Goal: Information Seeking & Learning: Learn about a topic

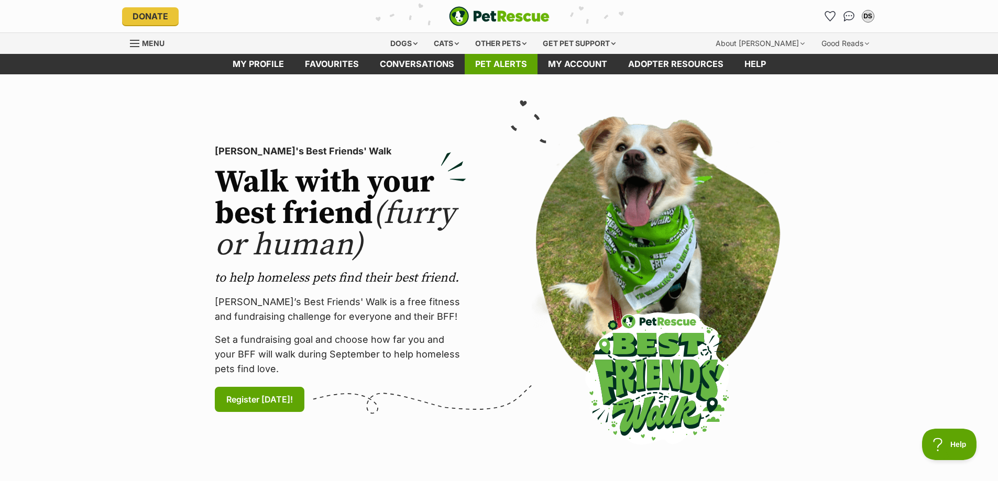
click at [487, 68] on link "Pet alerts" at bounding box center [501, 64] width 73 height 20
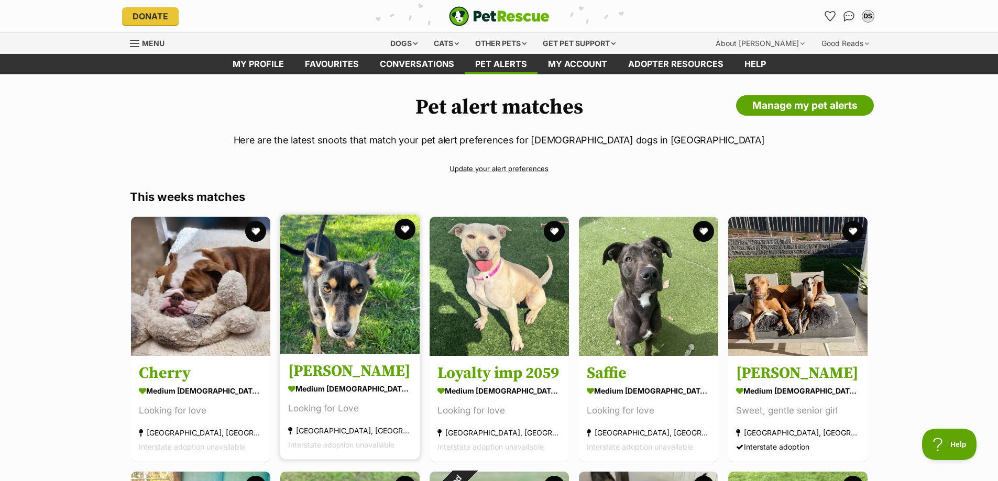
click at [322, 373] on h3 "Tammy" at bounding box center [350, 371] width 124 height 20
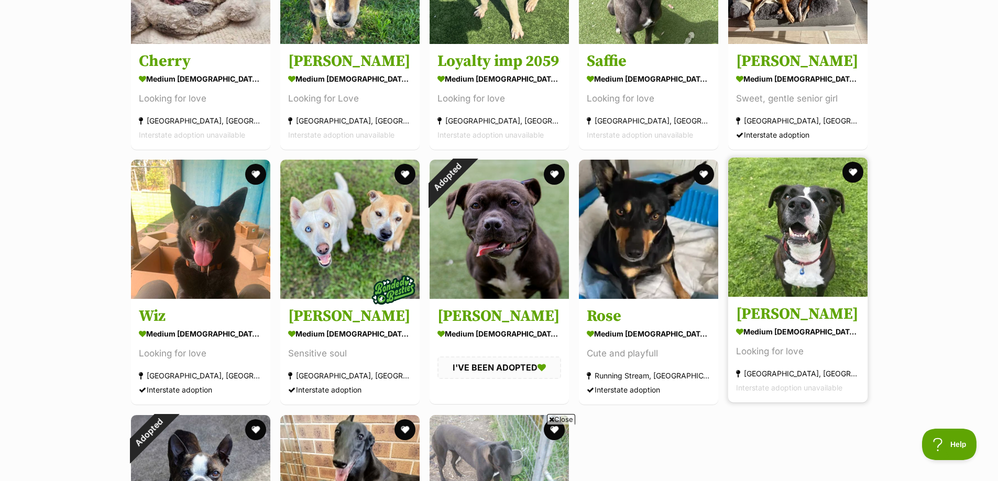
scroll to position [314, 0]
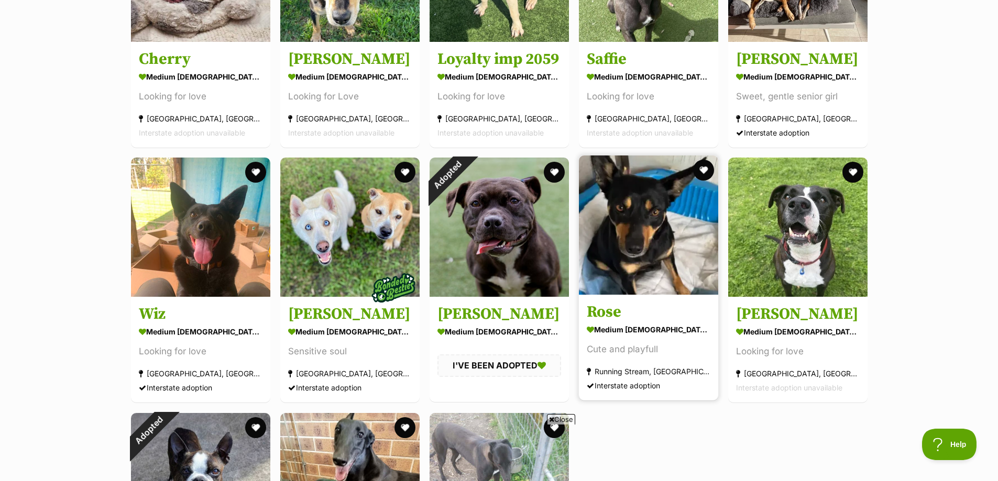
click at [635, 264] on img at bounding box center [648, 225] width 139 height 139
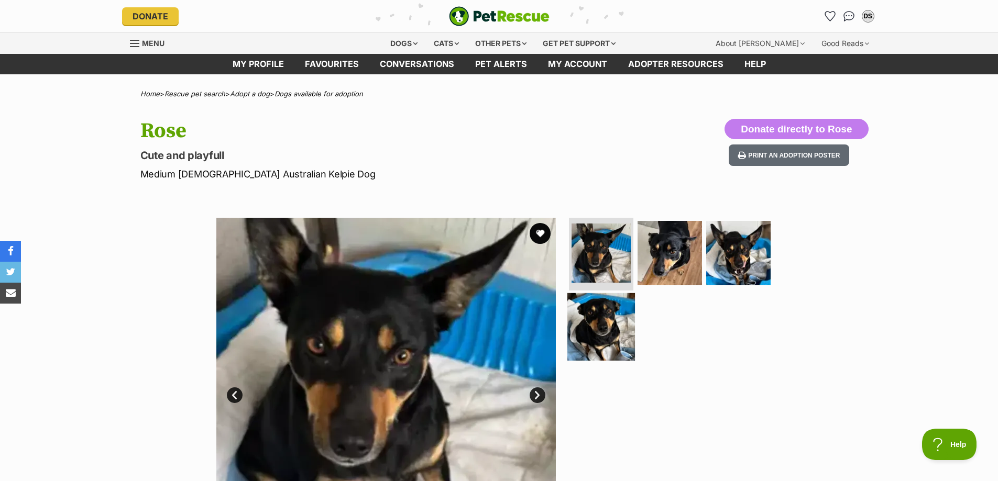
click at [604, 332] on img at bounding box center [601, 327] width 68 height 68
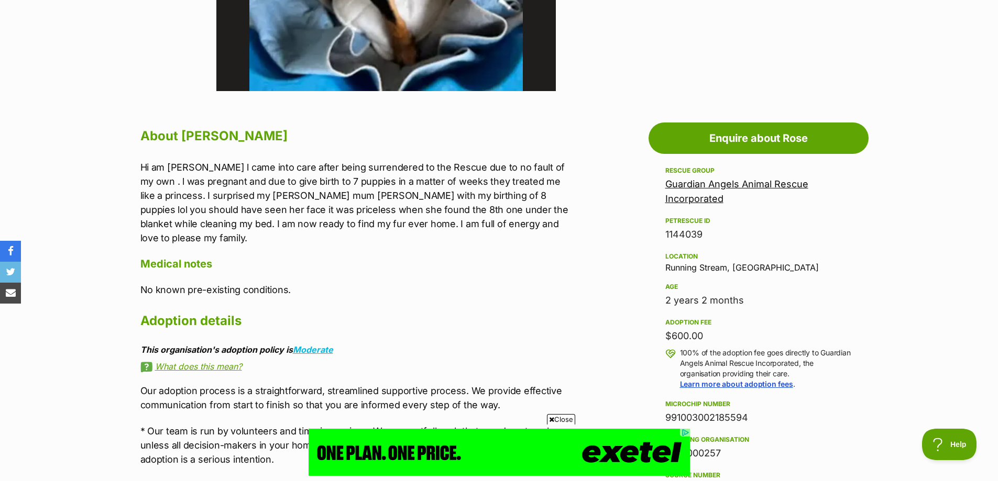
scroll to position [471, 0]
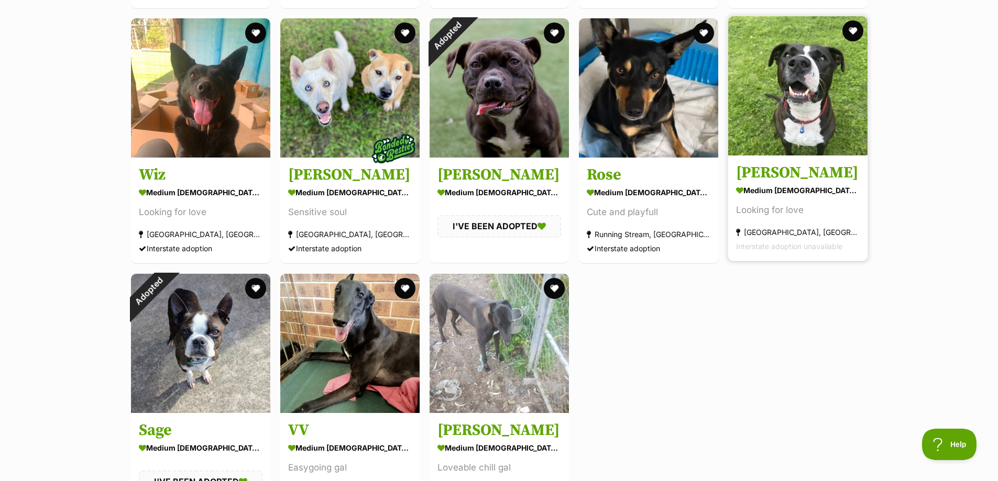
click at [783, 173] on h3 "[PERSON_NAME]" at bounding box center [798, 173] width 124 height 20
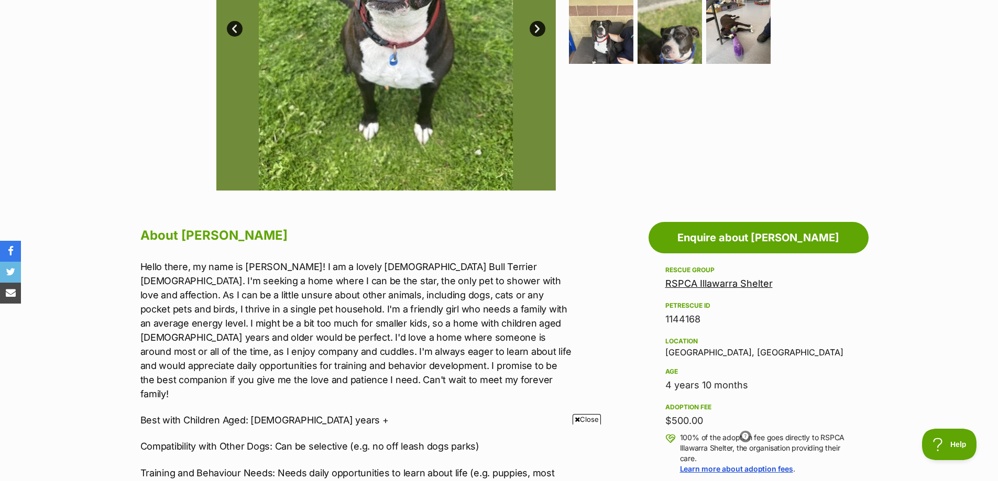
click at [754, 280] on link "RSPCA Illawarra Shelter" at bounding box center [718, 283] width 107 height 11
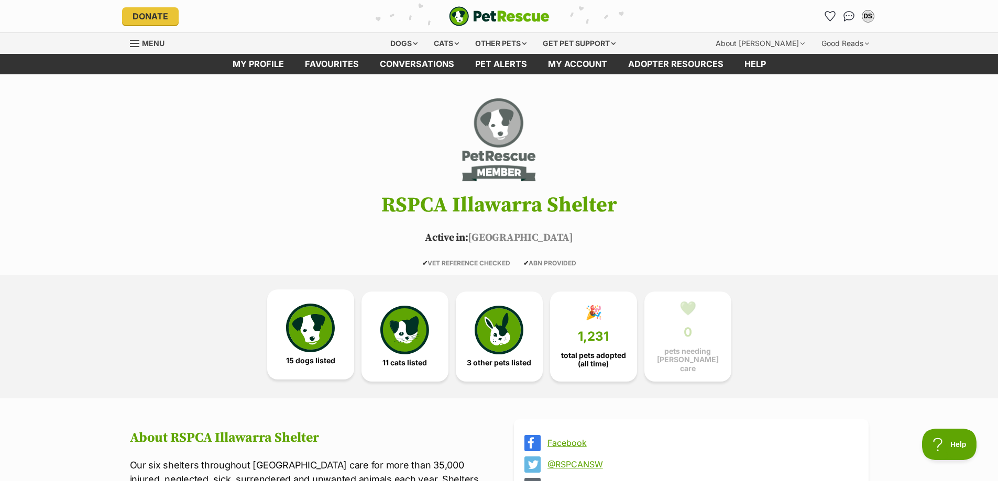
click at [303, 317] on img at bounding box center [310, 328] width 48 height 48
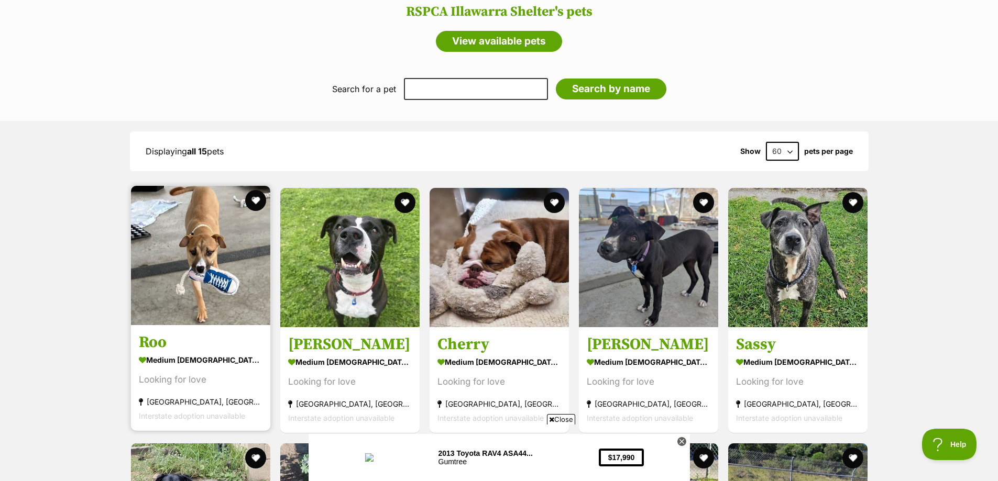
click at [149, 355] on div "medium female Dog" at bounding box center [201, 360] width 124 height 15
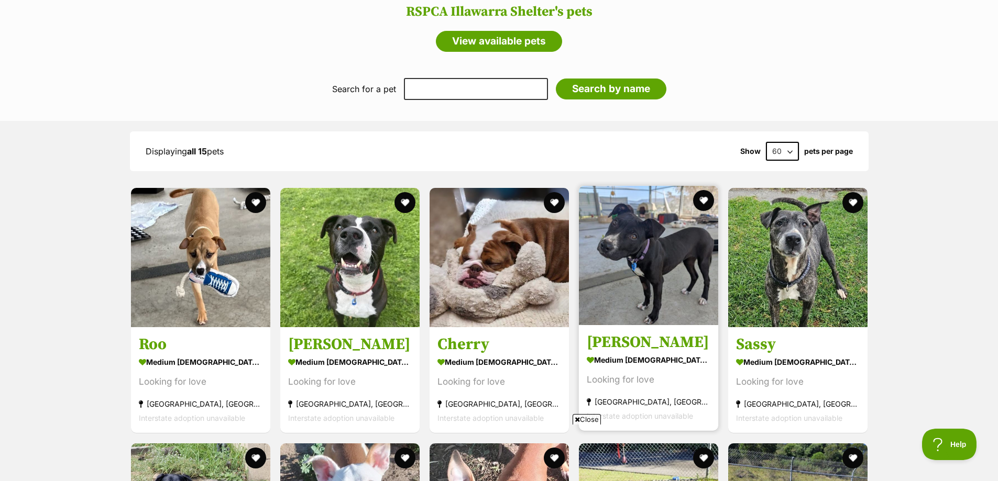
click at [617, 337] on h3 "Frida" at bounding box center [649, 343] width 124 height 20
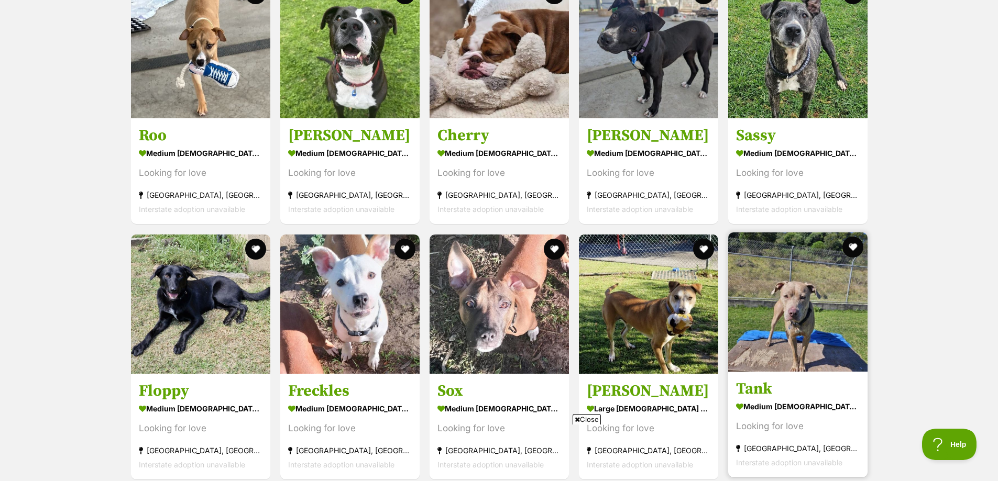
scroll to position [900, 0]
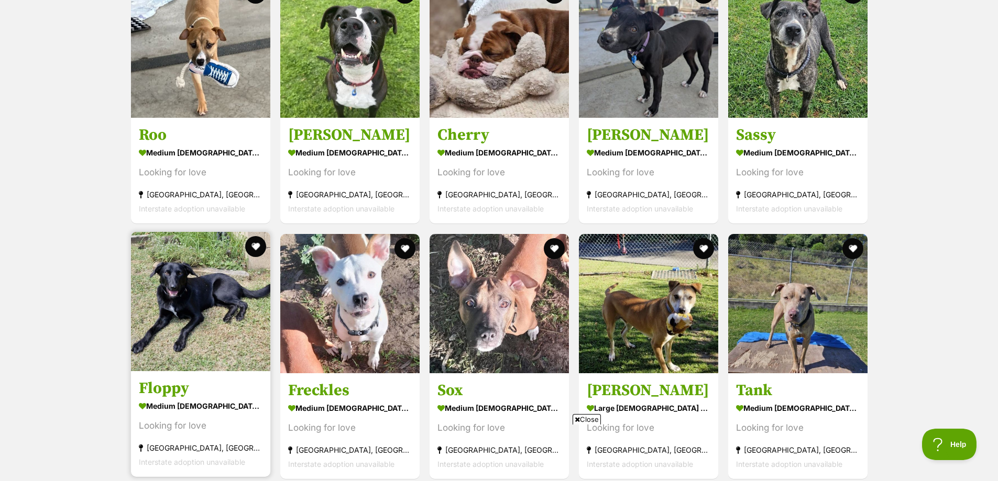
click at [157, 381] on h3 "Floppy" at bounding box center [201, 389] width 124 height 20
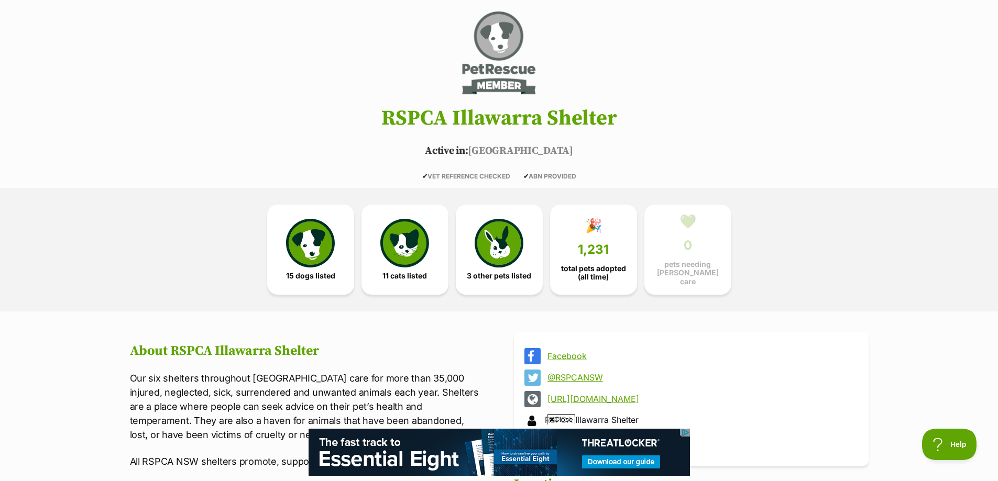
scroll to position [0, 0]
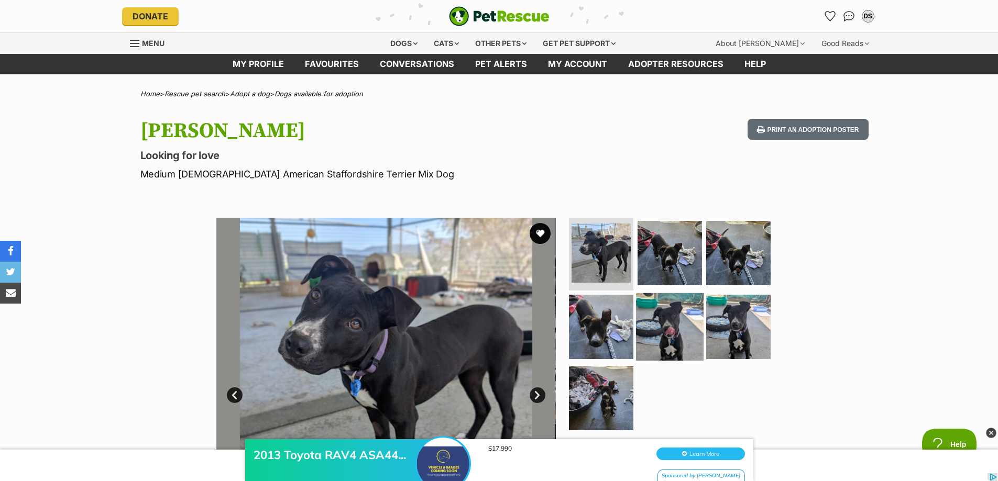
click at [673, 351] on img at bounding box center [670, 327] width 68 height 68
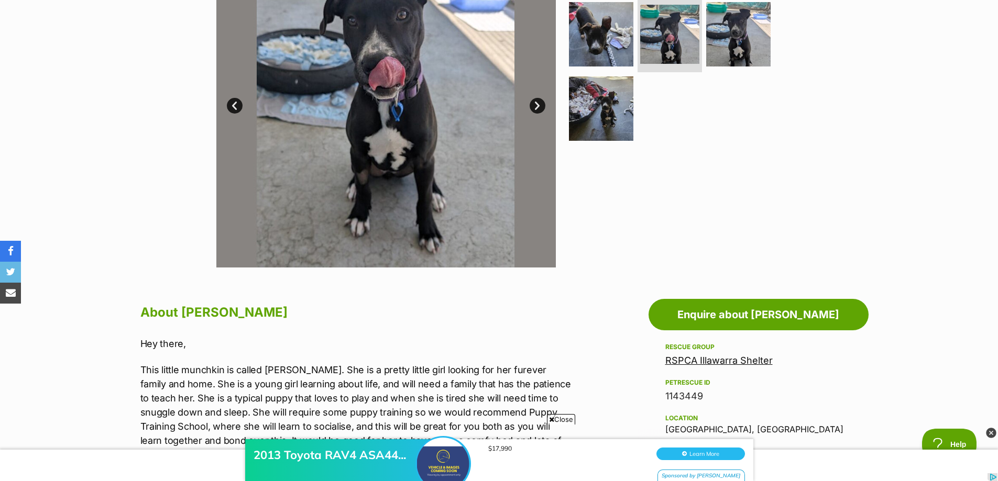
scroll to position [419, 0]
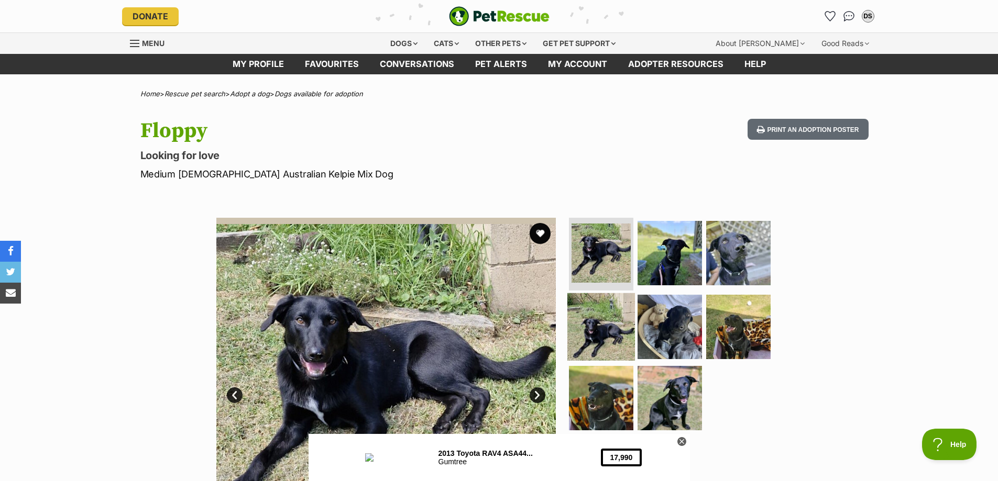
click at [595, 334] on img at bounding box center [601, 327] width 68 height 68
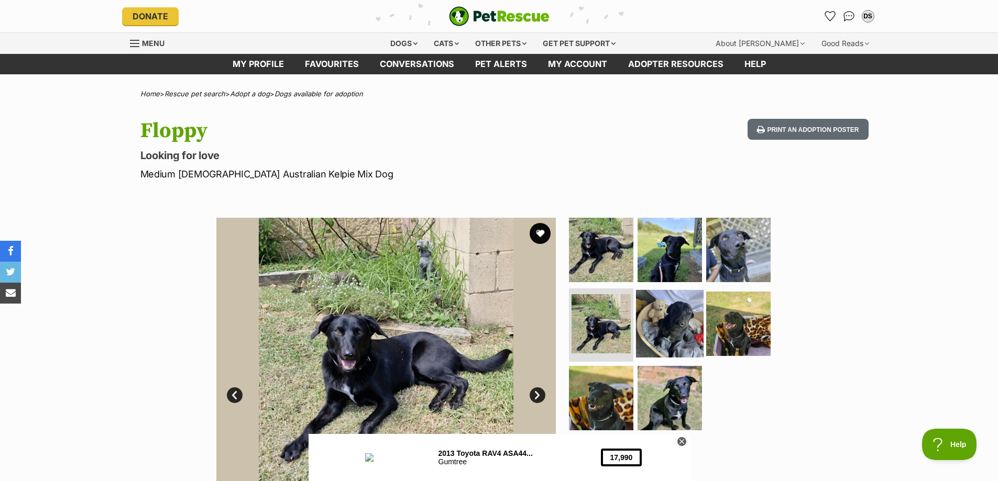
click at [659, 331] on img at bounding box center [670, 324] width 68 height 68
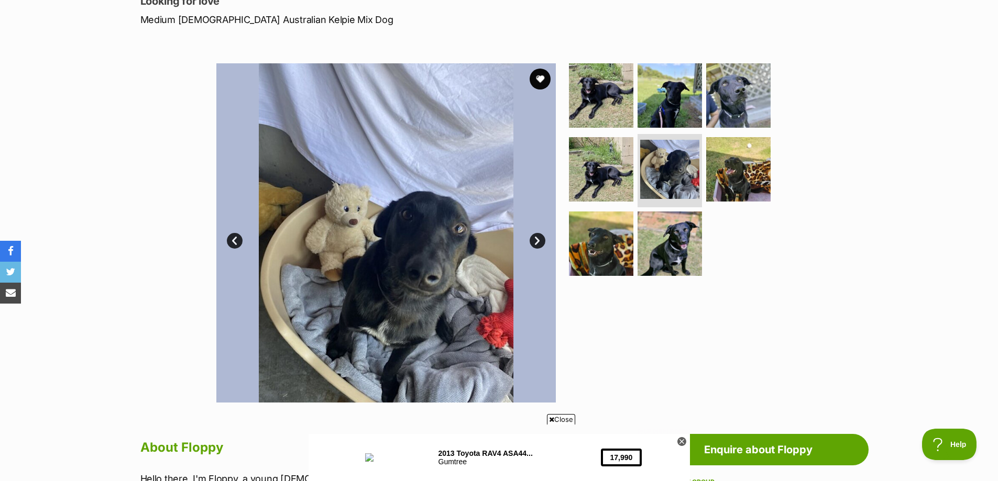
scroll to position [105, 0]
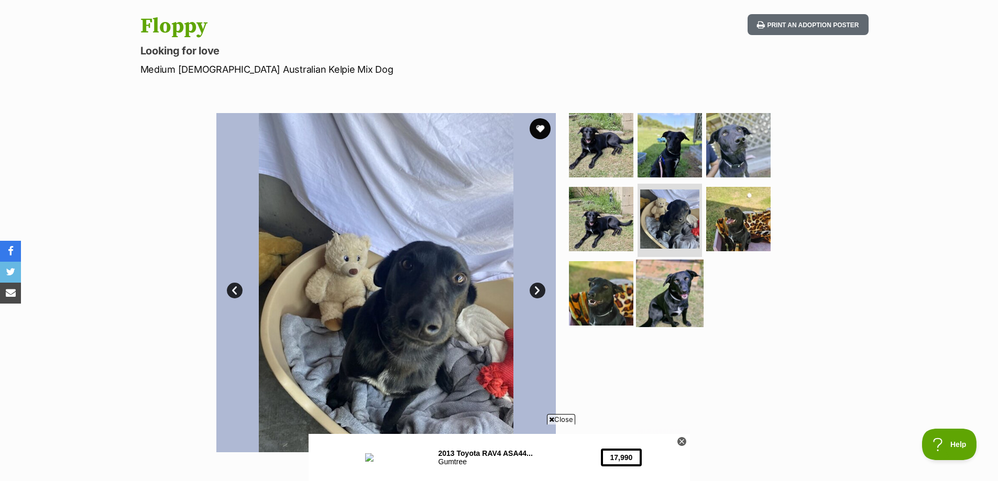
click at [671, 301] on img at bounding box center [670, 294] width 68 height 68
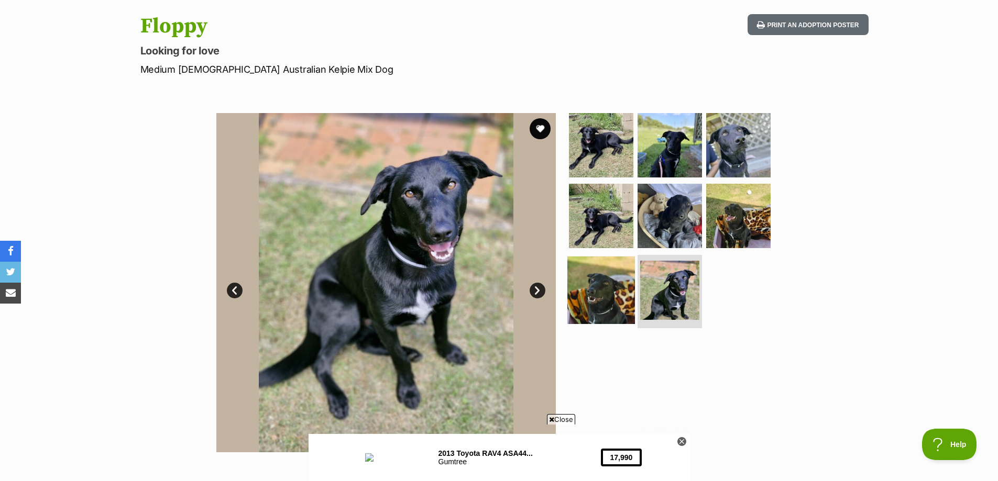
click at [607, 300] on img at bounding box center [601, 291] width 68 height 68
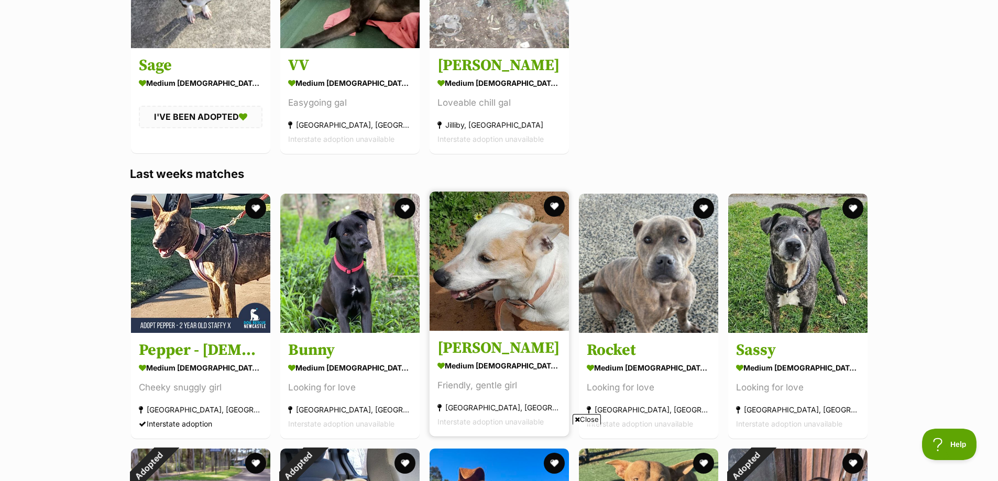
scroll to position [820, 0]
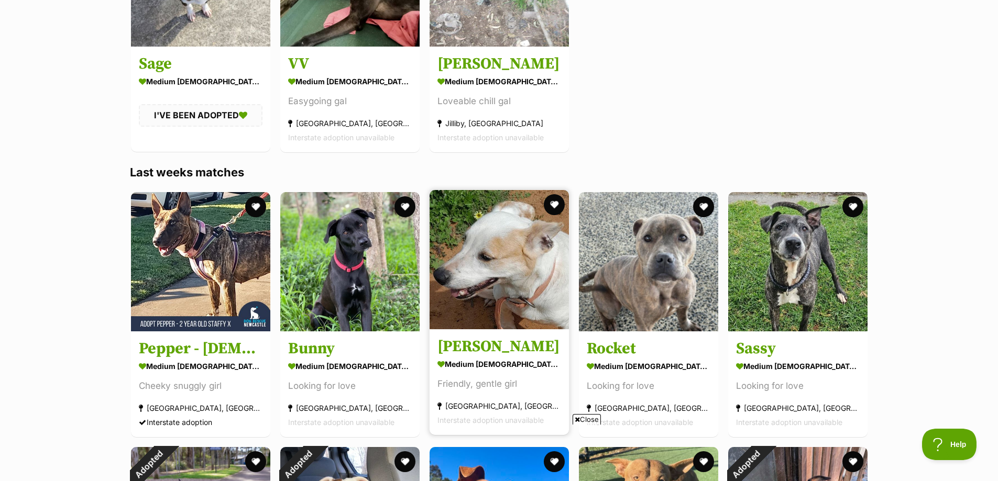
click at [495, 271] on img at bounding box center [498, 259] width 139 height 139
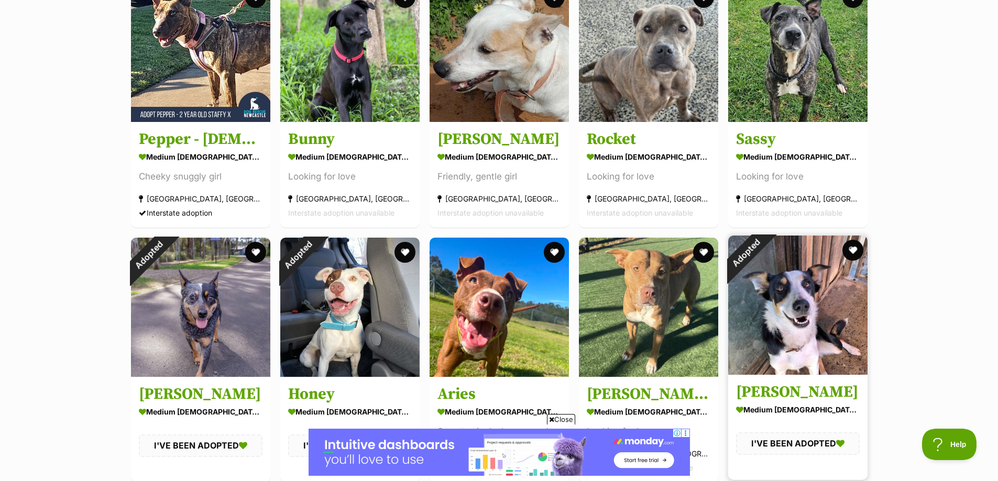
click at [836, 308] on img at bounding box center [797, 305] width 139 height 139
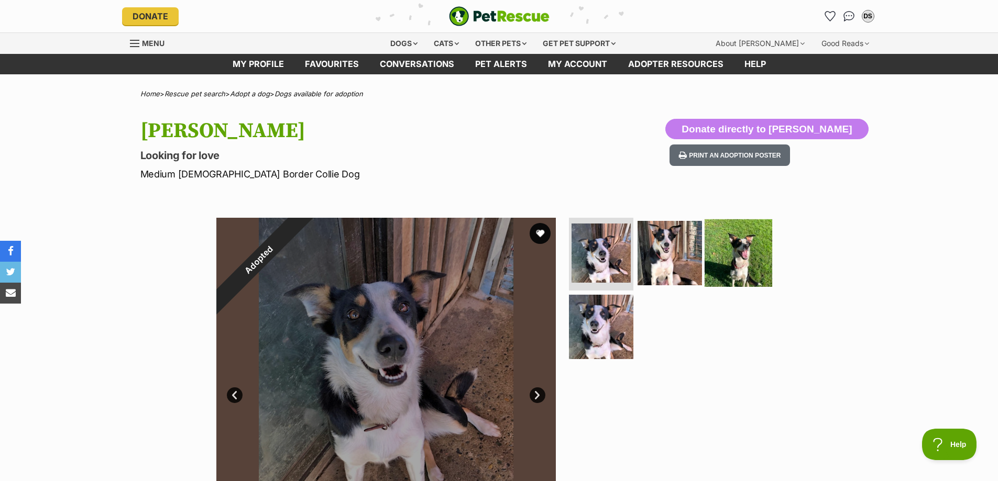
click at [746, 257] on img at bounding box center [738, 253] width 68 height 68
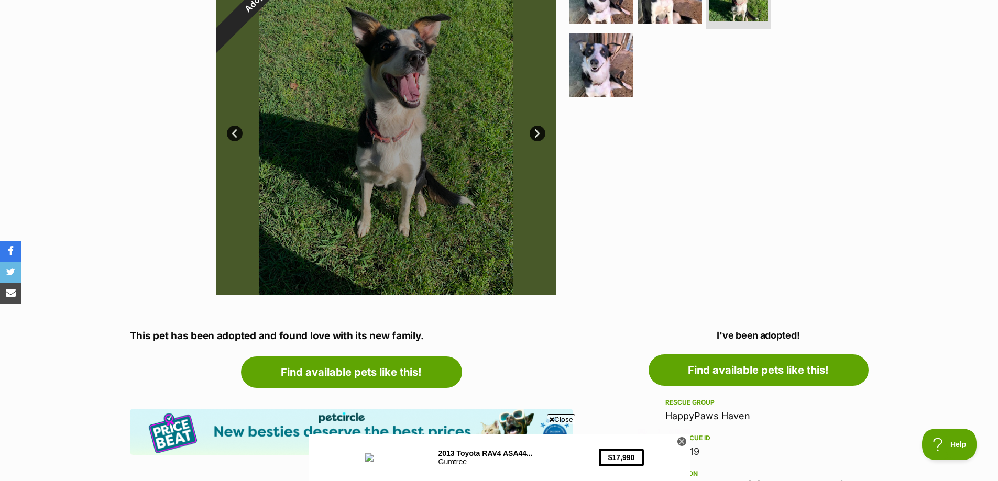
click at [236, 135] on link "Prev" at bounding box center [235, 134] width 16 height 16
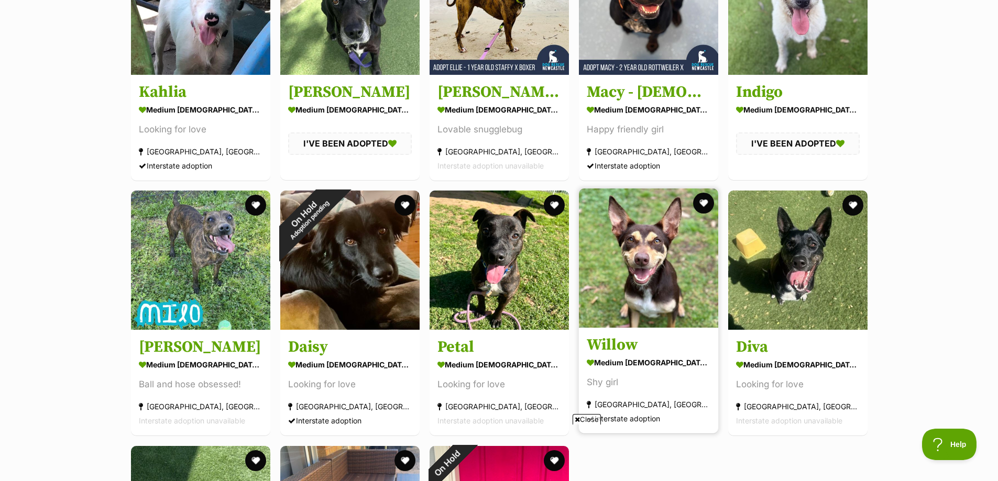
scroll to position [1588, 0]
click at [656, 302] on img at bounding box center [648, 257] width 139 height 139
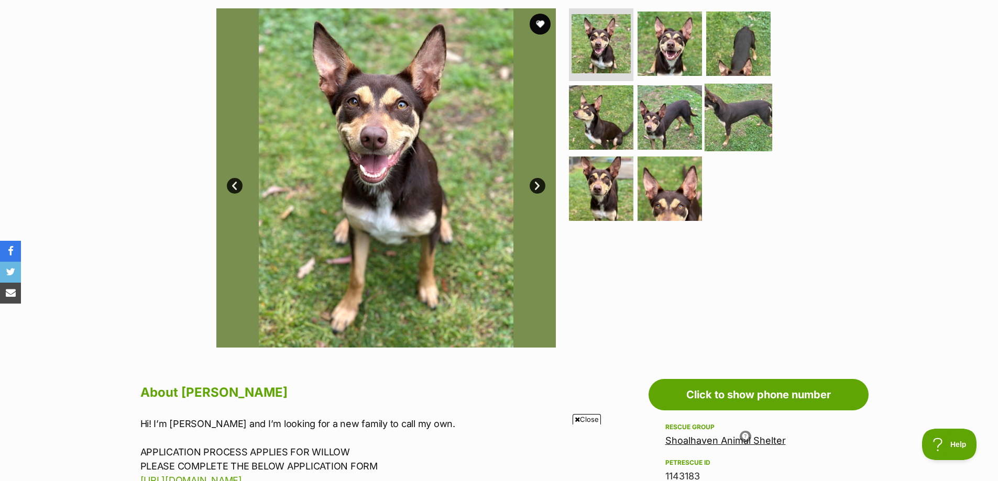
click at [737, 109] on img at bounding box center [738, 118] width 68 height 68
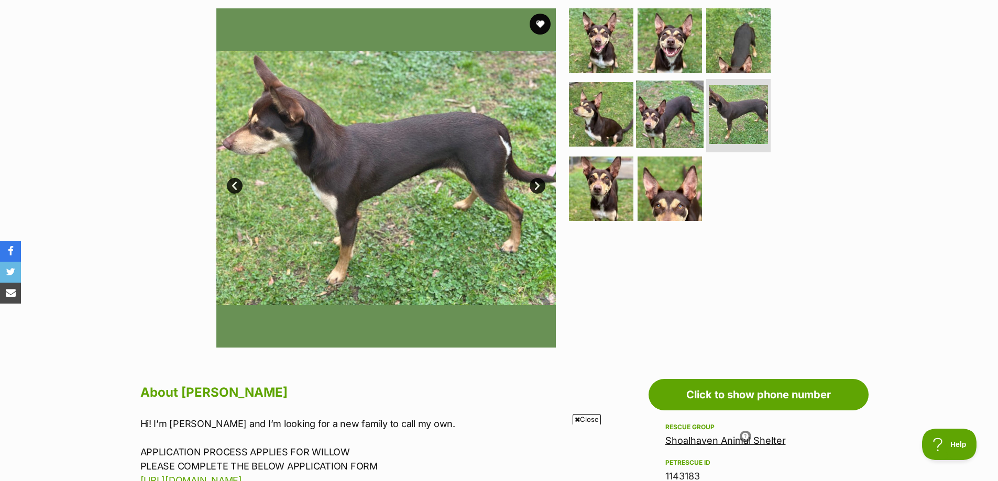
click at [688, 112] on img at bounding box center [670, 115] width 68 height 68
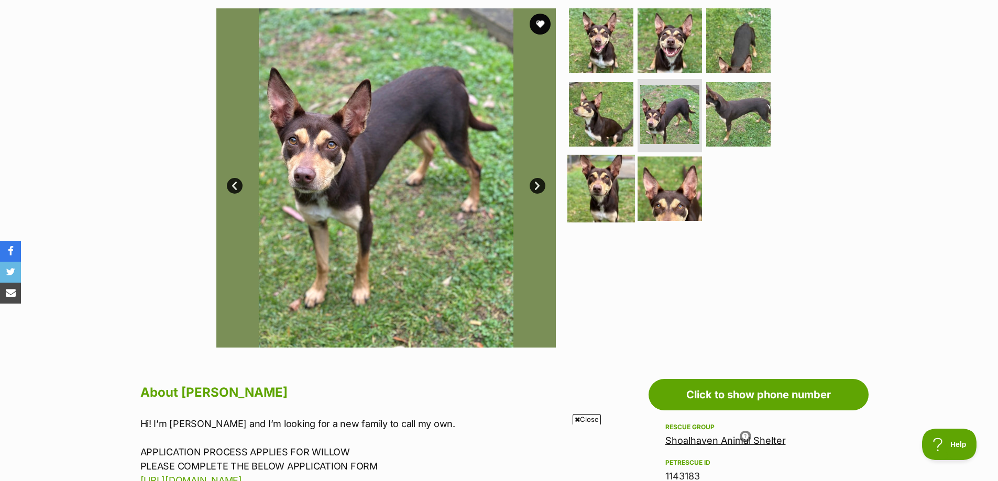
click at [622, 196] on img at bounding box center [601, 189] width 68 height 68
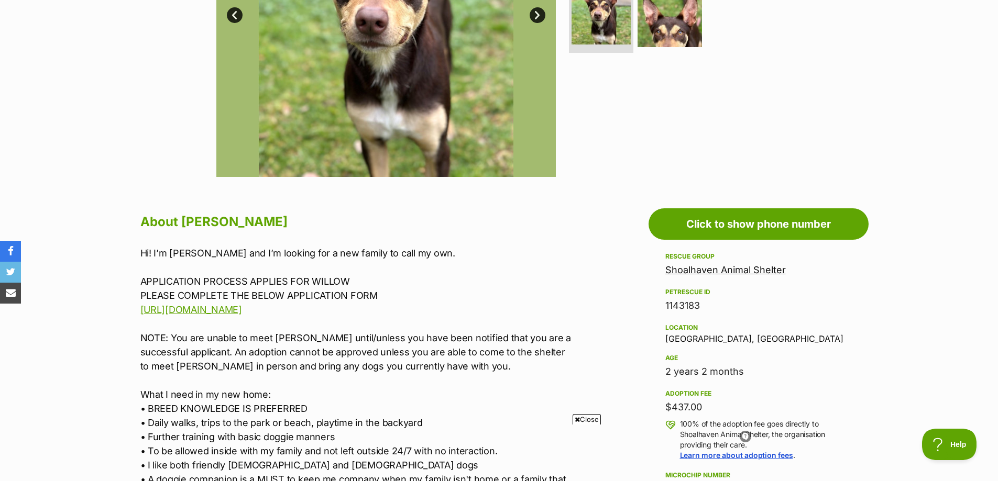
scroll to position [419, 0]
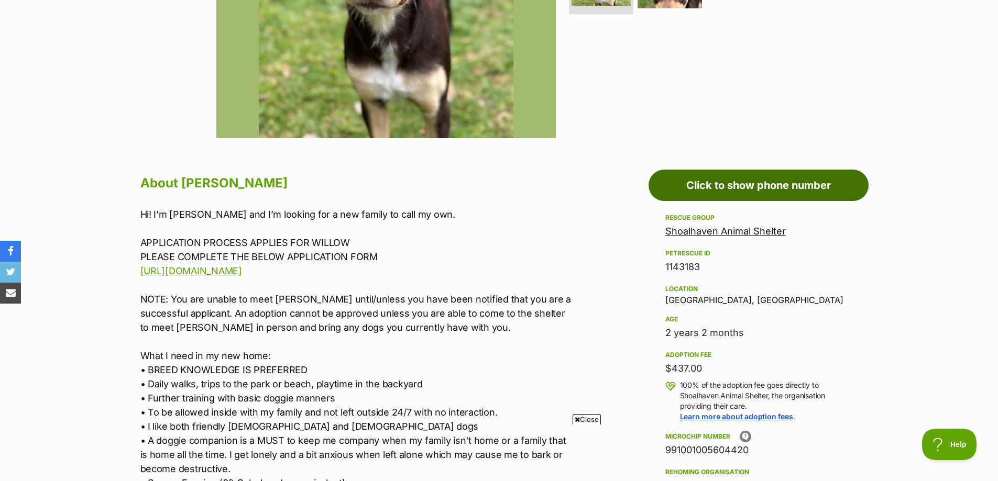
click at [746, 189] on link "Click to show phone number" at bounding box center [758, 185] width 220 height 31
click at [746, 189] on link "0244293410" at bounding box center [758, 185] width 220 height 31
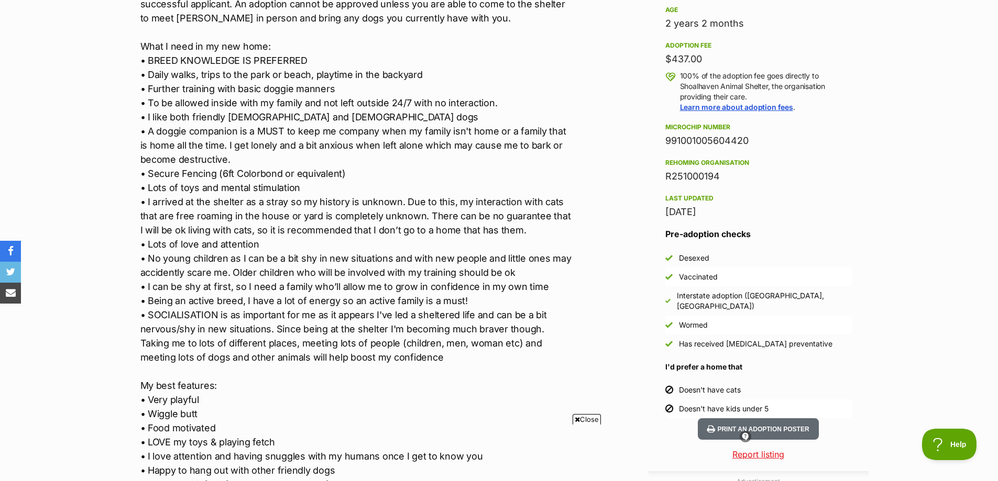
scroll to position [628, 0]
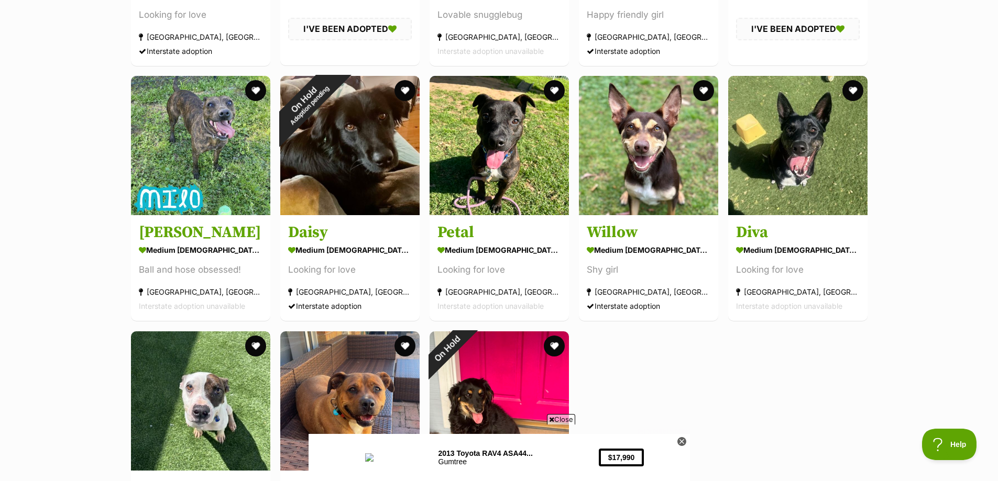
scroll to position [1675, 0]
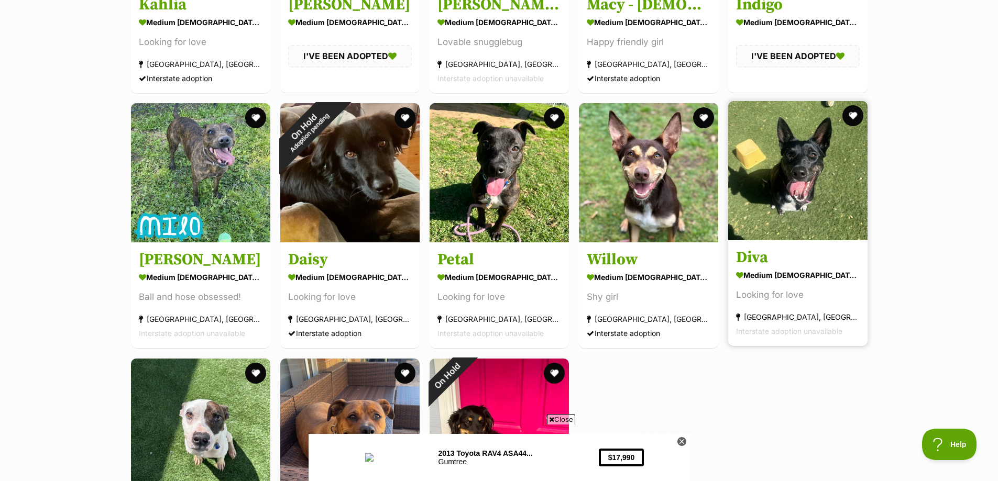
click at [822, 194] on img at bounding box center [797, 170] width 139 height 139
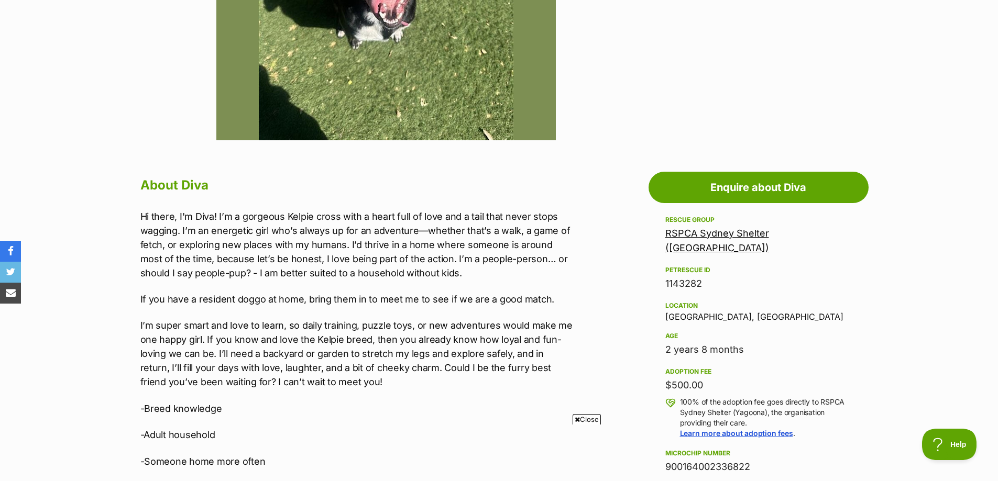
scroll to position [314, 0]
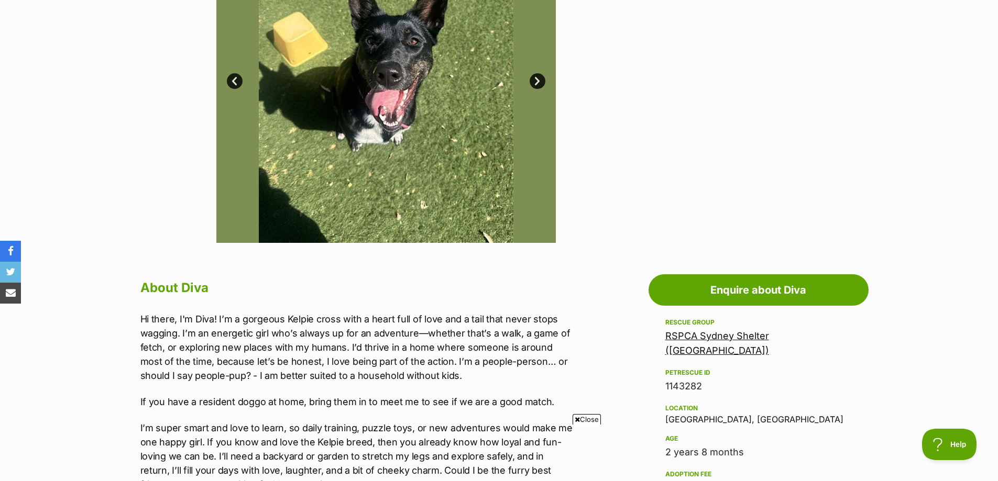
click at [529, 82] on link "Next" at bounding box center [537, 81] width 16 height 16
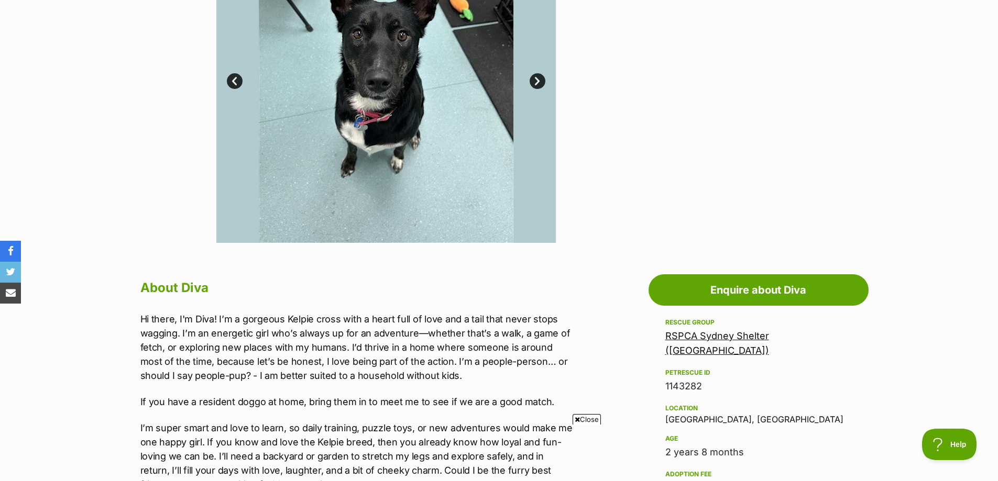
click at [535, 82] on link "Next" at bounding box center [537, 81] width 16 height 16
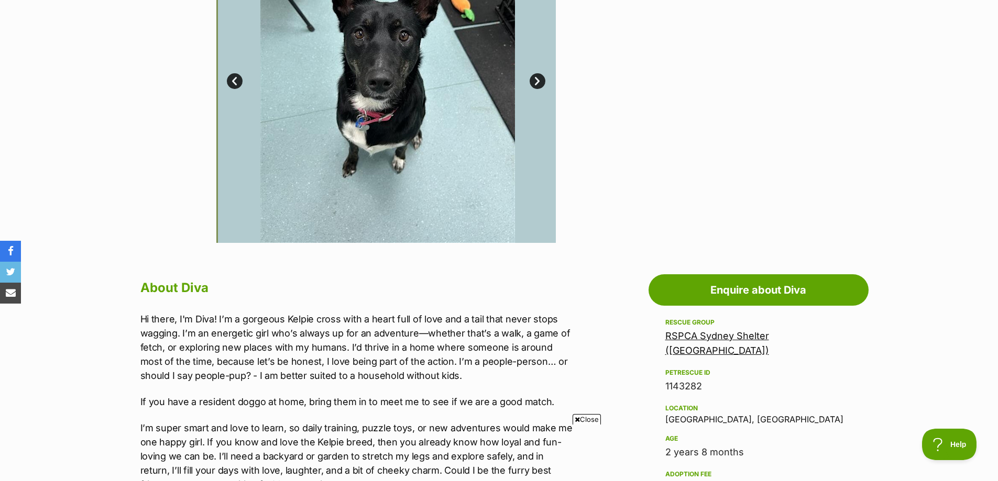
click at [535, 82] on link "Next" at bounding box center [537, 81] width 16 height 16
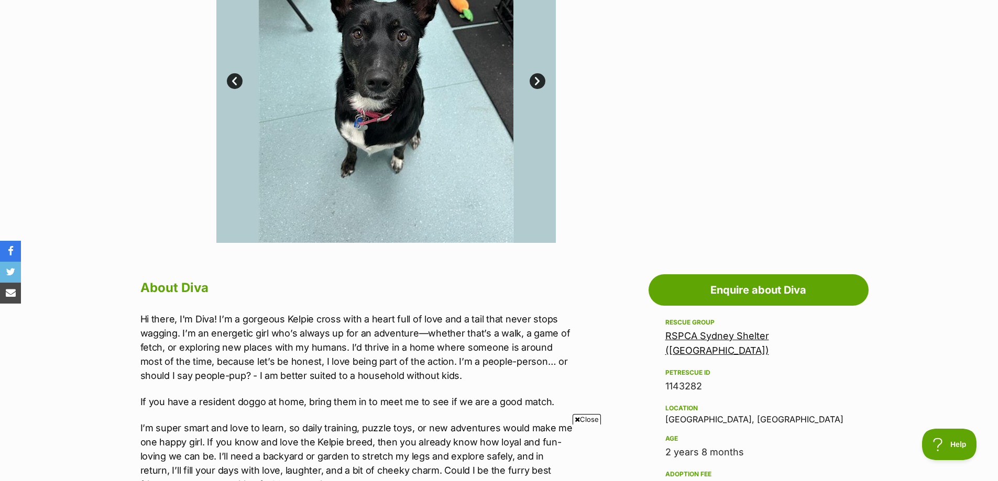
click at [535, 82] on link "Next" at bounding box center [537, 81] width 16 height 16
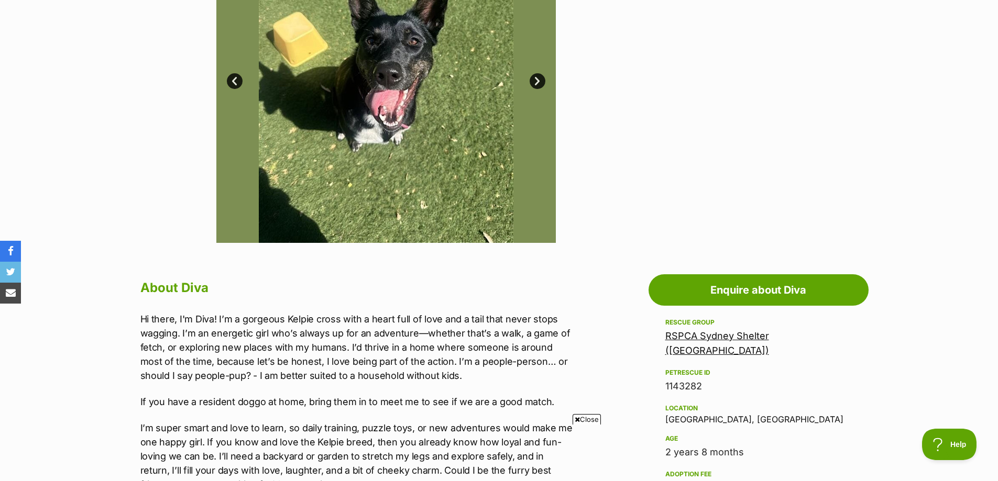
click at [535, 82] on link "Next" at bounding box center [537, 81] width 16 height 16
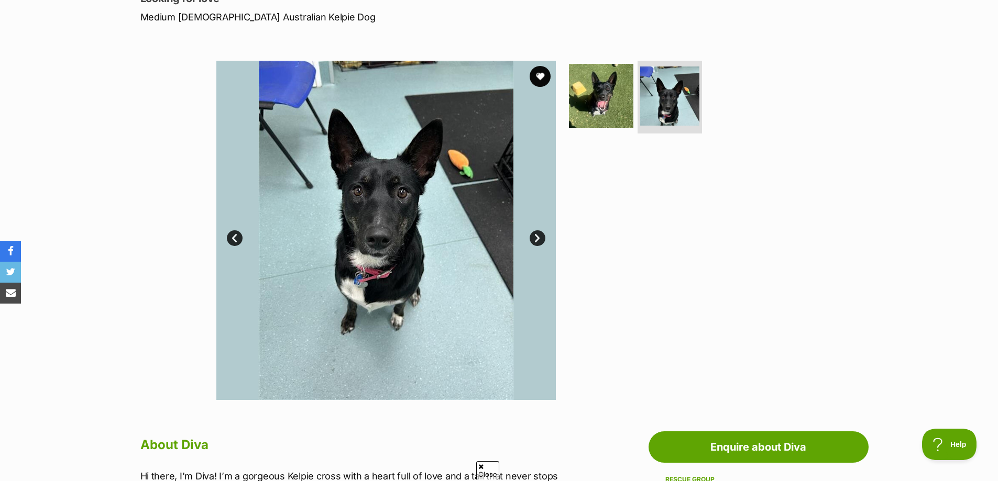
scroll to position [0, 0]
click at [233, 240] on link "Prev" at bounding box center [235, 238] width 16 height 16
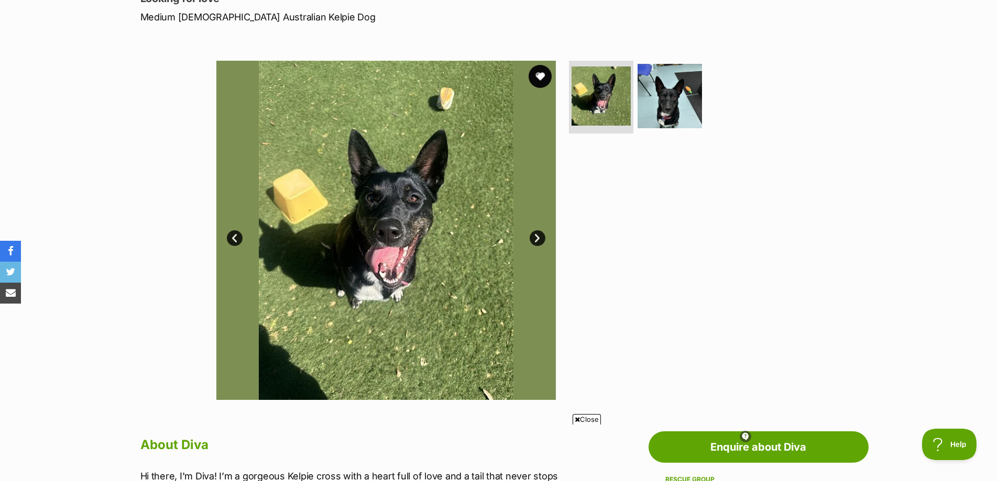
click at [542, 80] on button "favourite" at bounding box center [539, 76] width 23 height 23
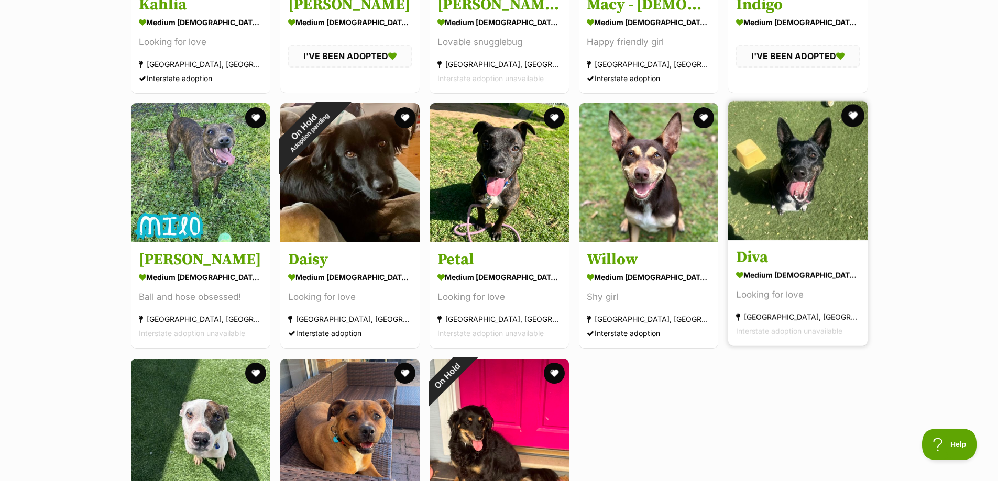
click at [851, 116] on button "favourite" at bounding box center [852, 115] width 23 height 23
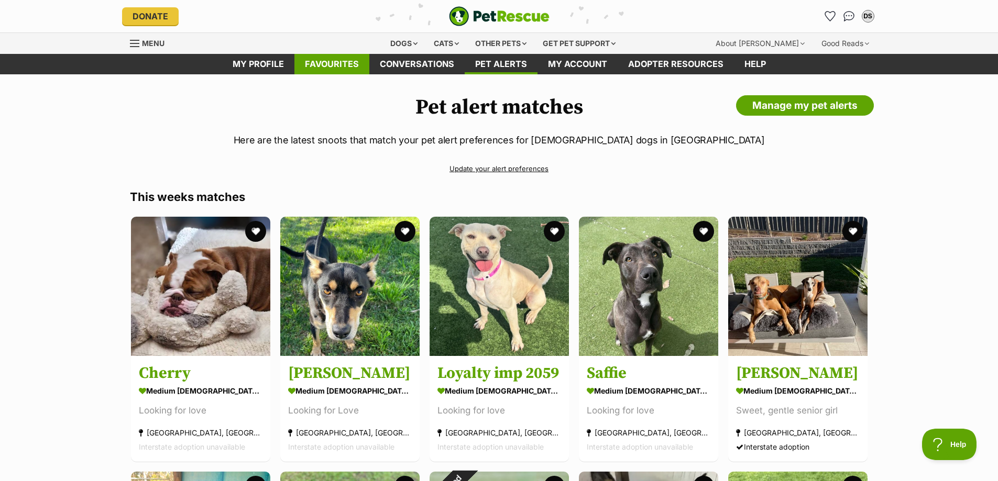
click at [355, 61] on link "Favourites" at bounding box center [331, 64] width 75 height 20
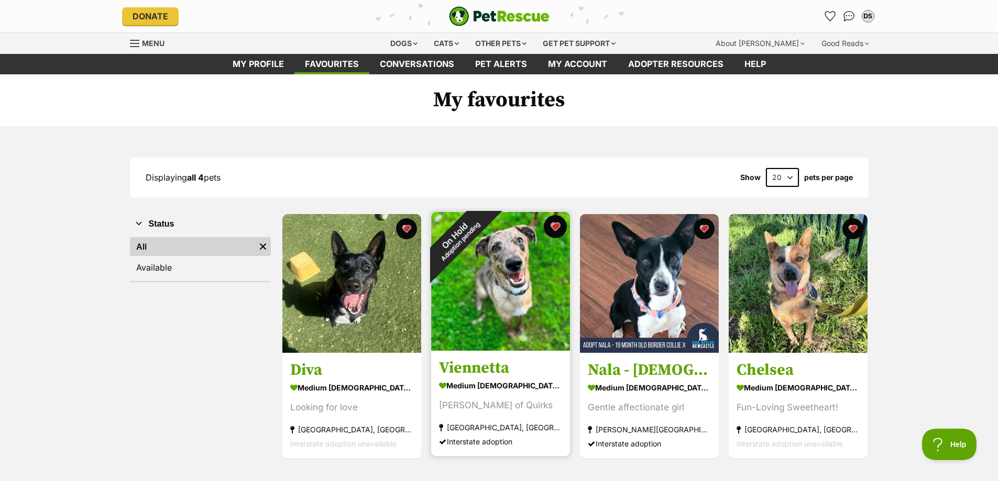
click at [563, 224] on button "favourite" at bounding box center [555, 226] width 23 height 23
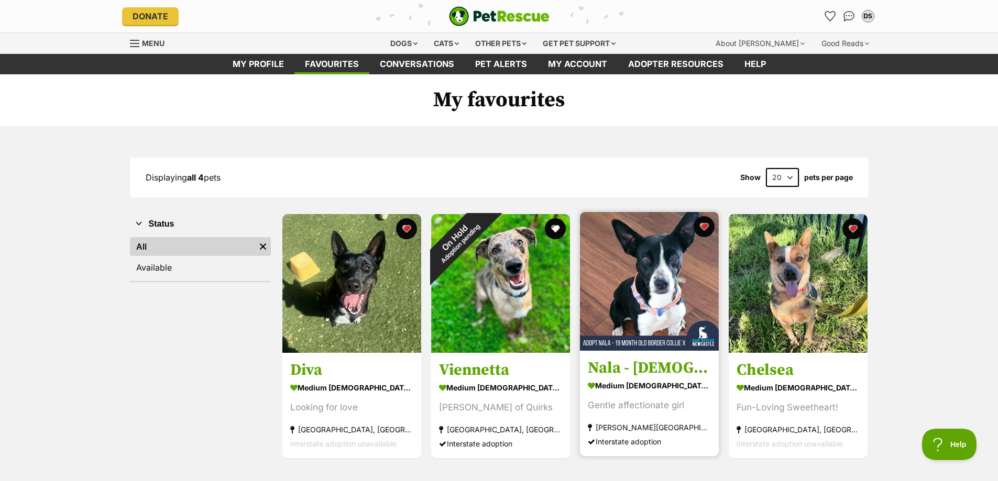
click at [646, 304] on img at bounding box center [649, 281] width 139 height 139
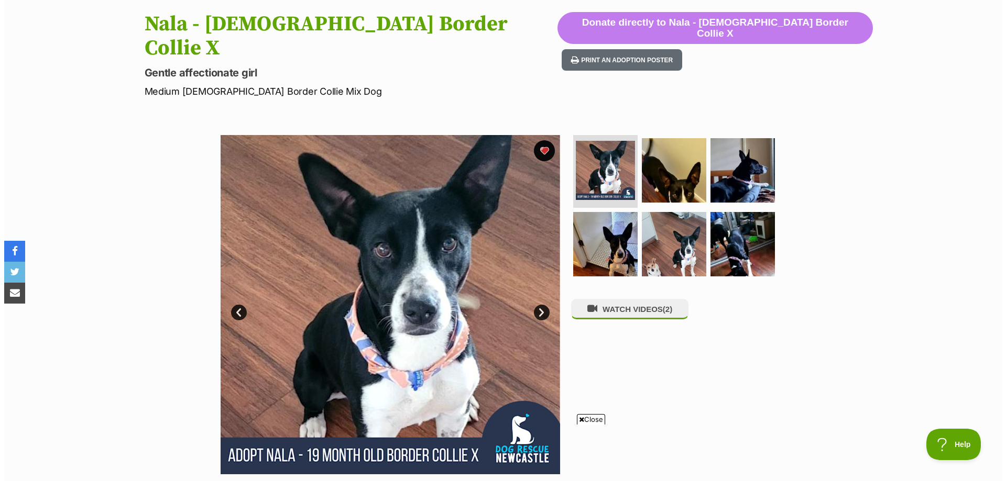
scroll to position [105, 0]
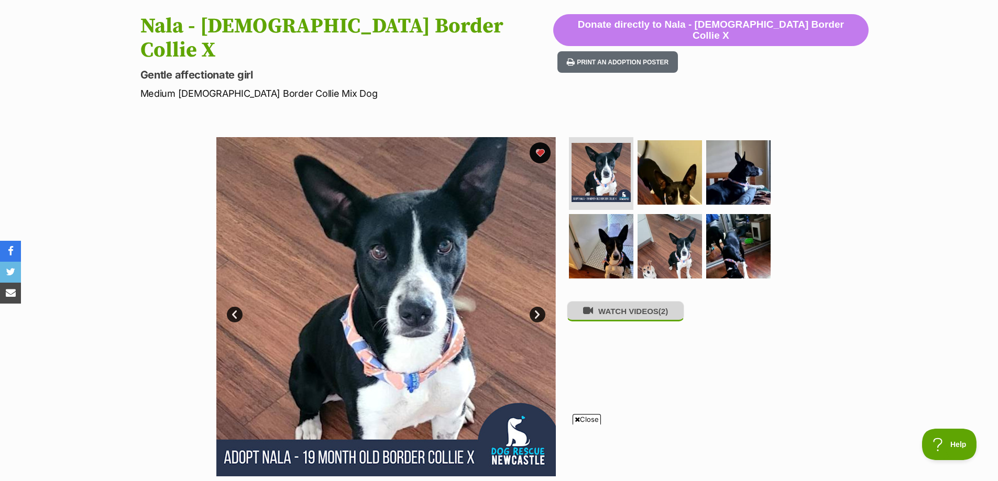
click at [620, 301] on button "WATCH VIDEOS (2)" at bounding box center [625, 311] width 117 height 20
click at [613, 301] on button "WATCH VIDEOS (2)" at bounding box center [625, 311] width 117 height 20
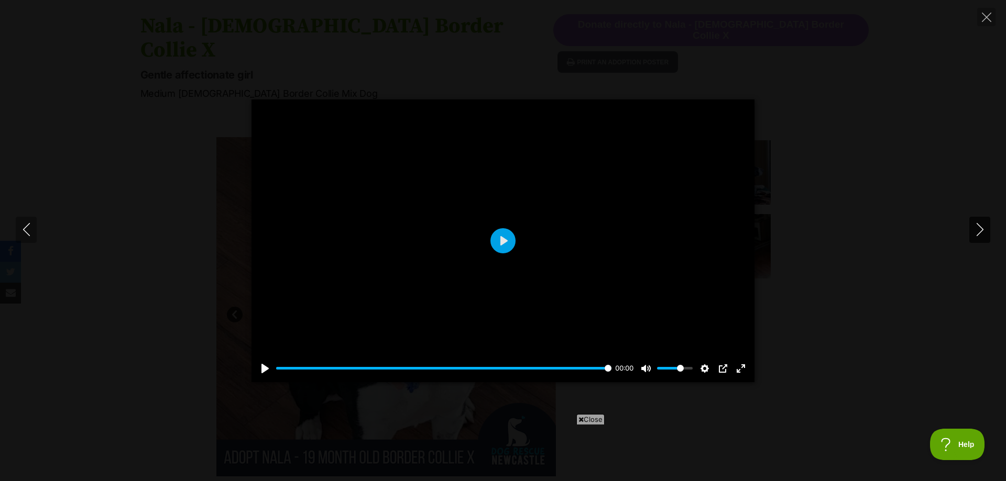
click at [978, 231] on icon "Next" at bounding box center [979, 229] width 13 height 13
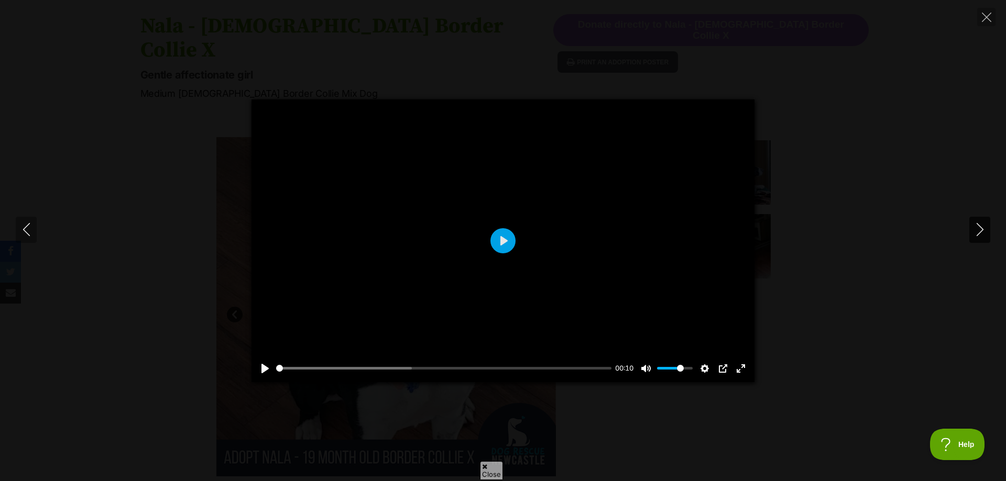
type input "0"
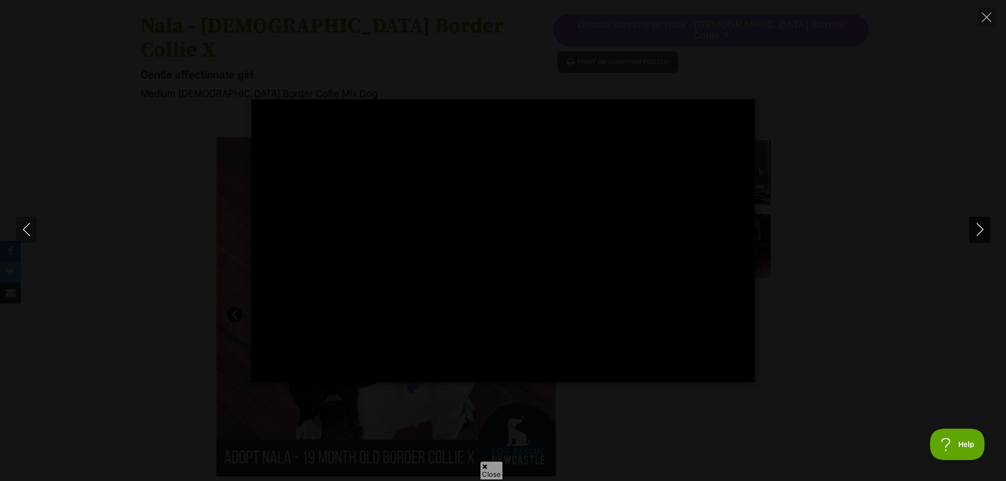
type input "1.7"
type input "2.05"
type input "4.5"
click at [978, 231] on icon "Next" at bounding box center [979, 229] width 13 height 13
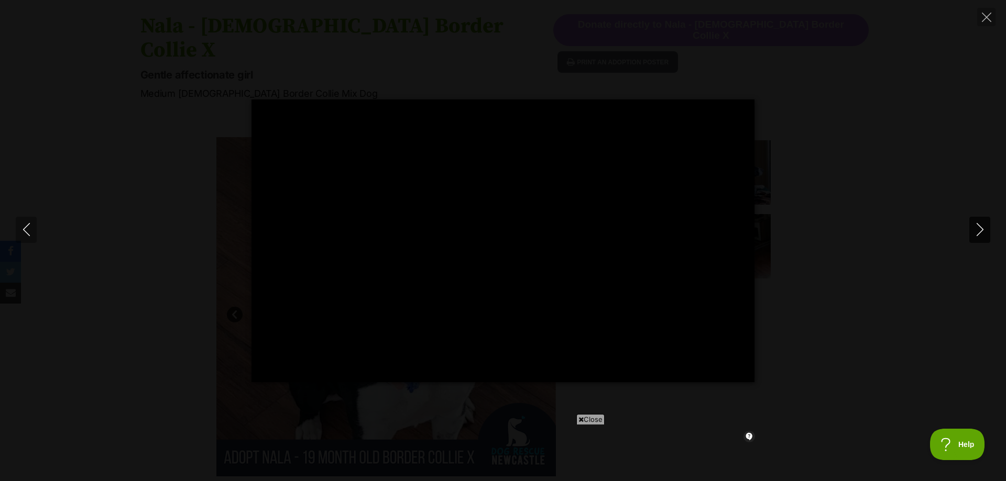
type input "5.91"
type input "100"
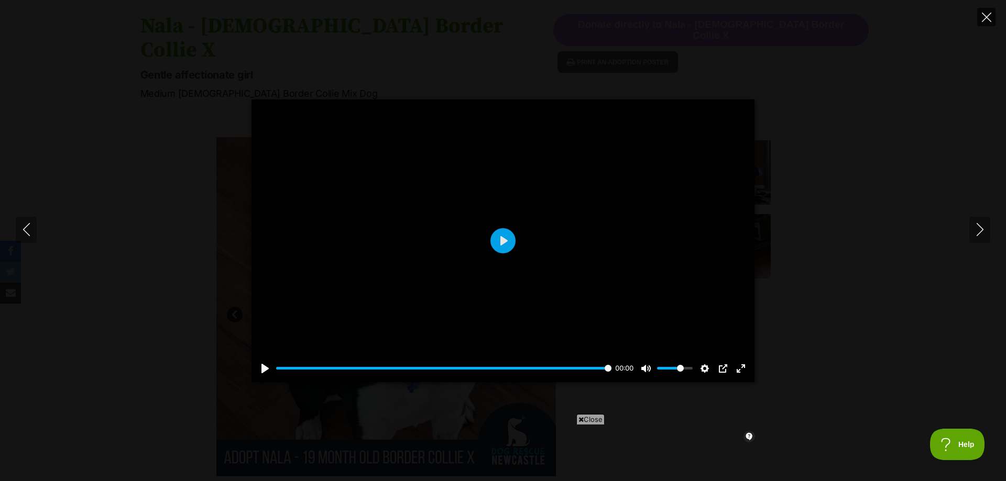
click at [989, 15] on icon "Close" at bounding box center [985, 17] width 9 height 9
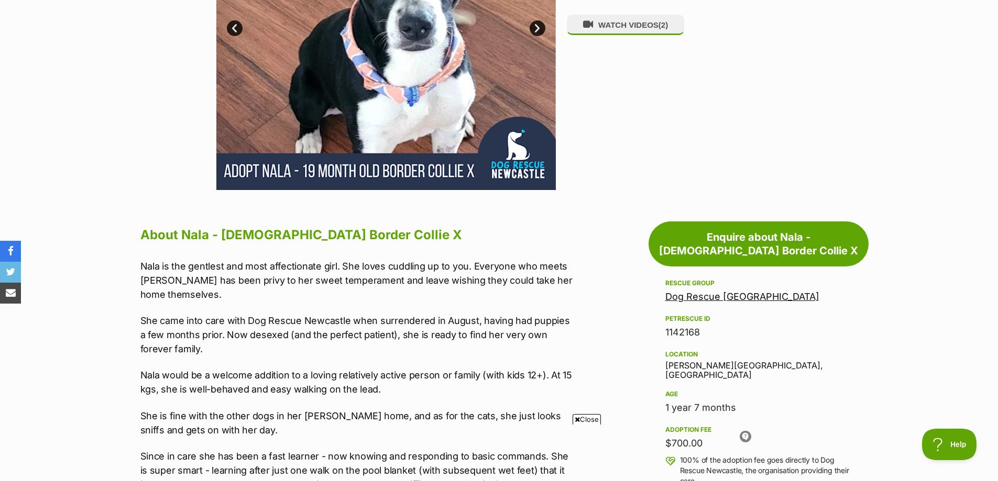
scroll to position [419, 0]
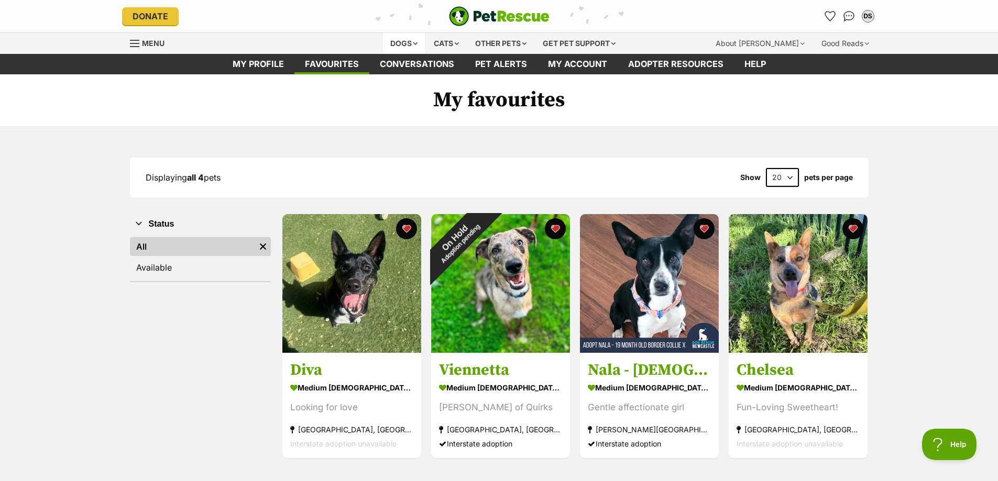
click at [412, 38] on div "Dogs" at bounding box center [404, 43] width 42 height 21
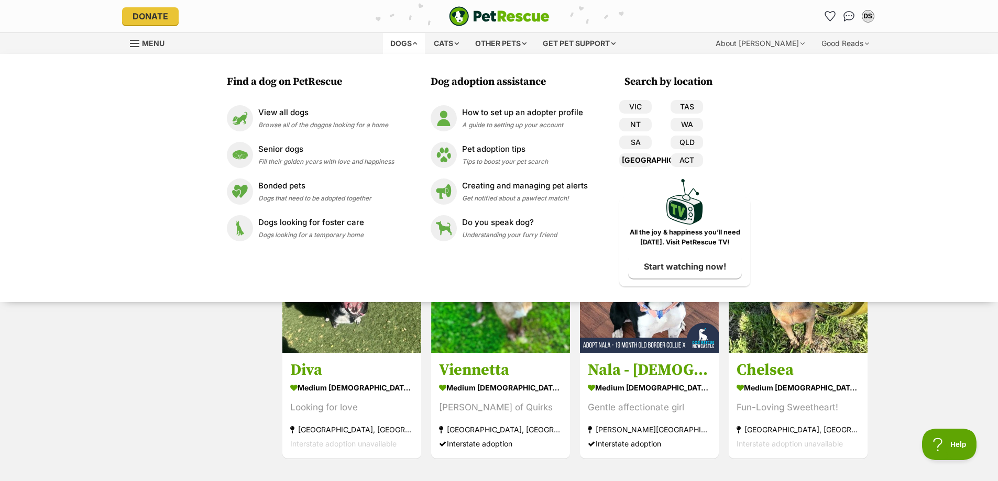
click at [637, 161] on link "[GEOGRAPHIC_DATA]" at bounding box center [635, 160] width 32 height 14
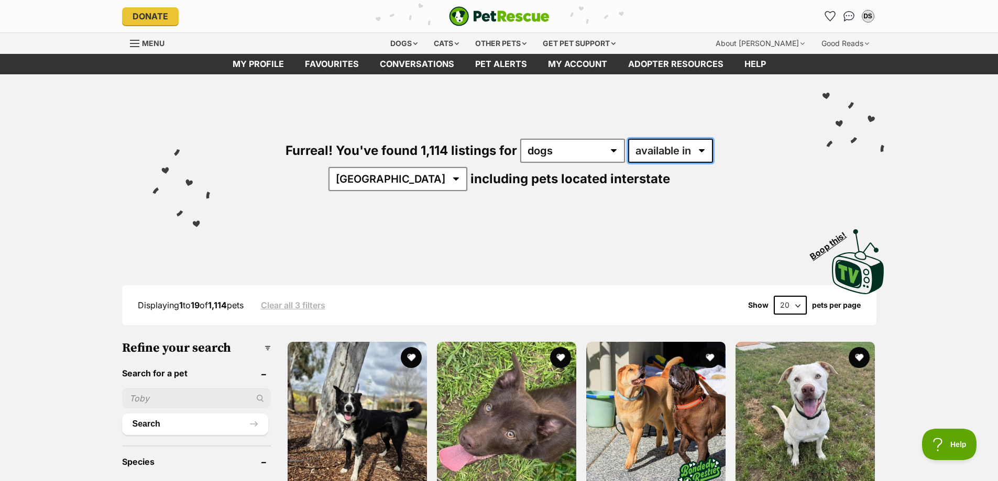
click at [632, 154] on select "available in located in" at bounding box center [670, 151] width 85 height 24
select select "disabled"
click at [628, 139] on select "available in located in" at bounding box center [670, 151] width 85 height 24
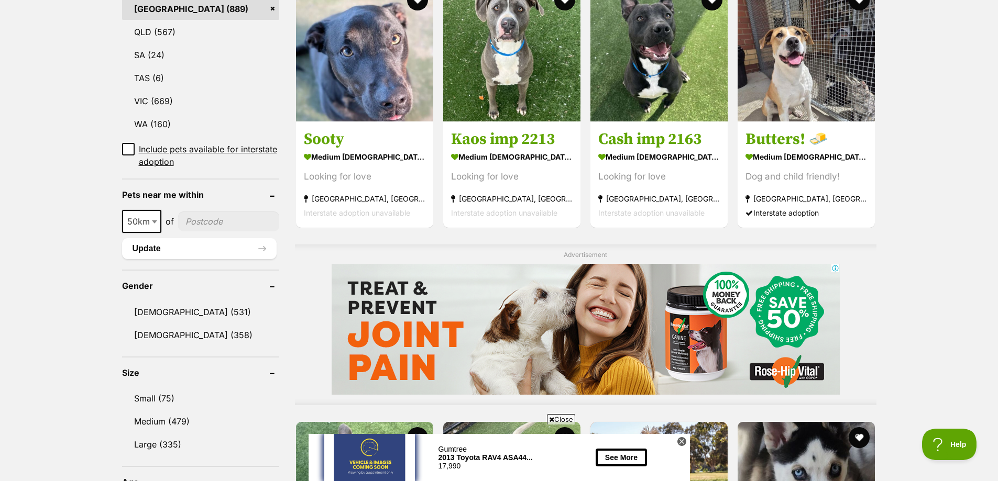
scroll to position [628, 0]
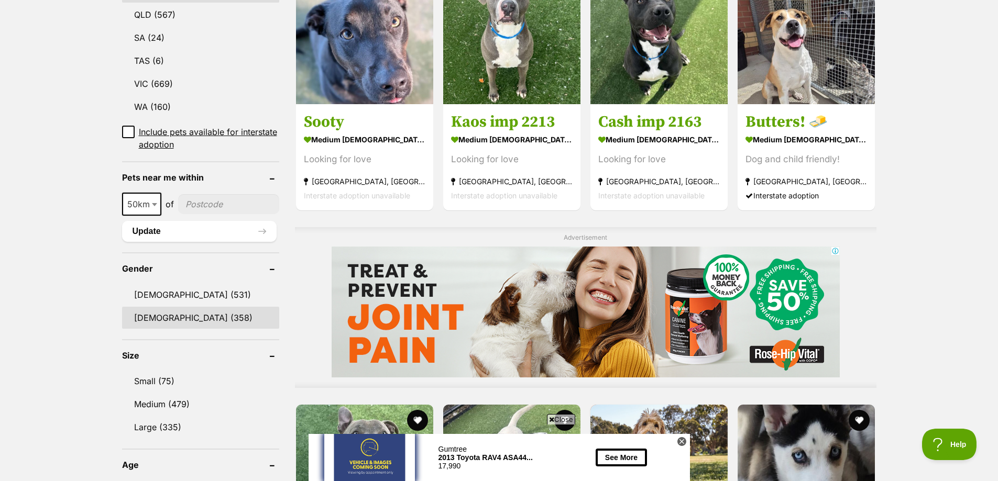
click at [197, 307] on link "[DEMOGRAPHIC_DATA] (358)" at bounding box center [200, 318] width 157 height 22
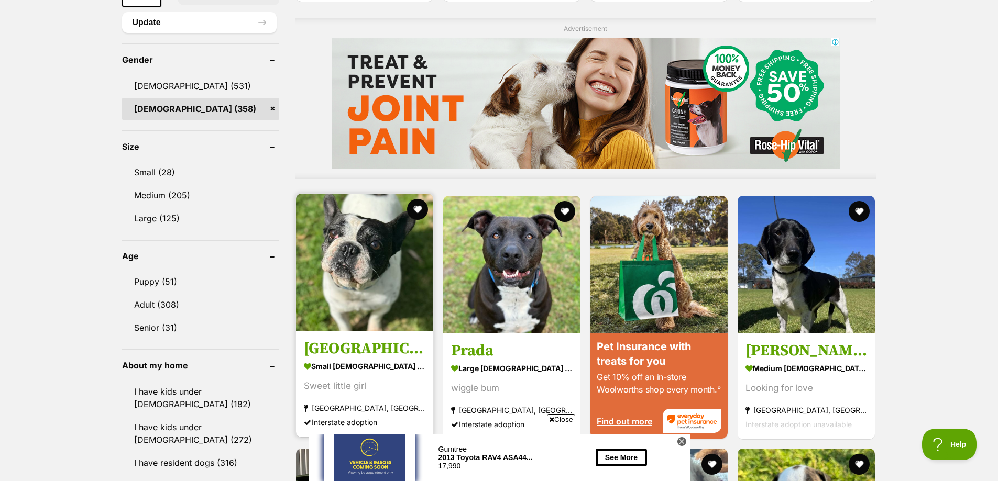
scroll to position [838, 0]
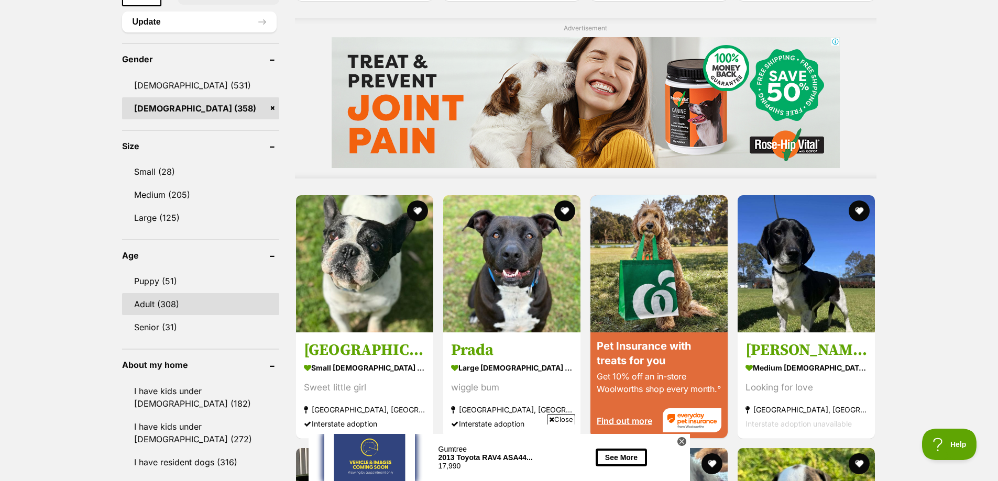
click at [137, 293] on link "Adult (308)" at bounding box center [200, 304] width 157 height 22
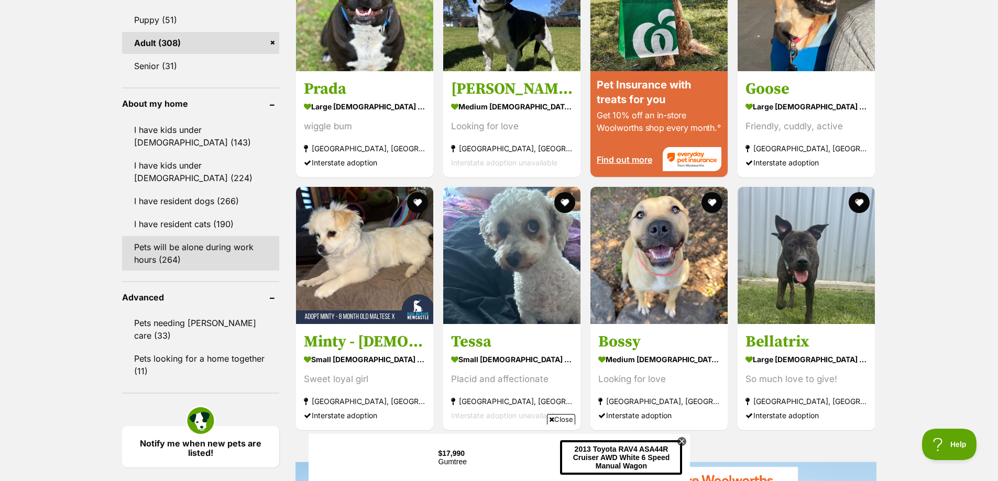
scroll to position [1100, 0]
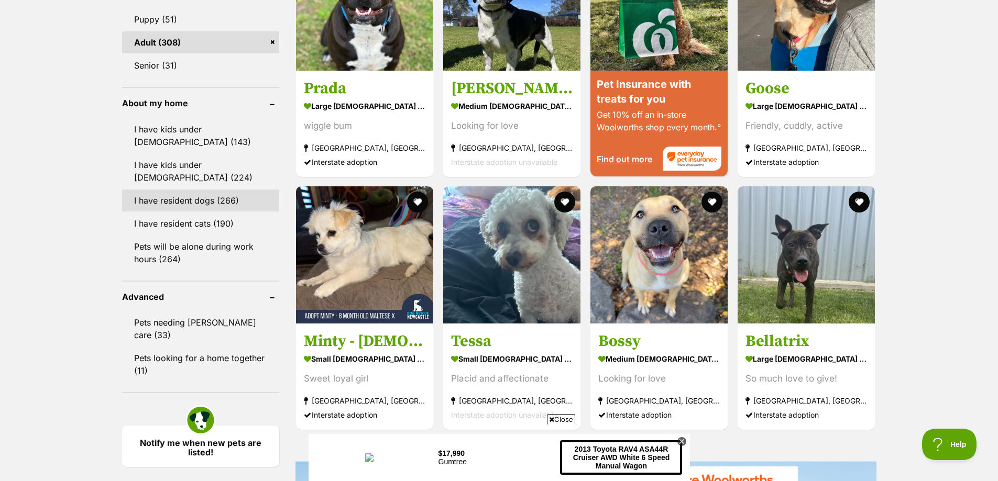
click at [155, 203] on link "I have resident dogs (266)" at bounding box center [200, 201] width 157 height 22
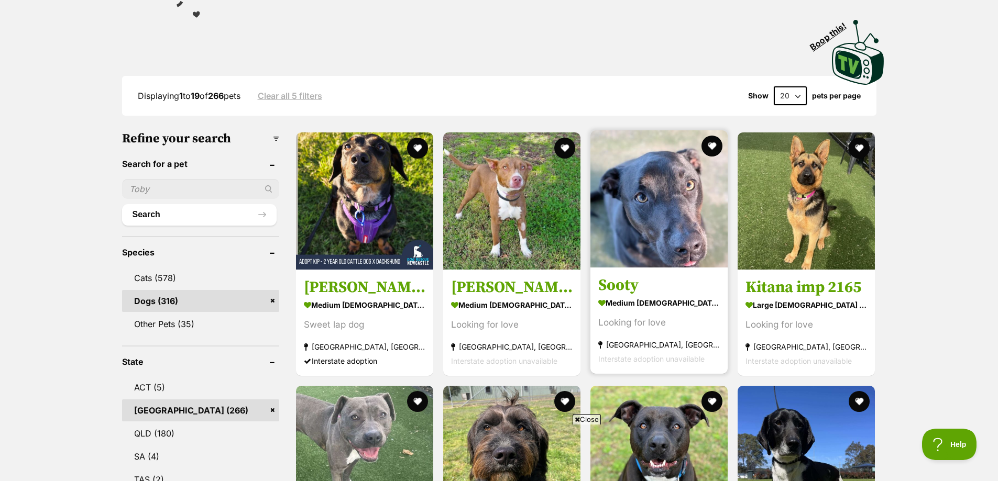
click at [629, 297] on strong "medium [DEMOGRAPHIC_DATA] Dog" at bounding box center [659, 302] width 122 height 15
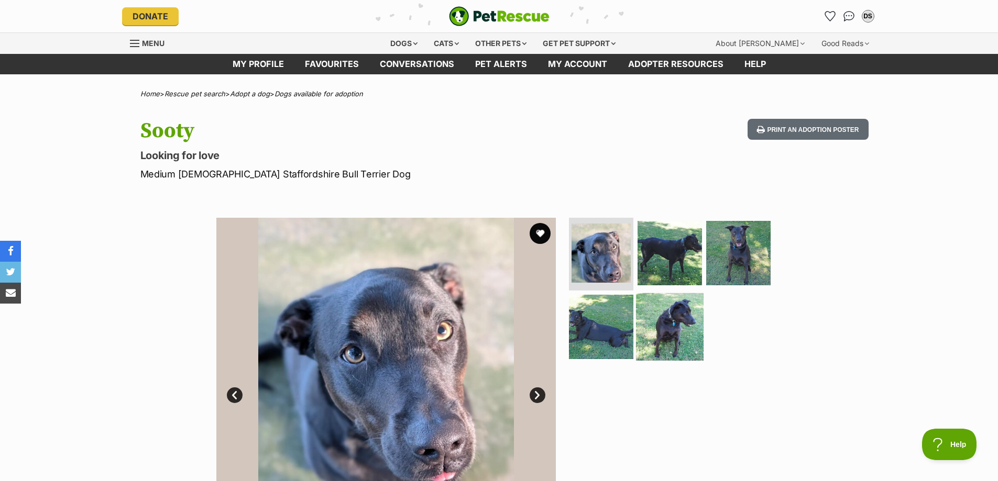
click at [661, 300] on img at bounding box center [670, 327] width 68 height 68
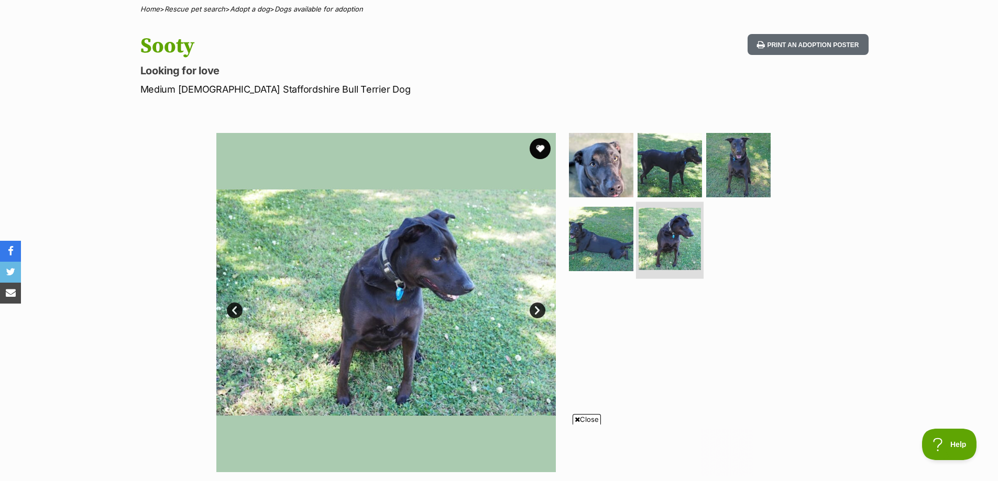
scroll to position [157, 0]
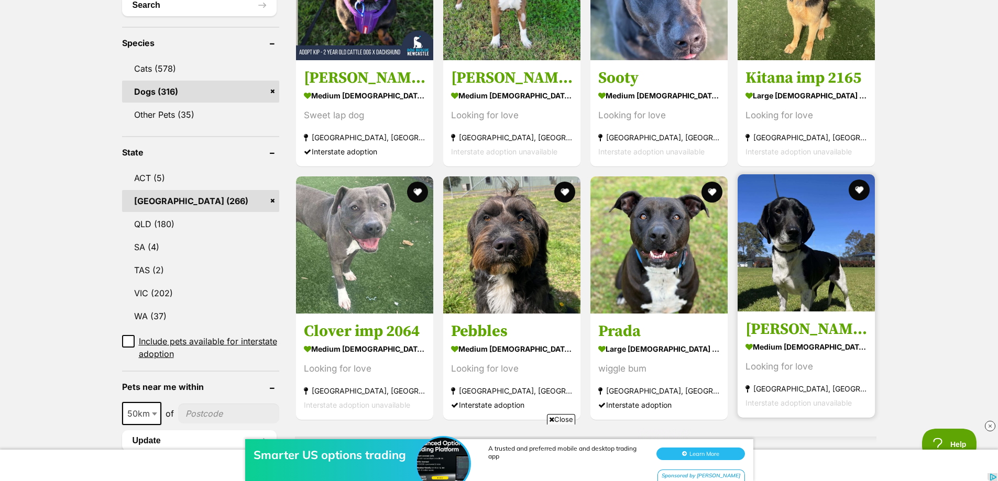
click at [789, 271] on img at bounding box center [805, 242] width 137 height 137
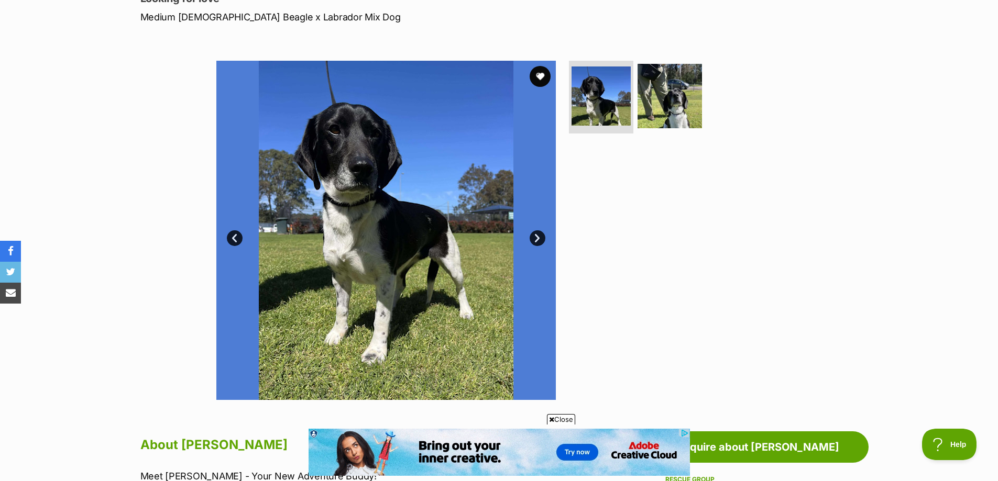
click at [537, 241] on link "Next" at bounding box center [537, 238] width 16 height 16
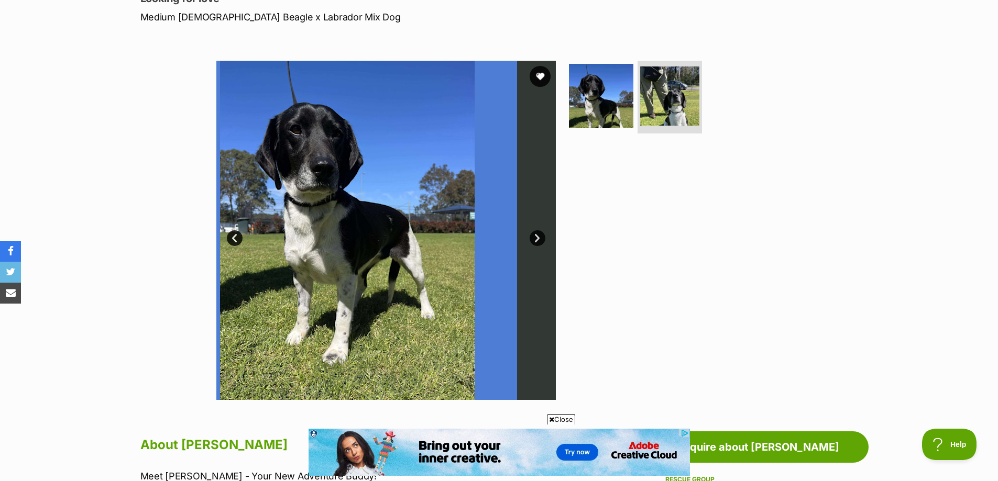
click at [537, 241] on link "Next" at bounding box center [537, 238] width 16 height 16
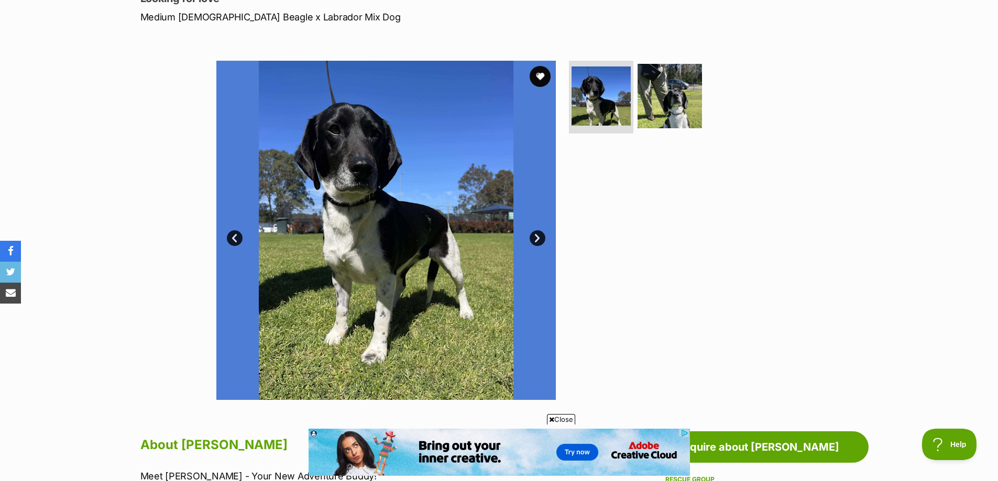
click at [538, 239] on link "Next" at bounding box center [537, 238] width 16 height 16
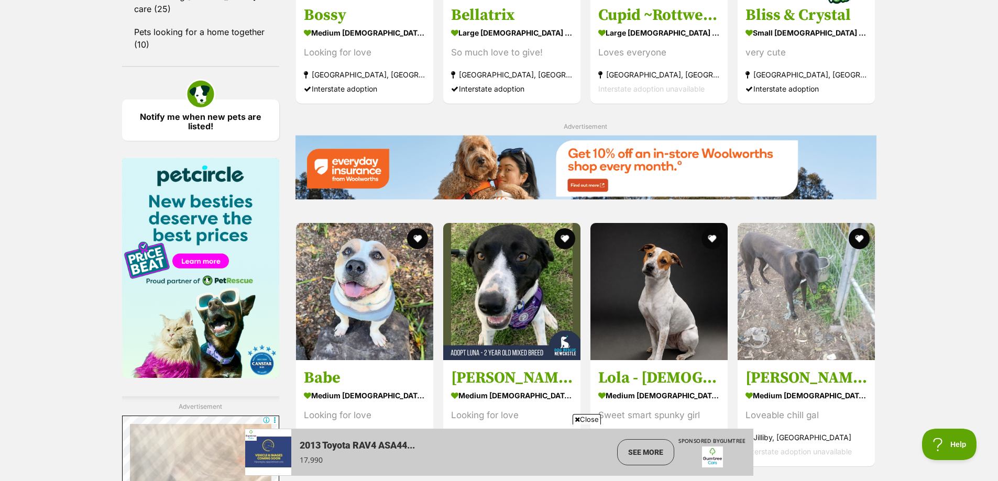
scroll to position [1513, 0]
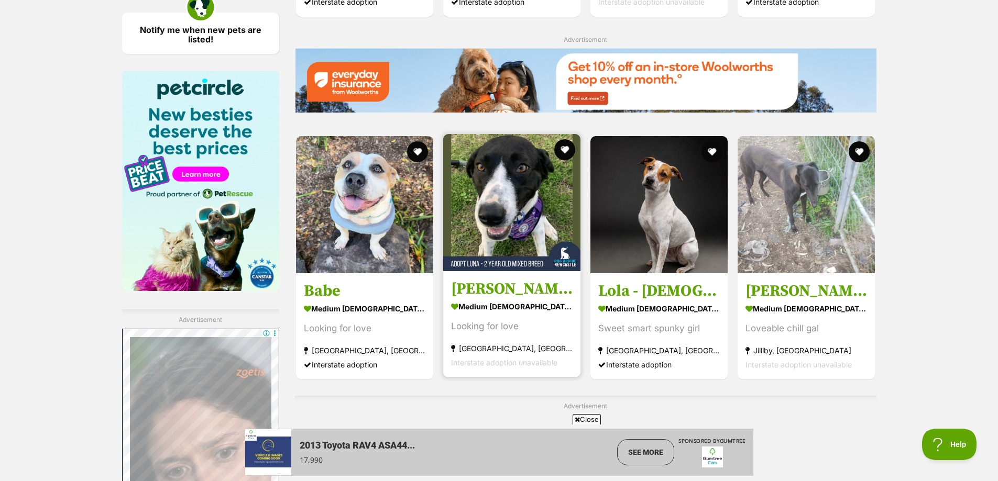
click at [495, 235] on img at bounding box center [511, 202] width 137 height 137
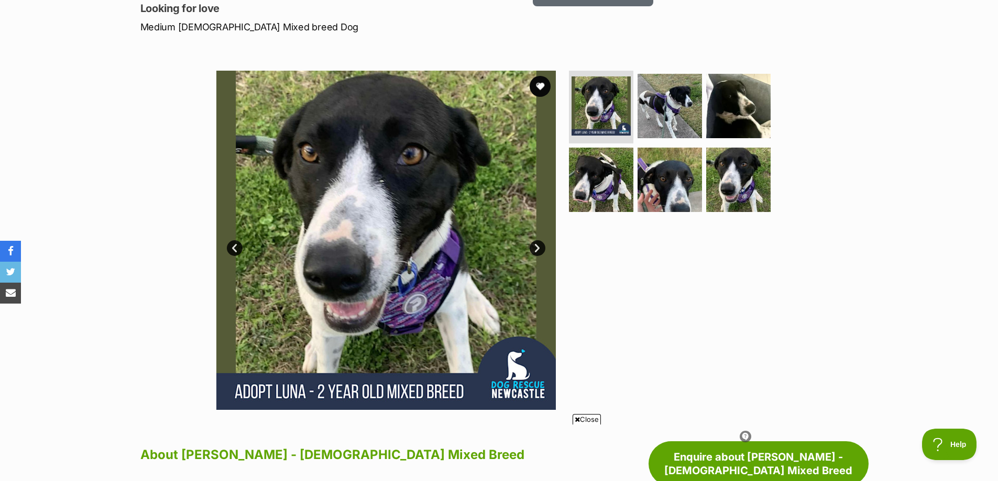
scroll to position [157, 0]
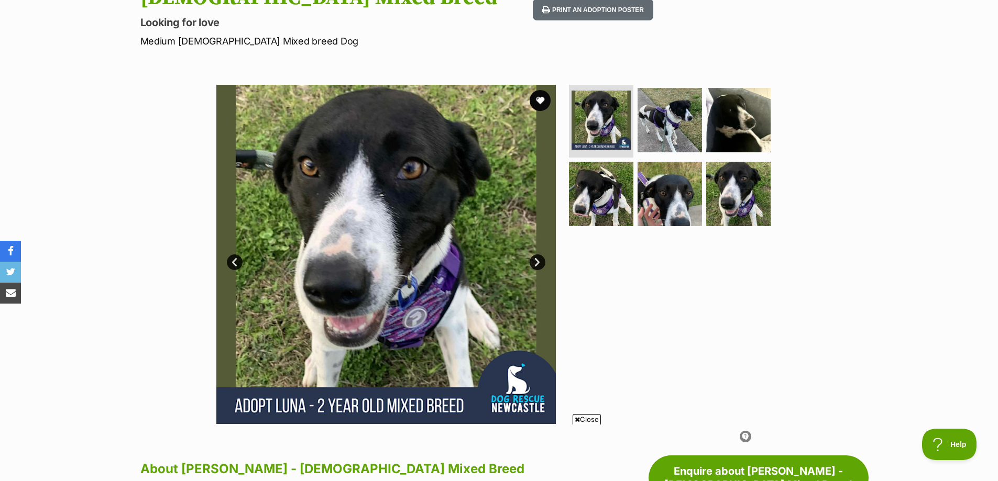
click at [538, 255] on link "Next" at bounding box center [537, 263] width 16 height 16
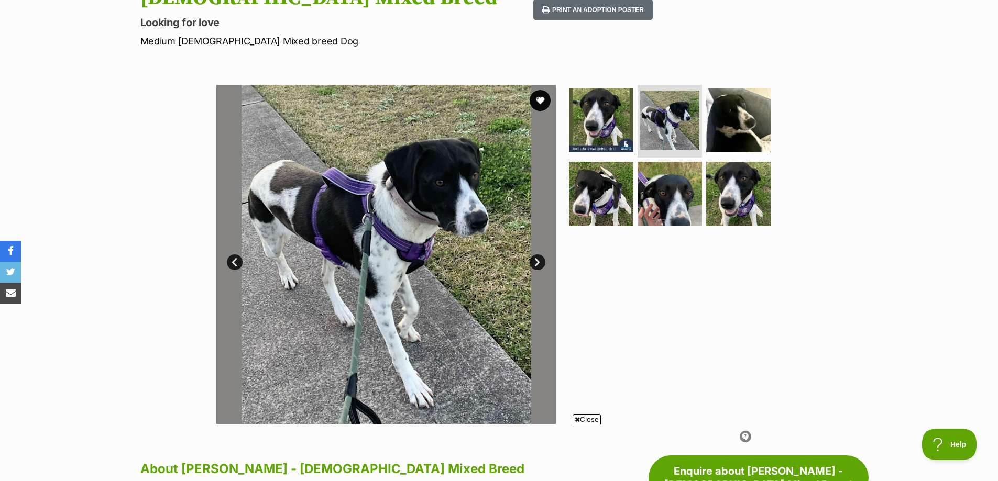
click at [538, 255] on link "Next" at bounding box center [537, 263] width 16 height 16
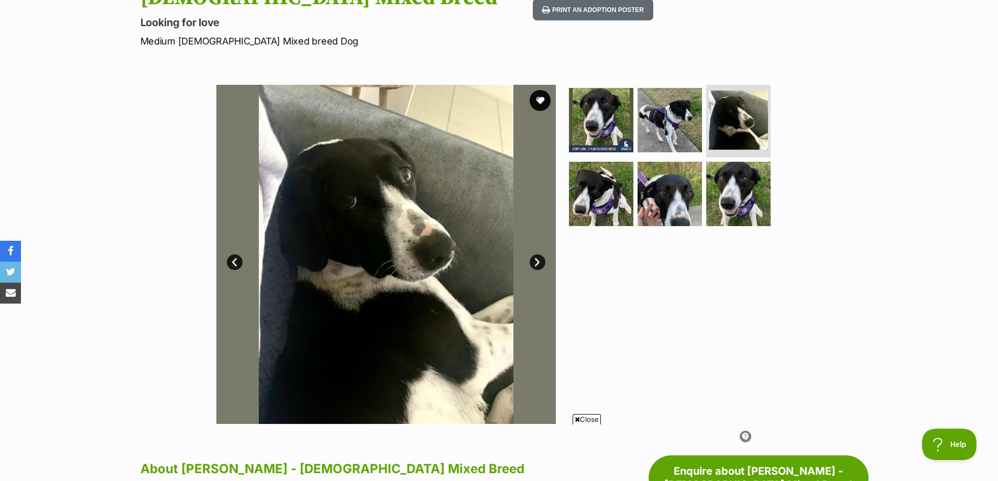
click at [538, 255] on link "Next" at bounding box center [537, 263] width 16 height 16
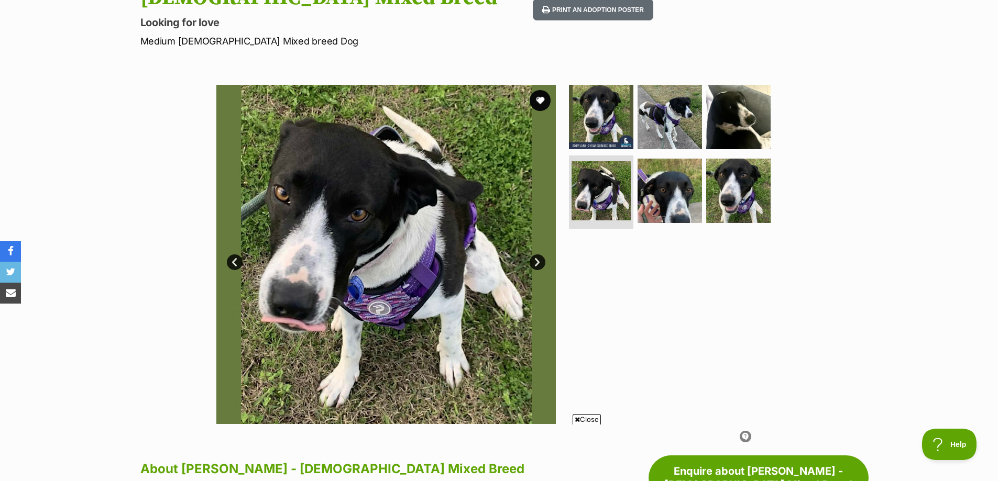
click at [538, 255] on link "Next" at bounding box center [537, 263] width 16 height 16
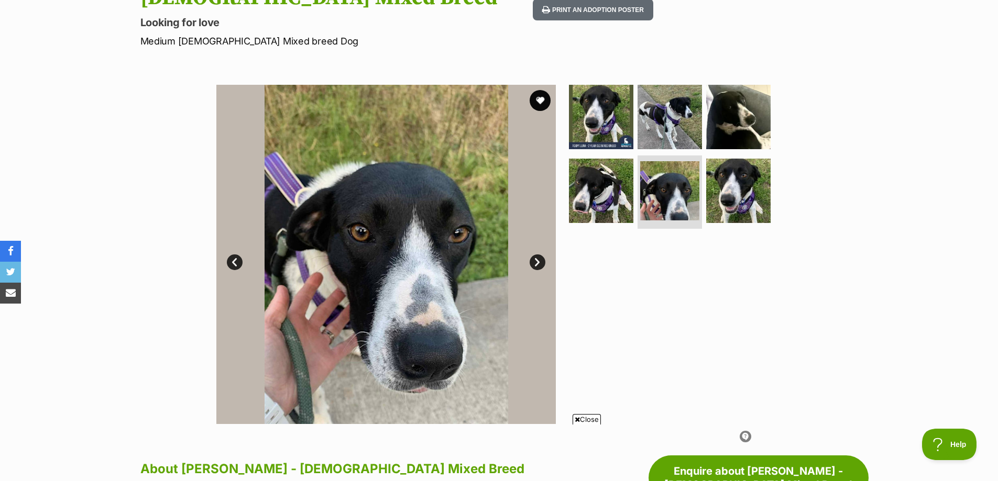
click at [538, 255] on link "Next" at bounding box center [537, 263] width 16 height 16
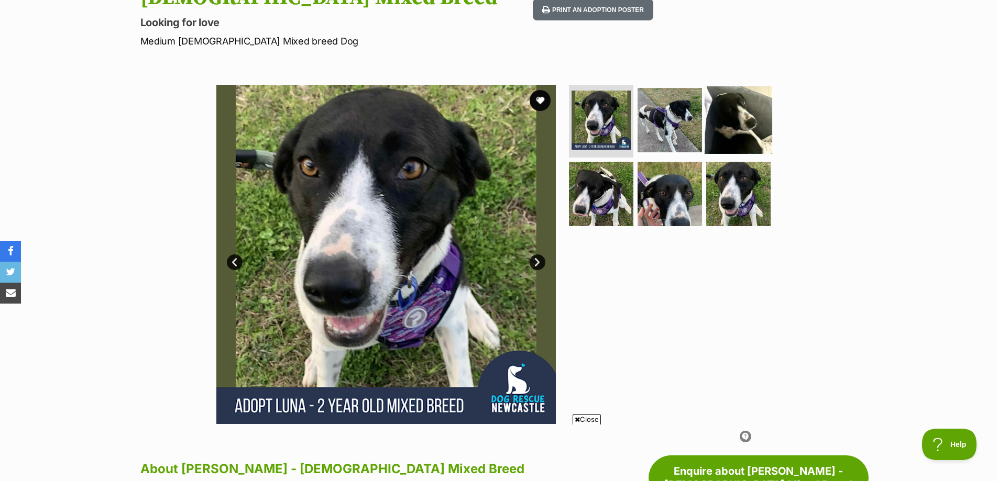
click at [747, 97] on img at bounding box center [738, 120] width 68 height 68
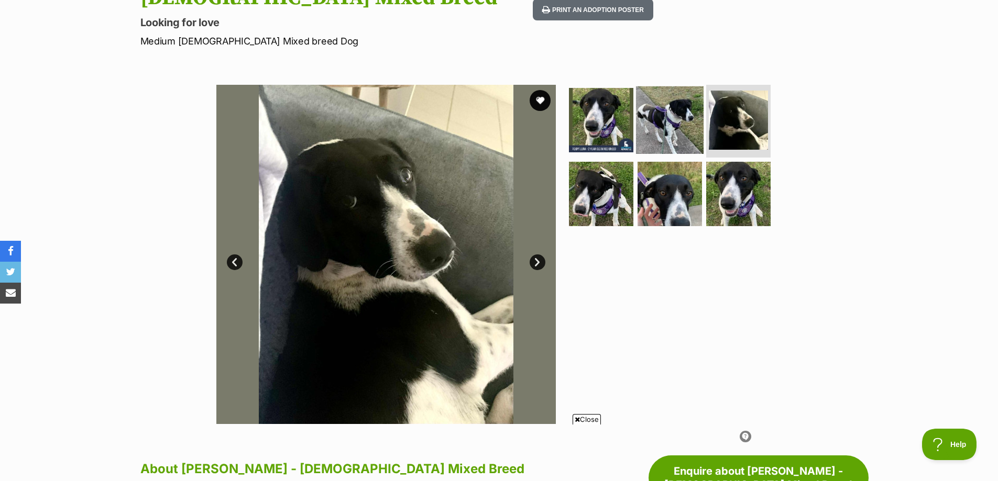
click at [659, 97] on img at bounding box center [670, 120] width 68 height 68
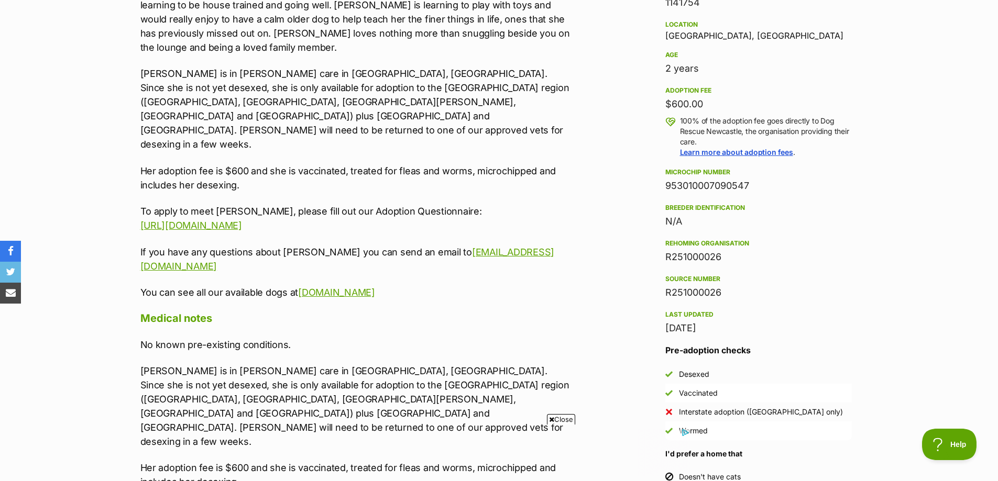
scroll to position [733, 0]
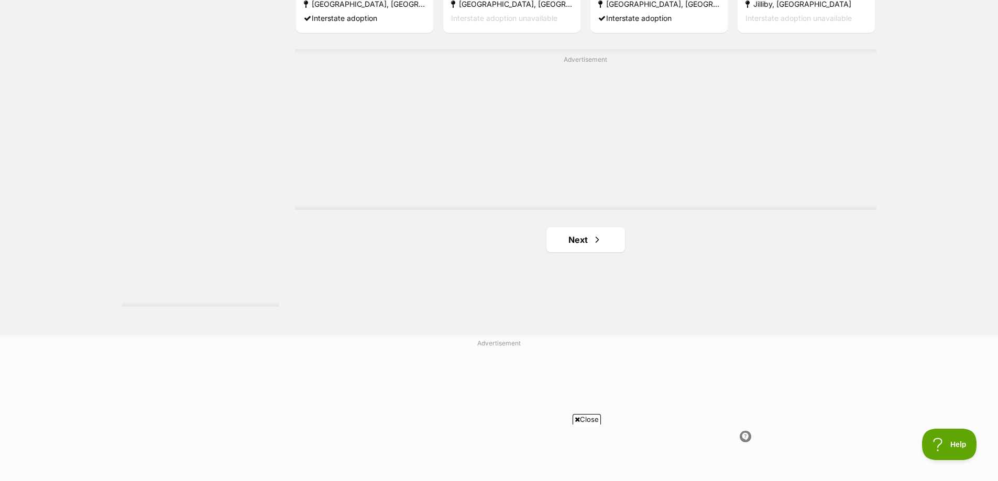
scroll to position [1880, 0]
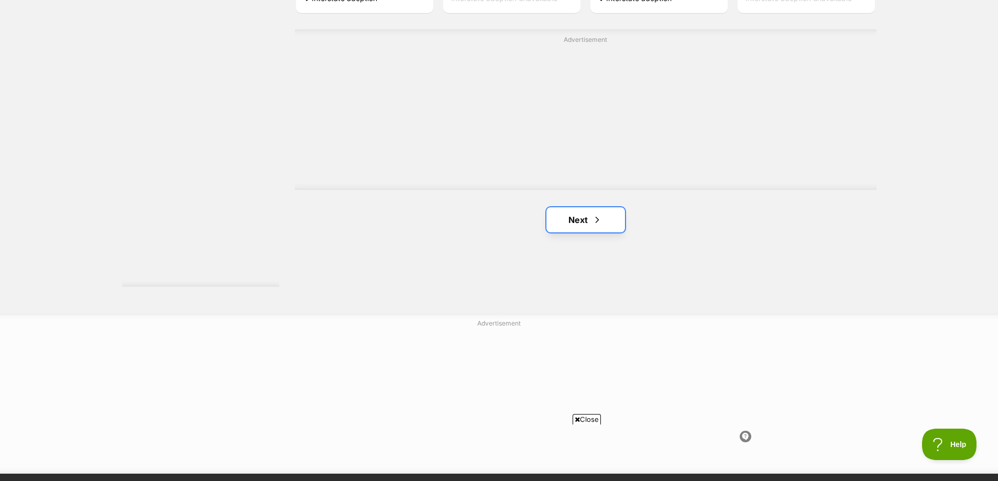
click at [585, 222] on link "Next" at bounding box center [585, 219] width 79 height 25
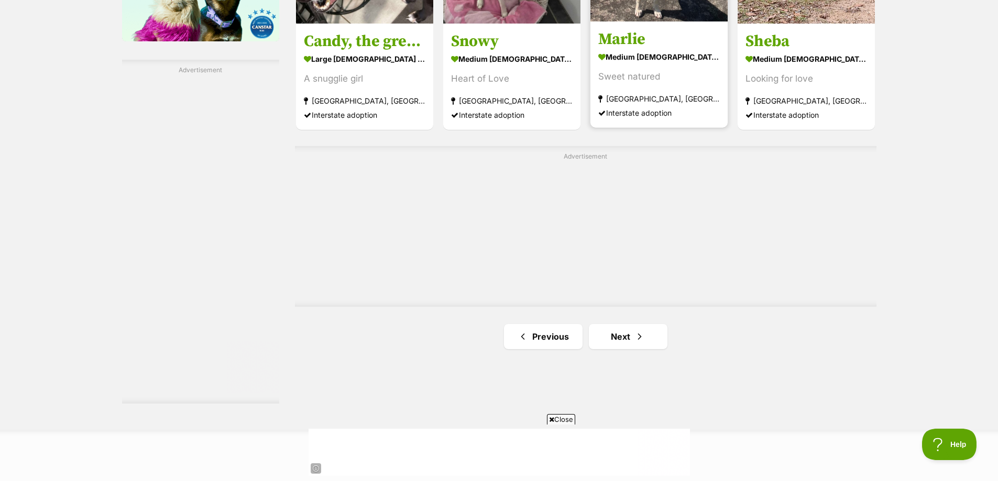
scroll to position [1781, 0]
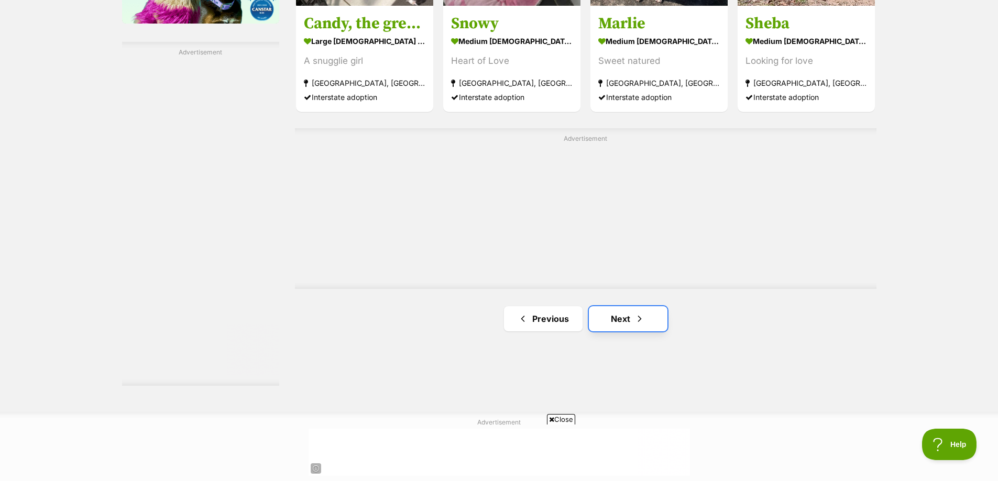
click at [624, 316] on link "Next" at bounding box center [628, 318] width 79 height 25
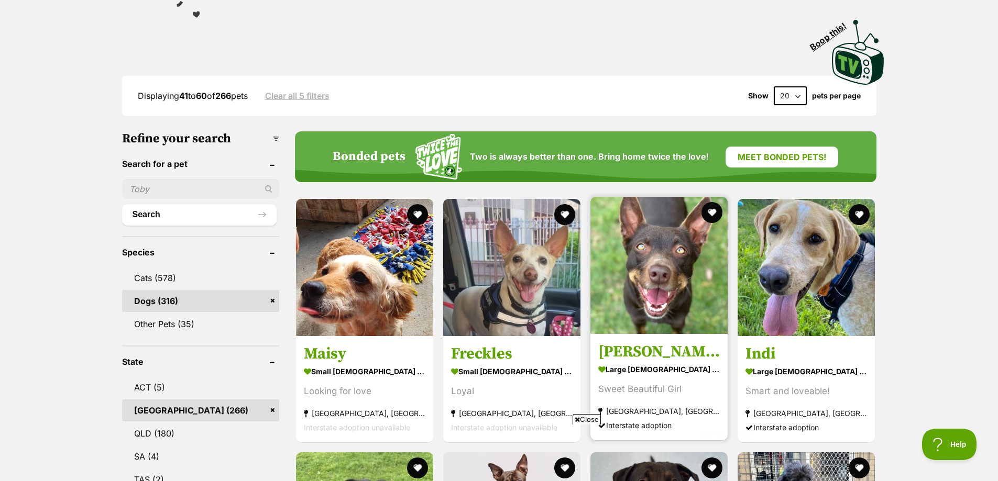
click at [650, 353] on h3 "[PERSON_NAME]" at bounding box center [659, 352] width 122 height 20
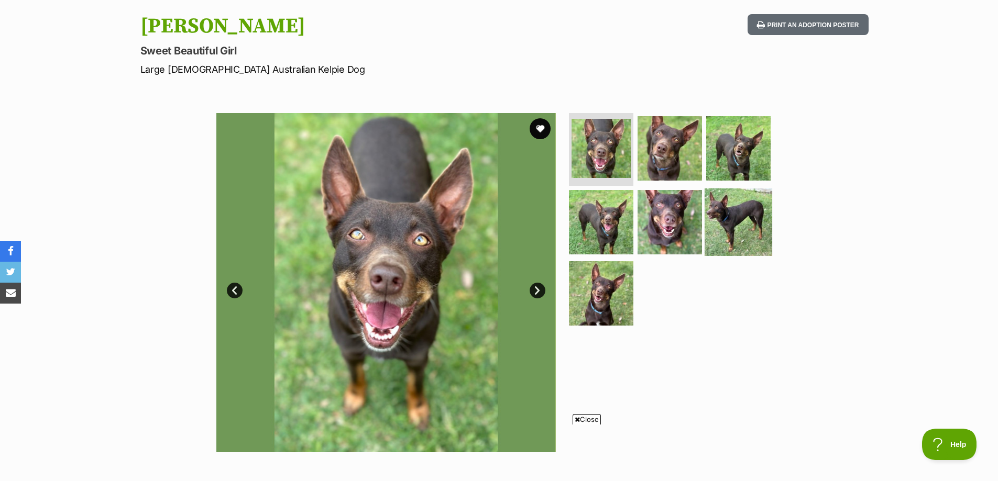
click at [758, 224] on img at bounding box center [738, 223] width 68 height 68
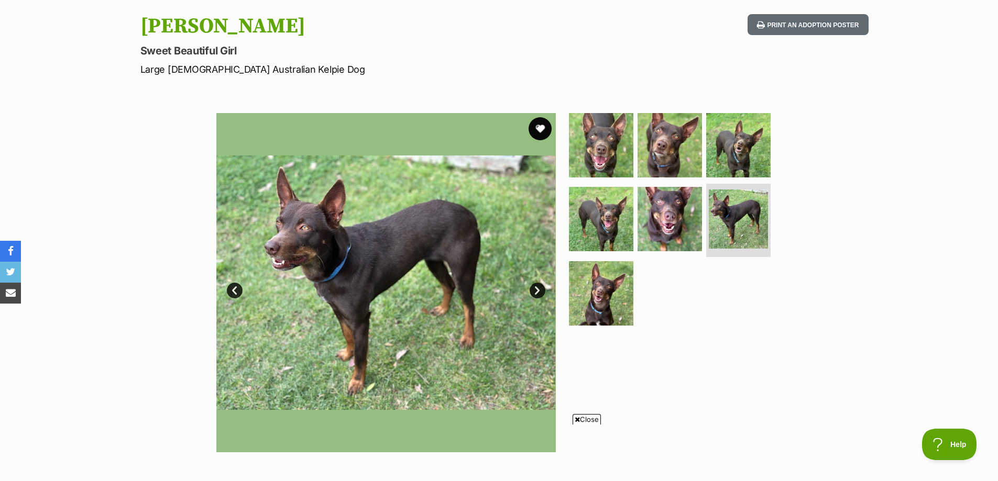
click at [539, 127] on button "favourite" at bounding box center [539, 128] width 23 height 23
click at [663, 149] on img at bounding box center [670, 145] width 68 height 68
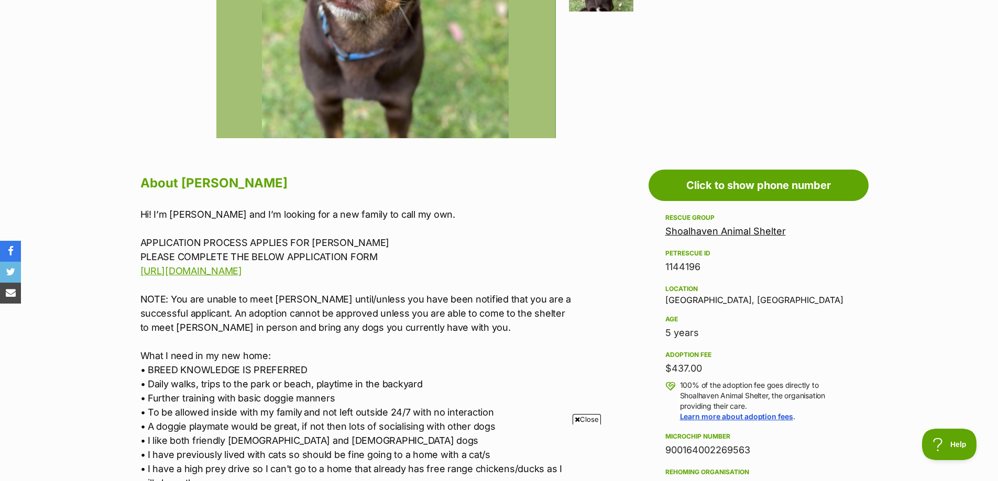
scroll to position [471, 0]
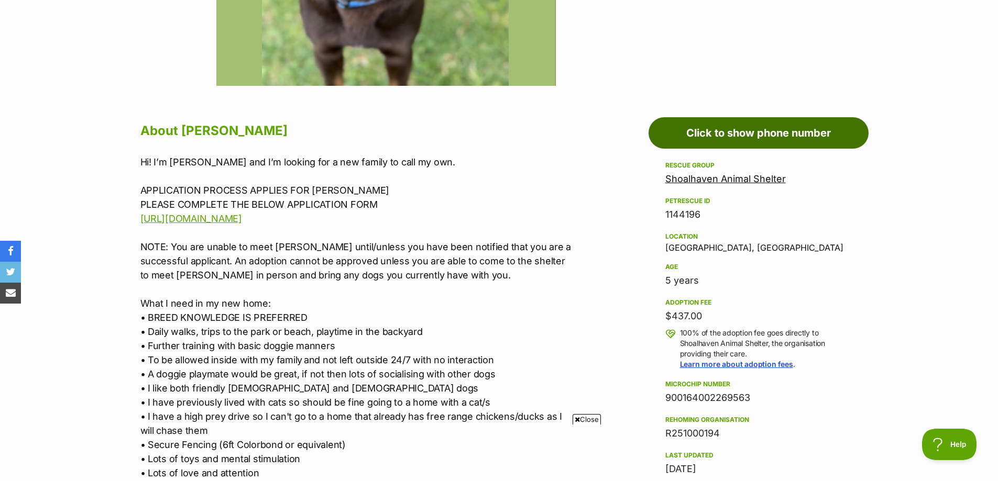
click at [747, 141] on link "Click to show phone number" at bounding box center [758, 132] width 220 height 31
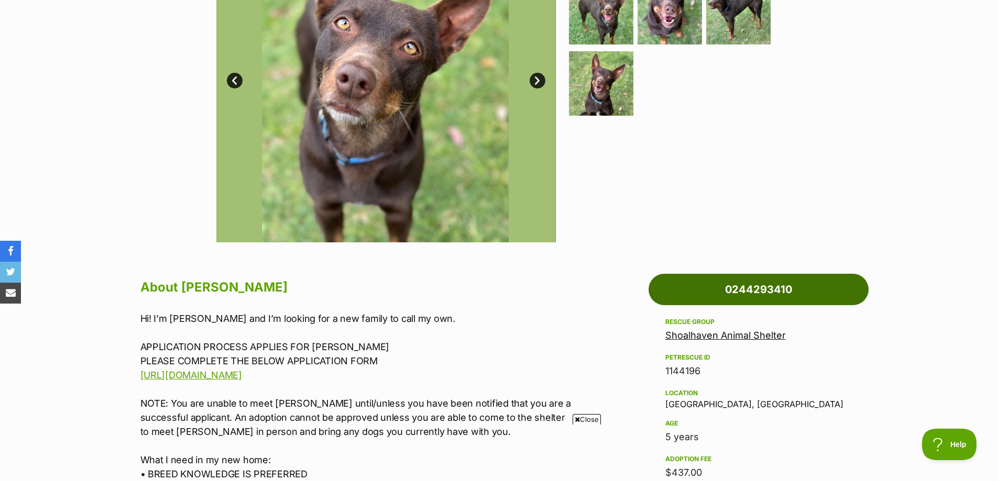
scroll to position [314, 0]
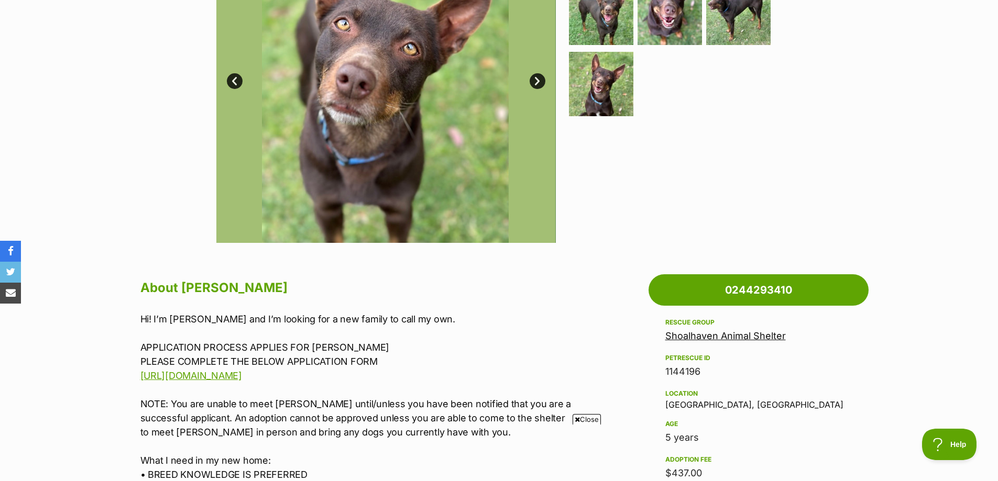
click at [725, 336] on link "Shoalhaven Animal Shelter" at bounding box center [725, 335] width 120 height 11
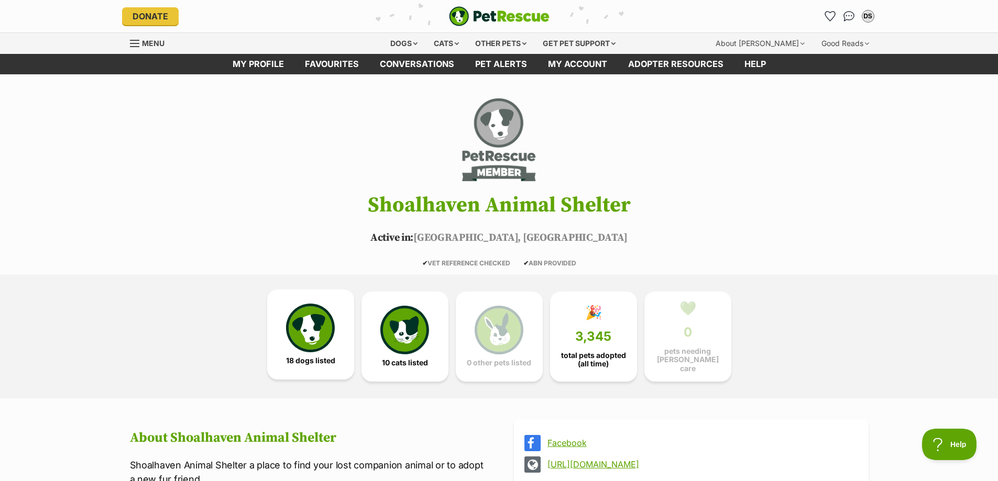
click at [311, 352] on link "18 dogs listed" at bounding box center [310, 335] width 87 height 90
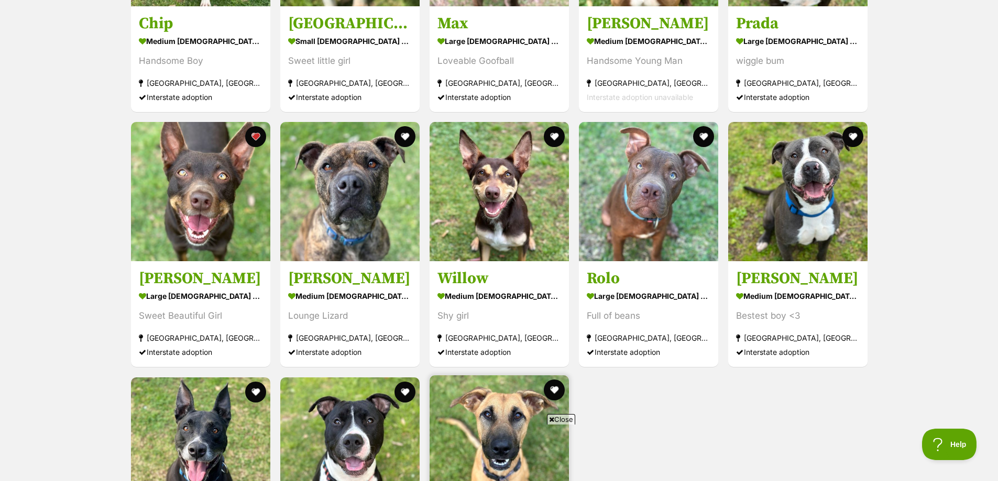
scroll to position [1554, 0]
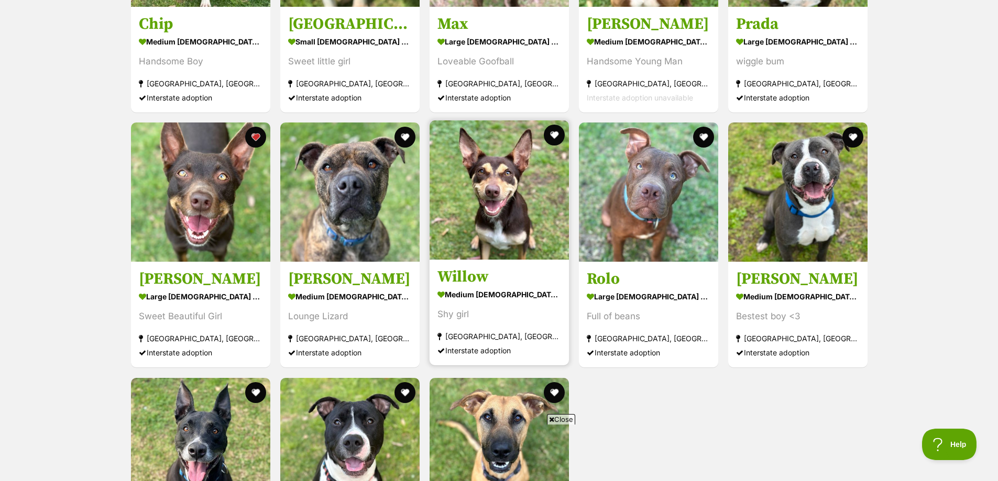
click at [516, 204] on img at bounding box center [498, 189] width 139 height 139
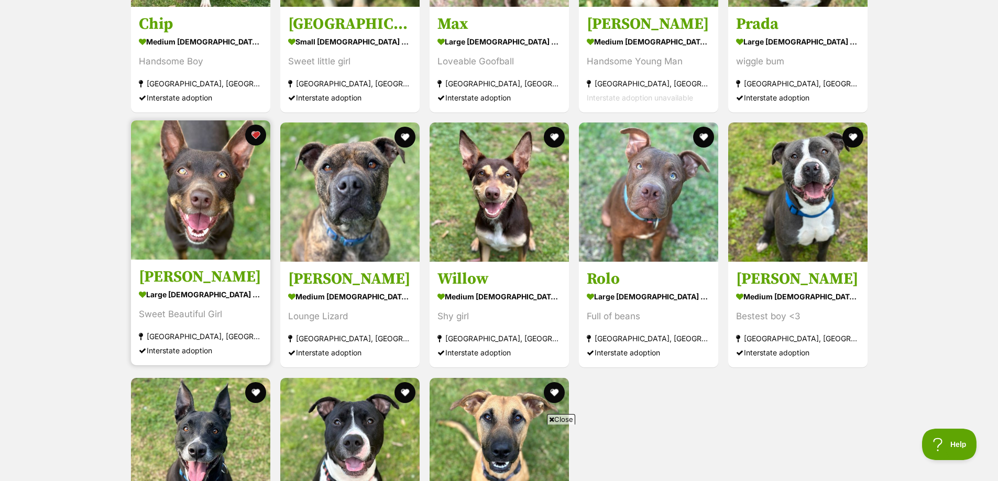
click at [181, 220] on img at bounding box center [200, 189] width 139 height 139
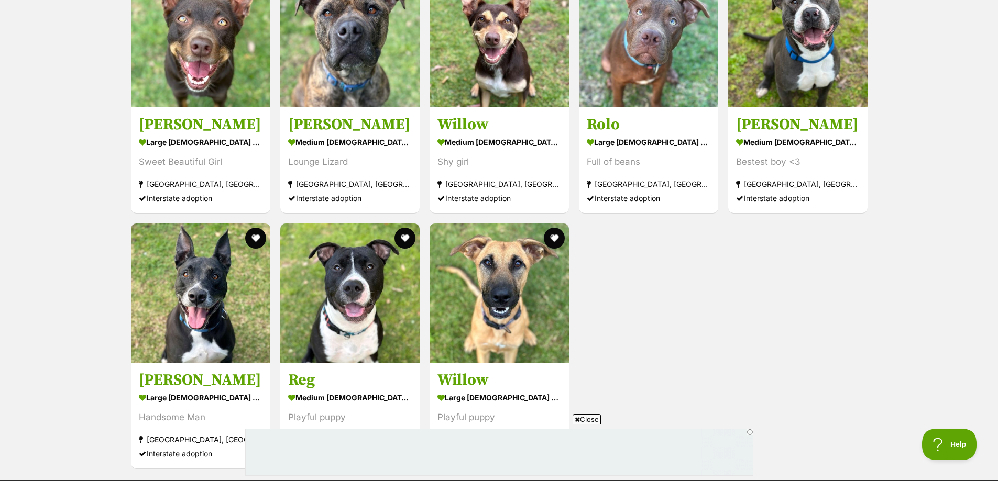
scroll to position [1712, 0]
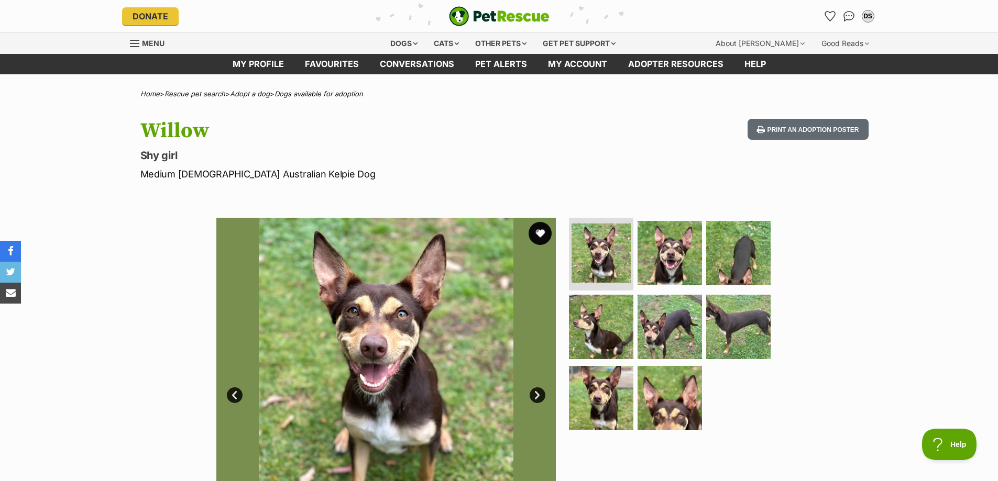
click at [544, 236] on button "favourite" at bounding box center [539, 233] width 23 height 23
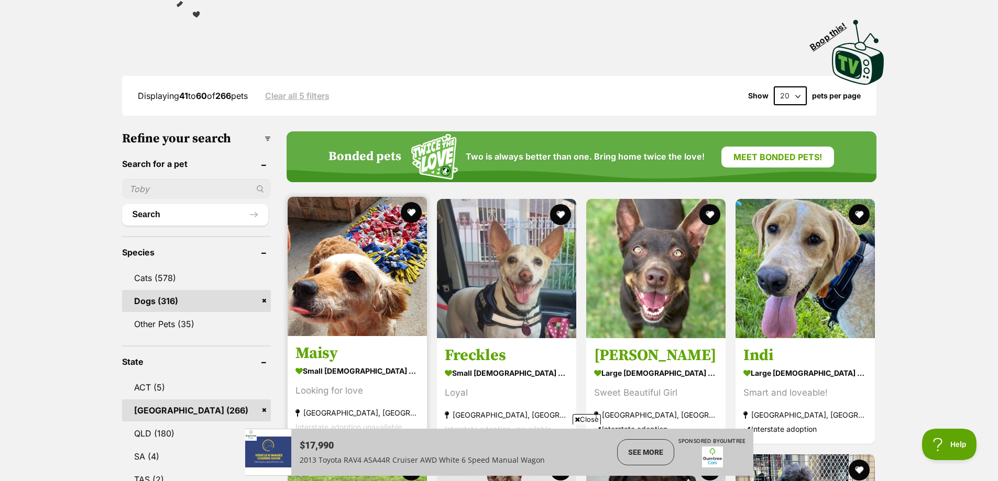
click at [346, 273] on img at bounding box center [357, 266] width 139 height 139
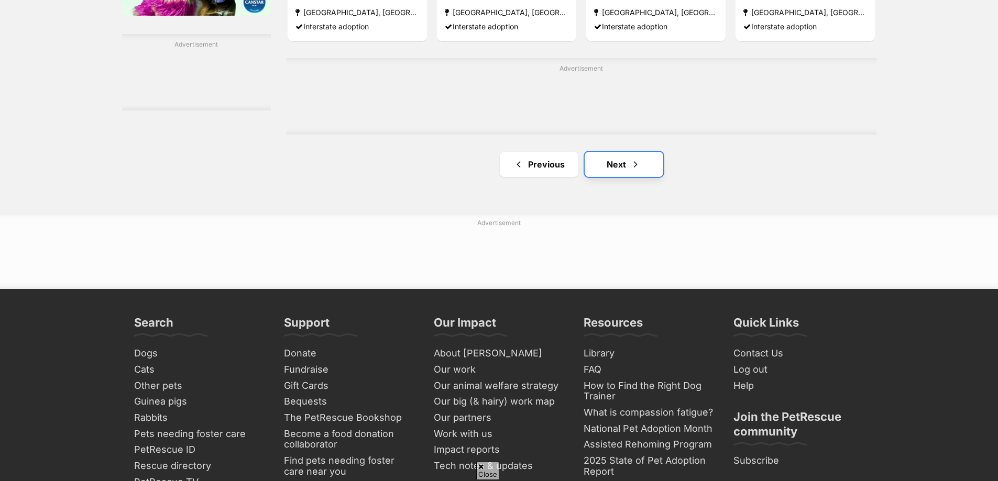
scroll to position [1781, 0]
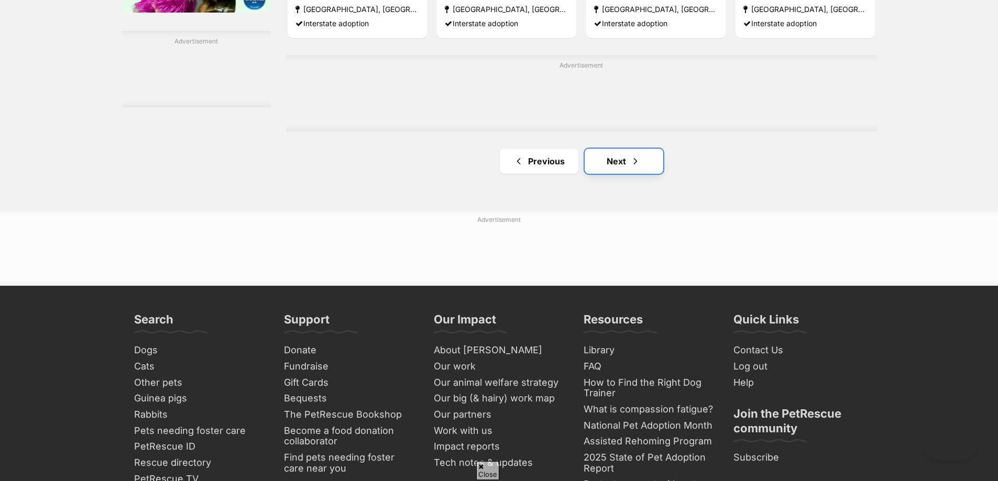
click at [617, 149] on link "Next" at bounding box center [623, 161] width 79 height 25
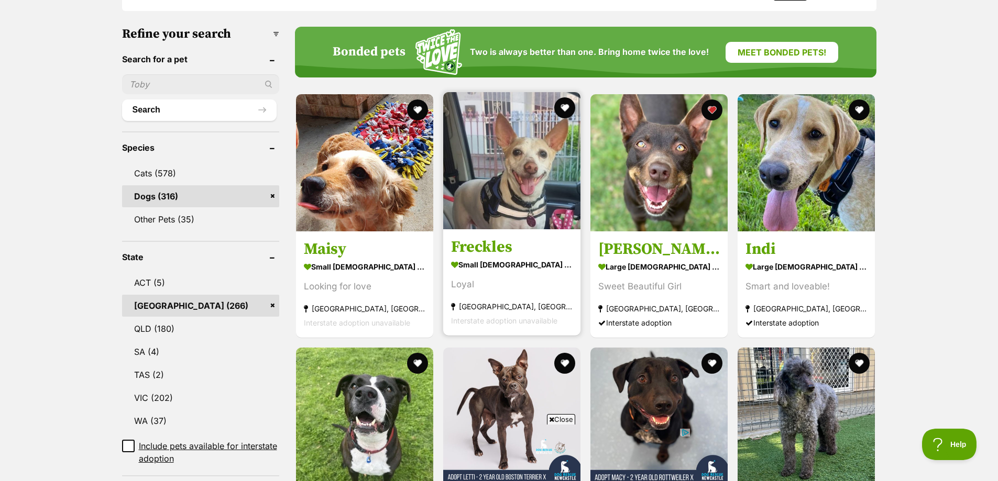
click at [483, 209] on img at bounding box center [511, 160] width 137 height 137
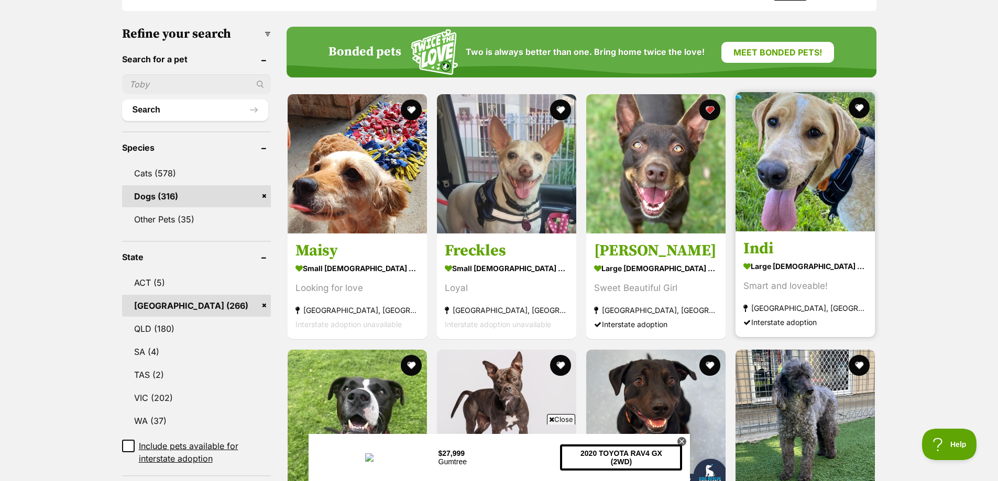
click at [777, 197] on img at bounding box center [804, 161] width 139 height 139
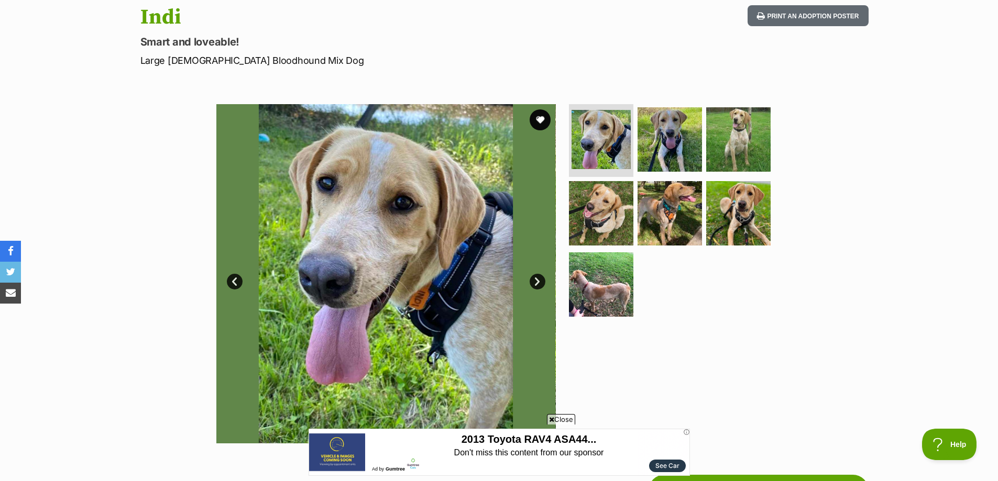
scroll to position [105, 0]
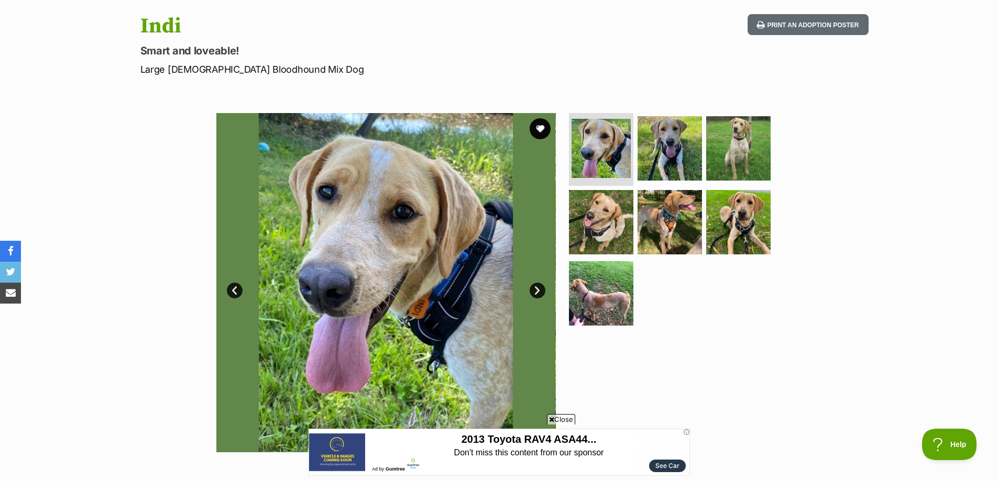
click at [531, 288] on link "Next" at bounding box center [537, 291] width 16 height 16
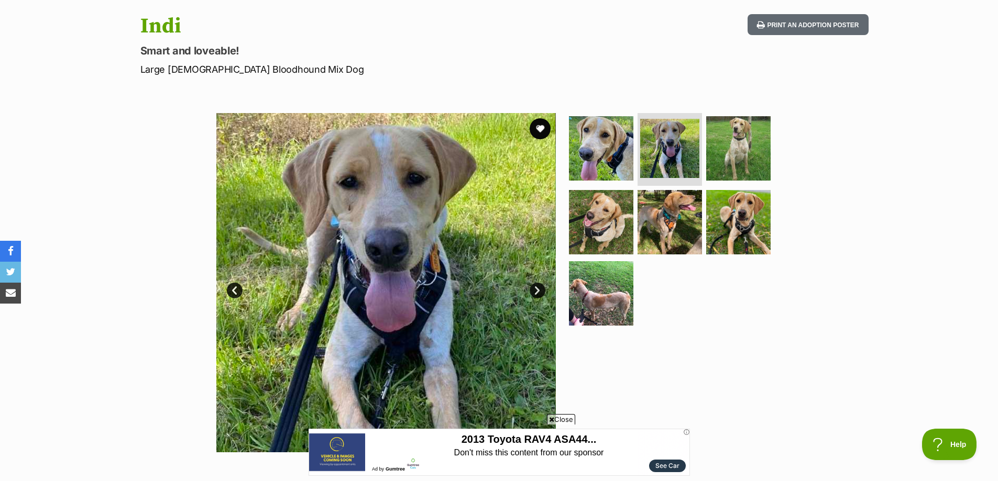
click at [531, 288] on link "Next" at bounding box center [537, 291] width 16 height 16
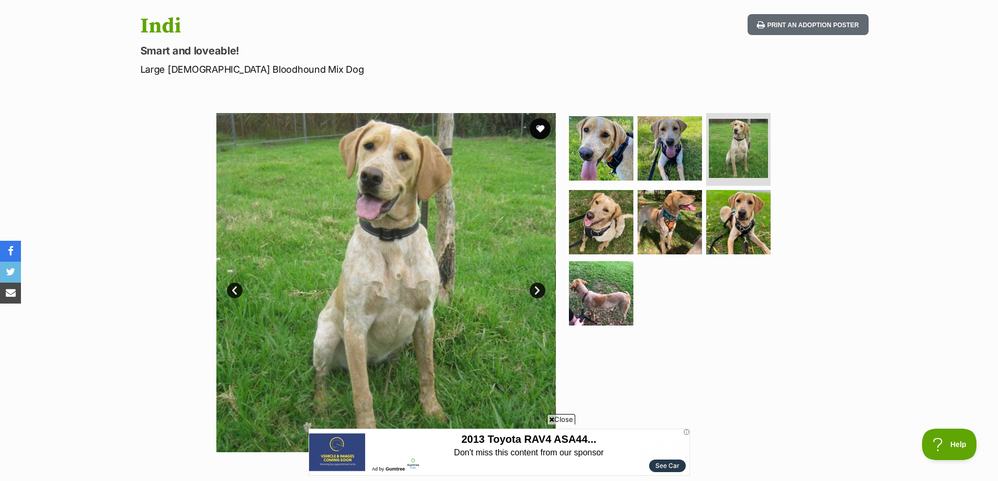
click at [534, 288] on link "Next" at bounding box center [537, 291] width 16 height 16
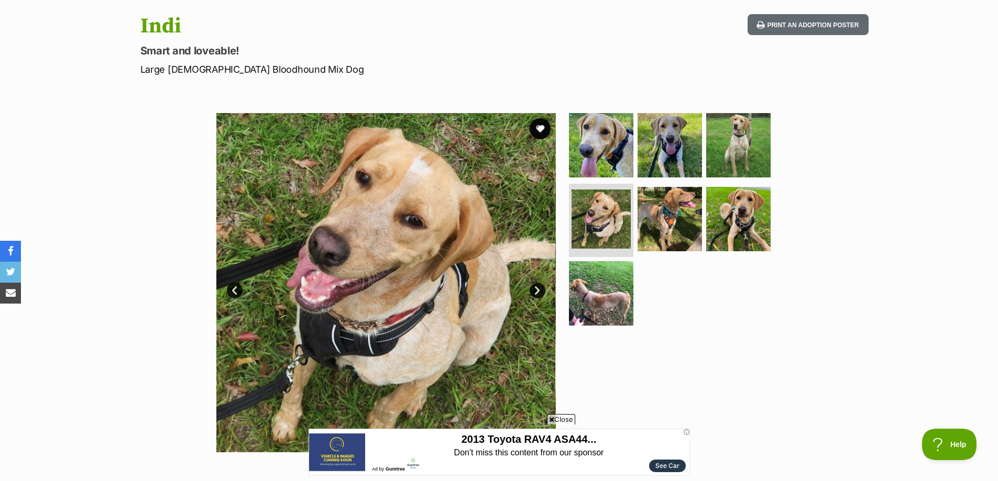
click at [535, 288] on link "Next" at bounding box center [537, 291] width 16 height 16
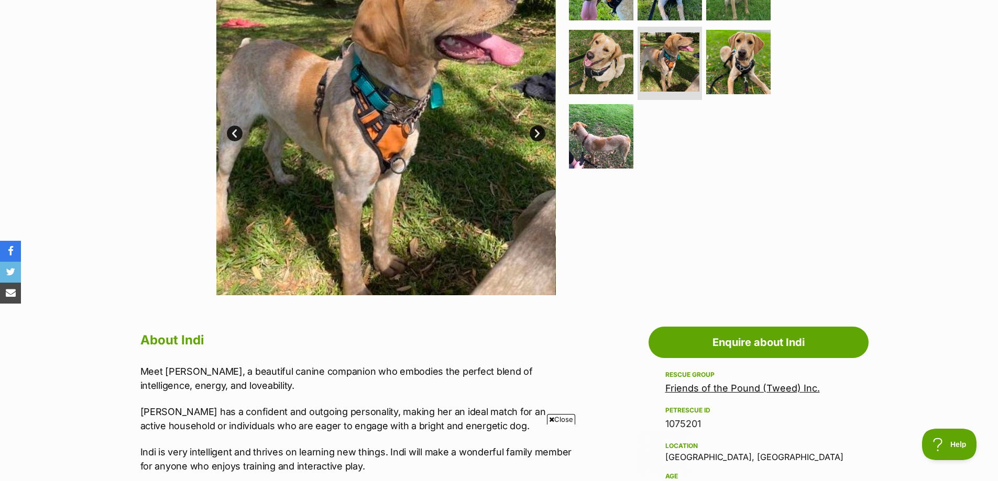
scroll to position [0, 0]
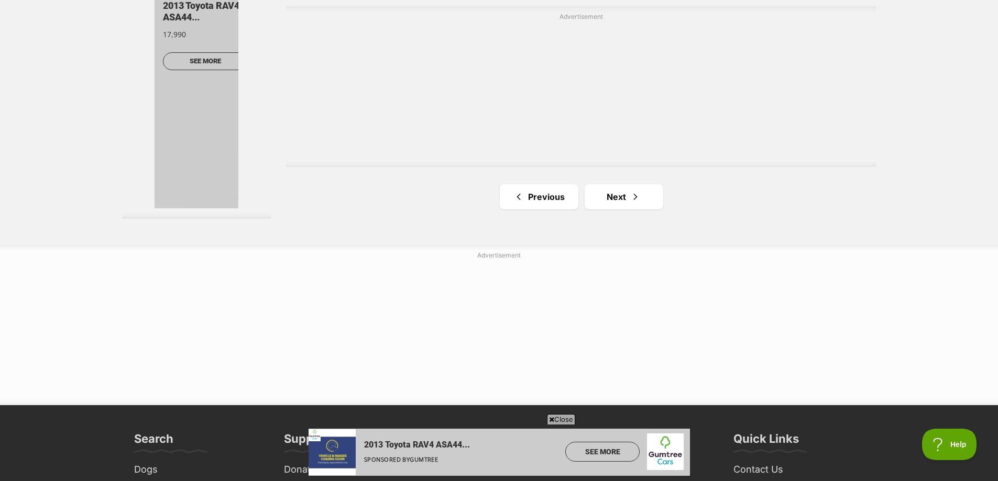
scroll to position [1990, 0]
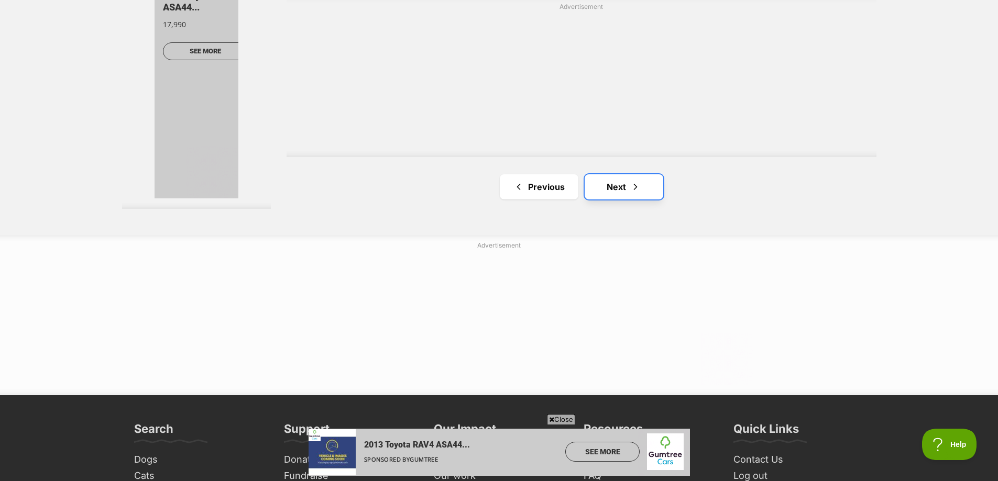
click at [627, 187] on link "Next" at bounding box center [623, 186] width 79 height 25
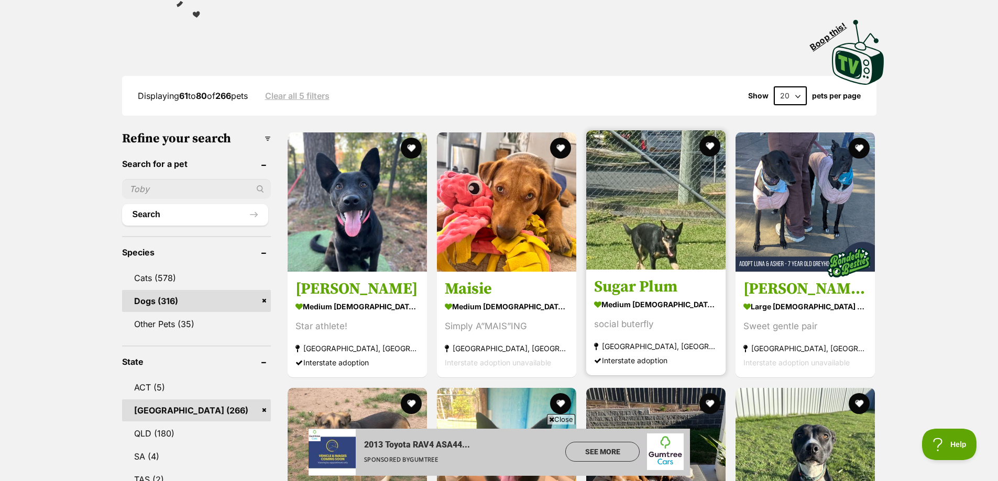
click at [630, 250] on img at bounding box center [655, 199] width 139 height 139
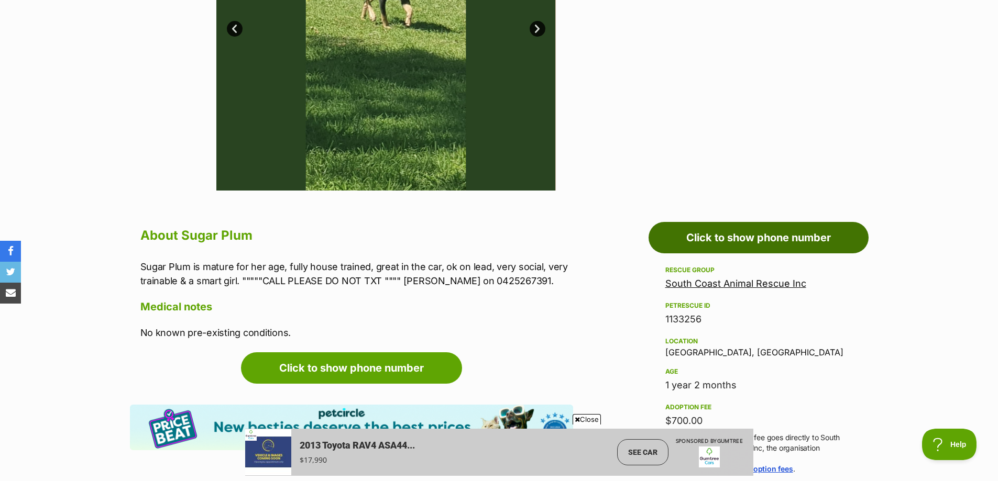
click at [742, 242] on link "Click to show phone number" at bounding box center [758, 237] width 220 height 31
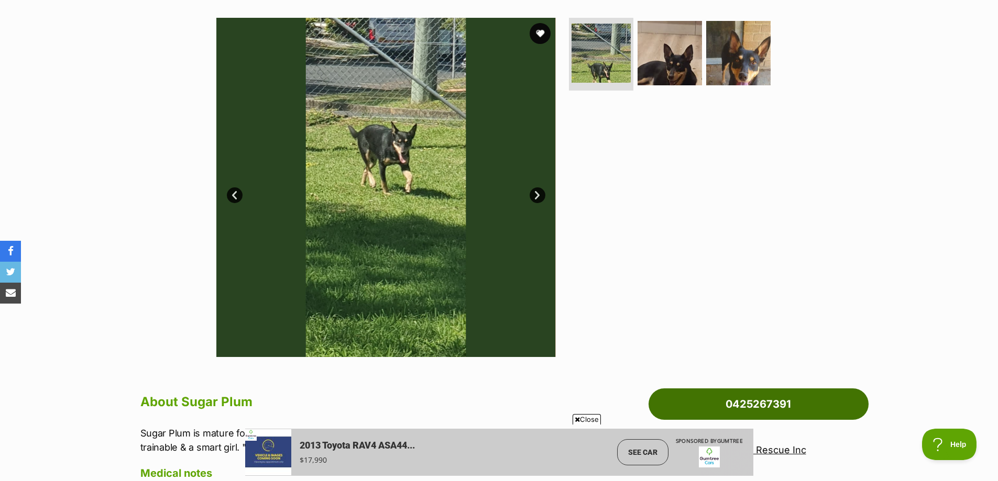
scroll to position [157, 0]
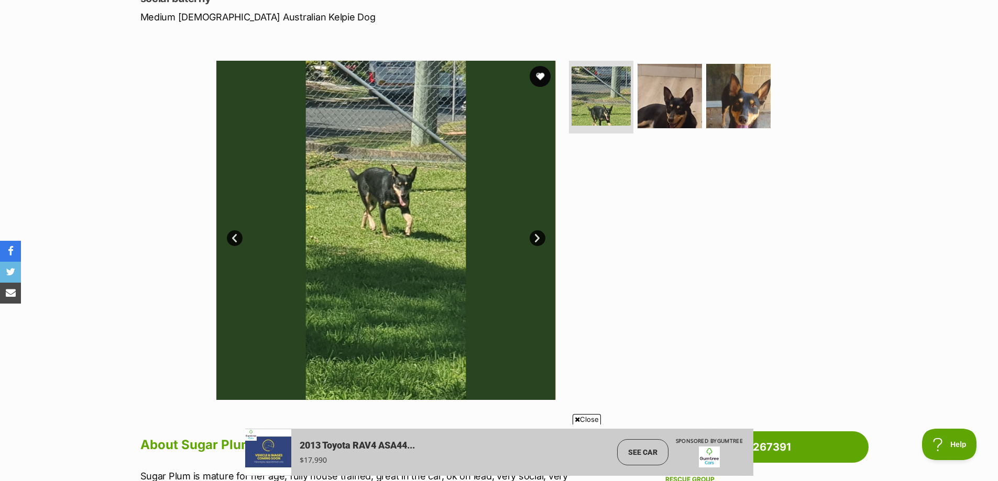
click at [534, 239] on link "Next" at bounding box center [537, 238] width 16 height 16
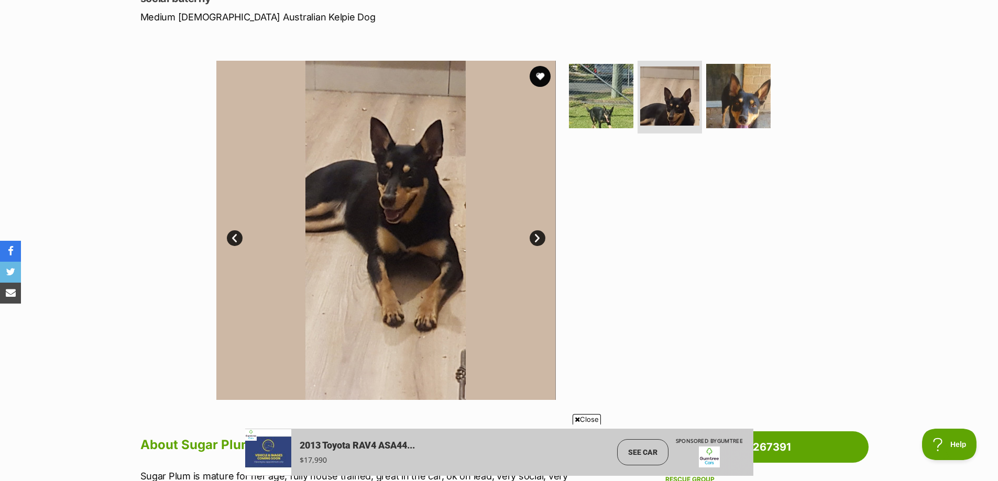
click at [534, 239] on link "Next" at bounding box center [537, 238] width 16 height 16
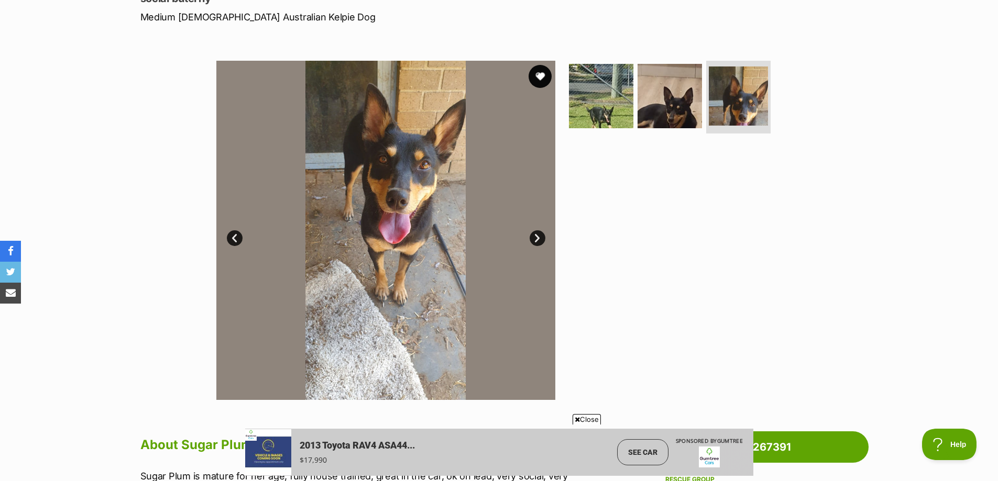
click at [536, 74] on button "favourite" at bounding box center [539, 76] width 23 height 23
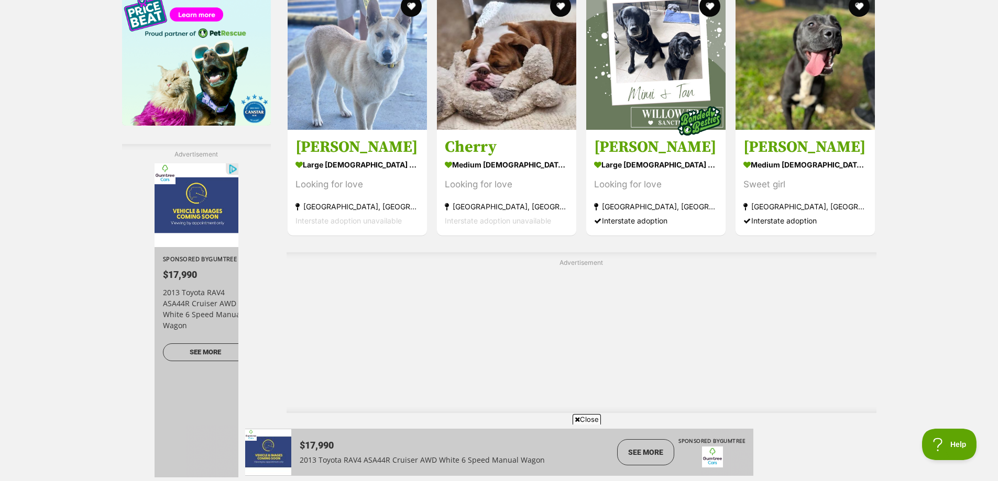
scroll to position [1728, 0]
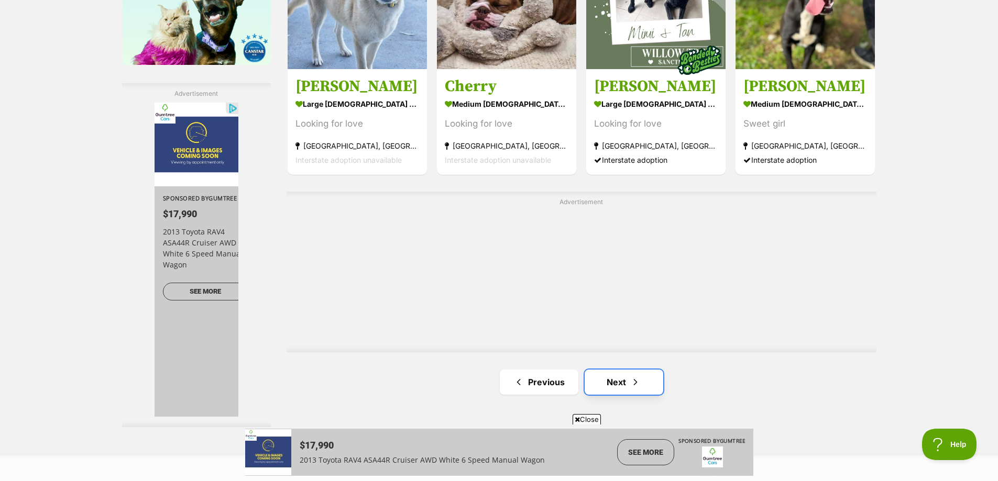
click at [624, 382] on link "Next" at bounding box center [623, 382] width 79 height 25
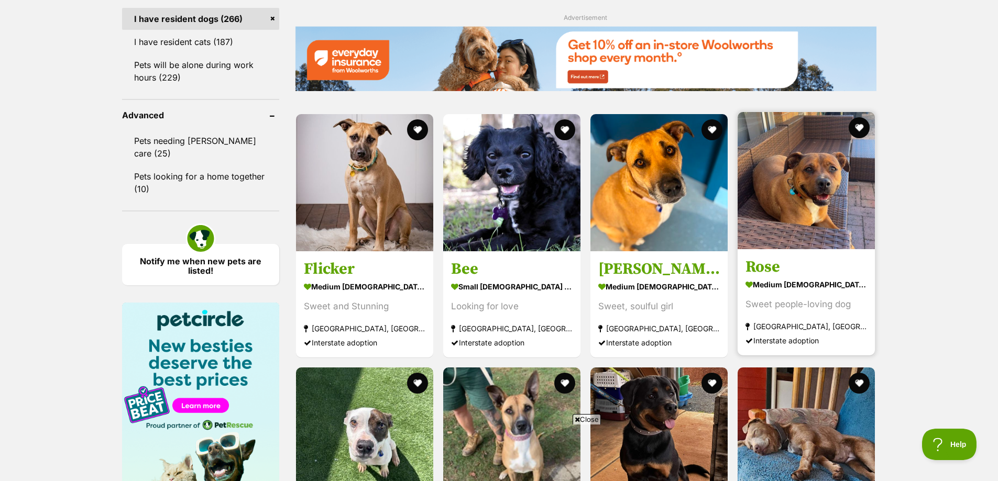
scroll to position [1309, 0]
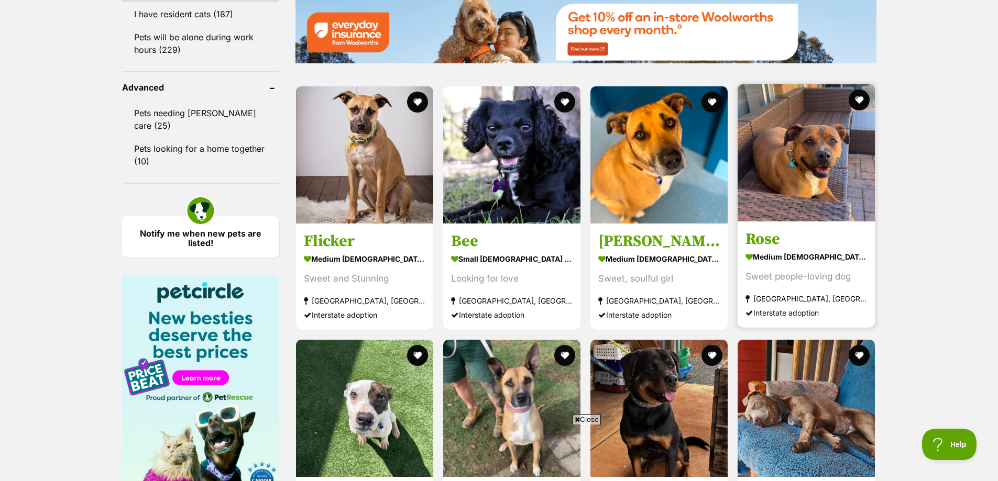
click at [778, 187] on img at bounding box center [805, 152] width 137 height 137
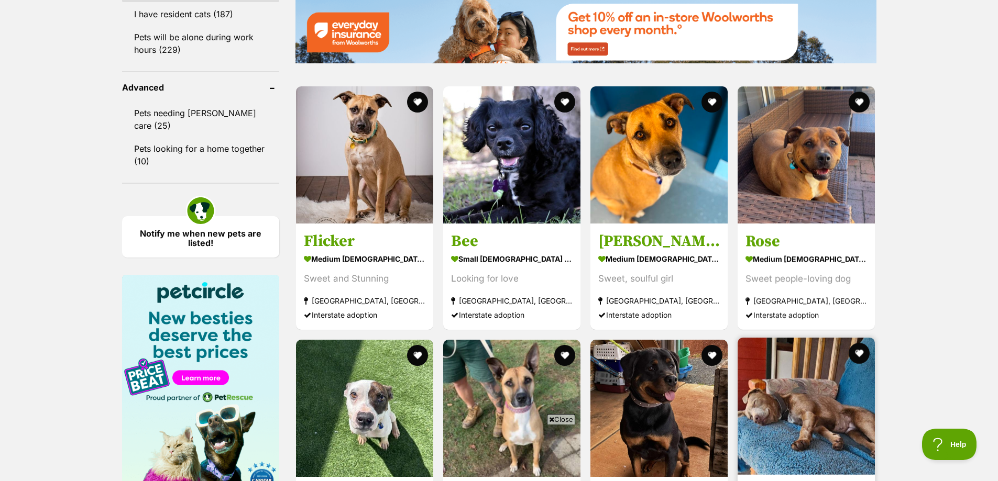
scroll to position [0, 0]
click at [520, 426] on div "Close" at bounding box center [498, 453] width 381 height 58
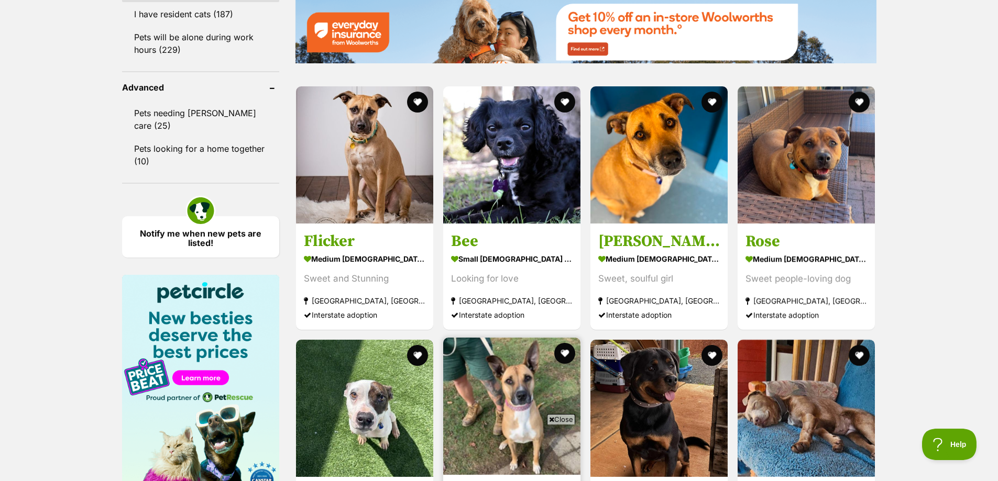
click at [513, 419] on img at bounding box center [511, 406] width 137 height 137
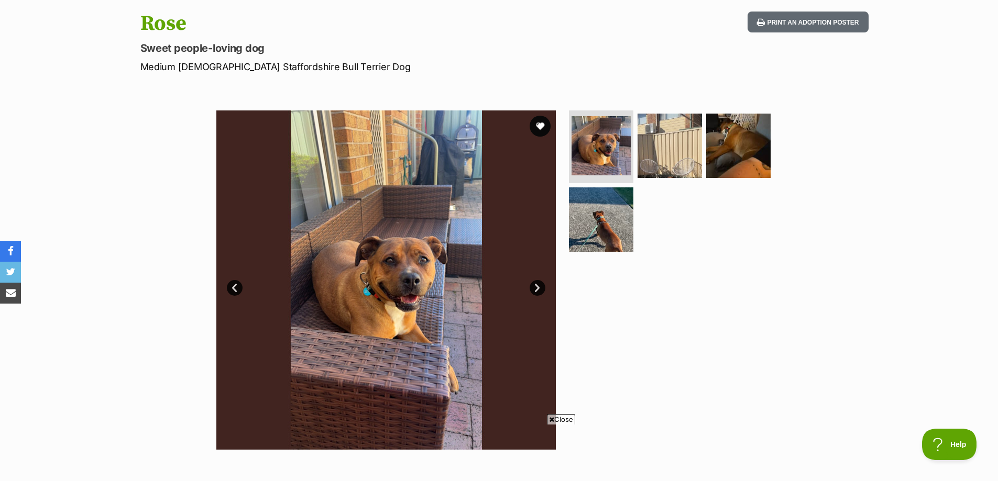
scroll to position [105, 0]
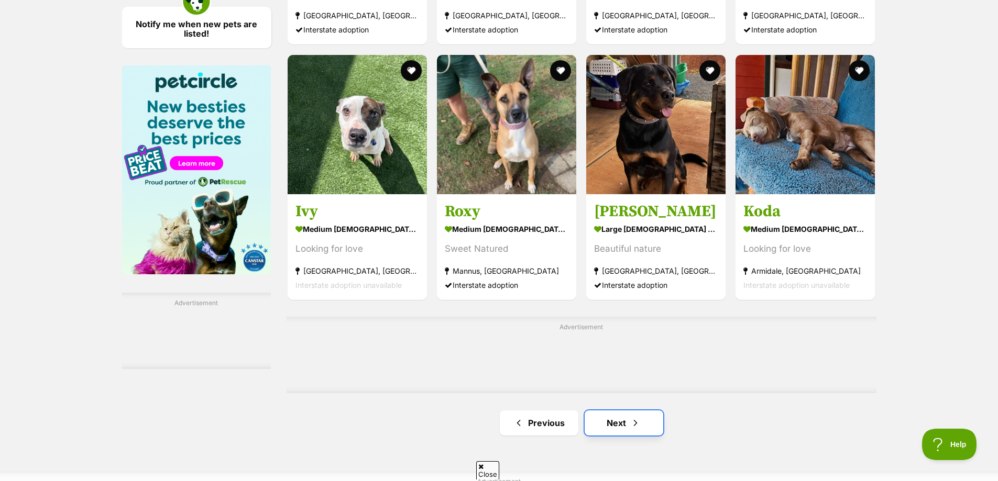
click at [616, 422] on link "Next" at bounding box center [623, 423] width 79 height 25
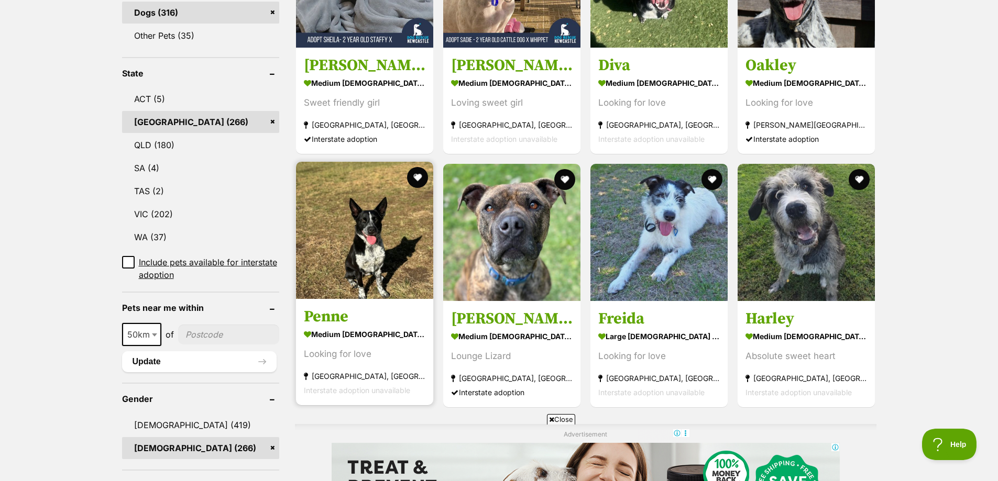
scroll to position [524, 0]
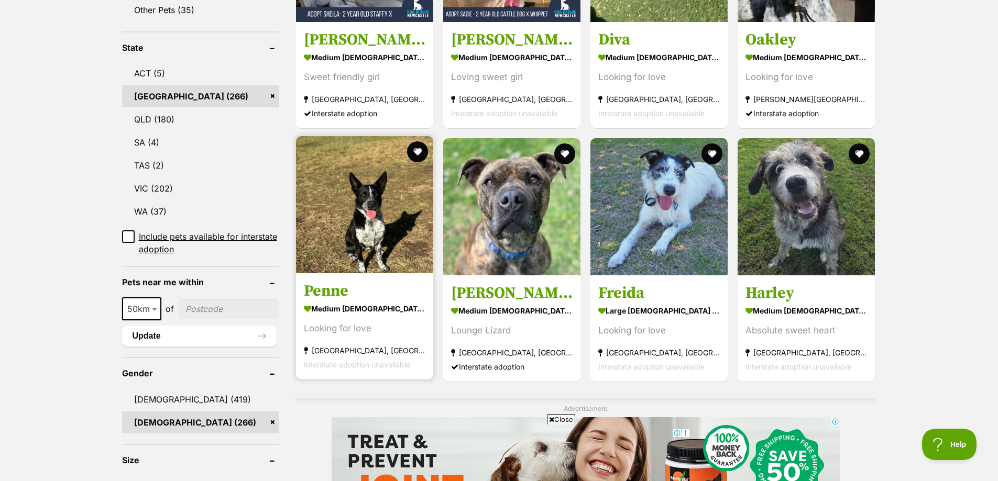
click at [325, 295] on h3 "Penne" at bounding box center [365, 291] width 122 height 20
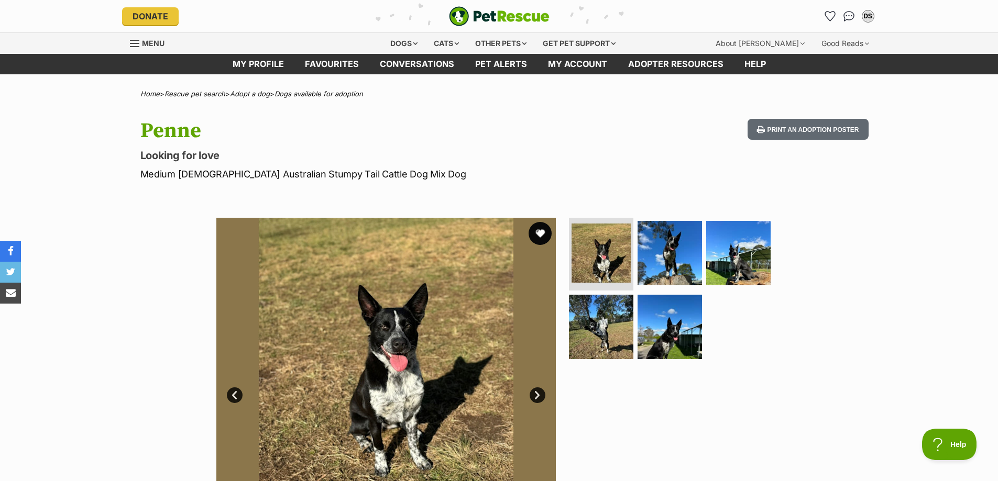
click at [539, 230] on button "favourite" at bounding box center [539, 233] width 23 height 23
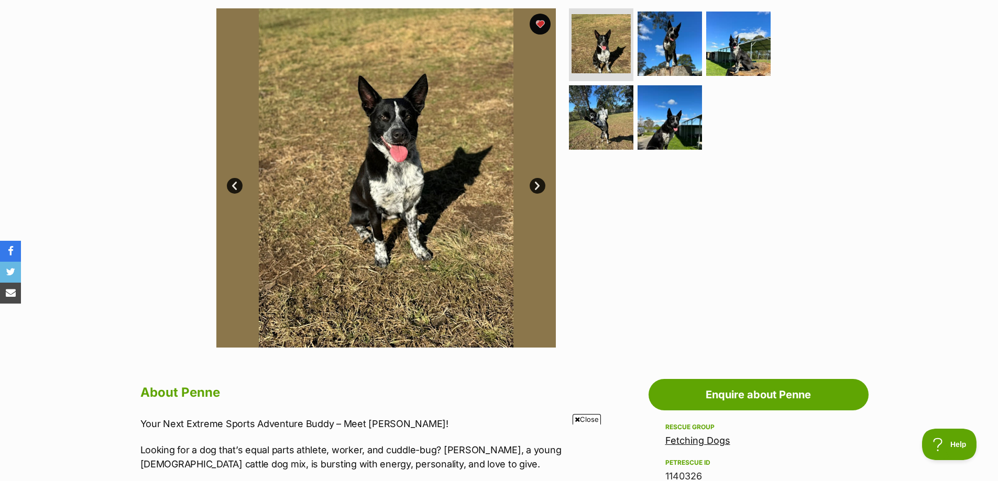
click at [539, 189] on link "Next" at bounding box center [537, 186] width 16 height 16
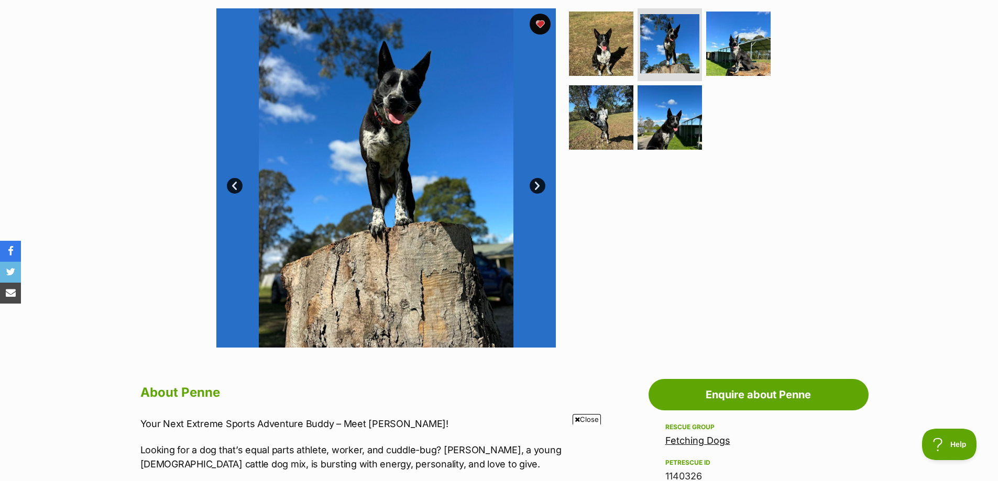
click at [536, 186] on link "Next" at bounding box center [537, 186] width 16 height 16
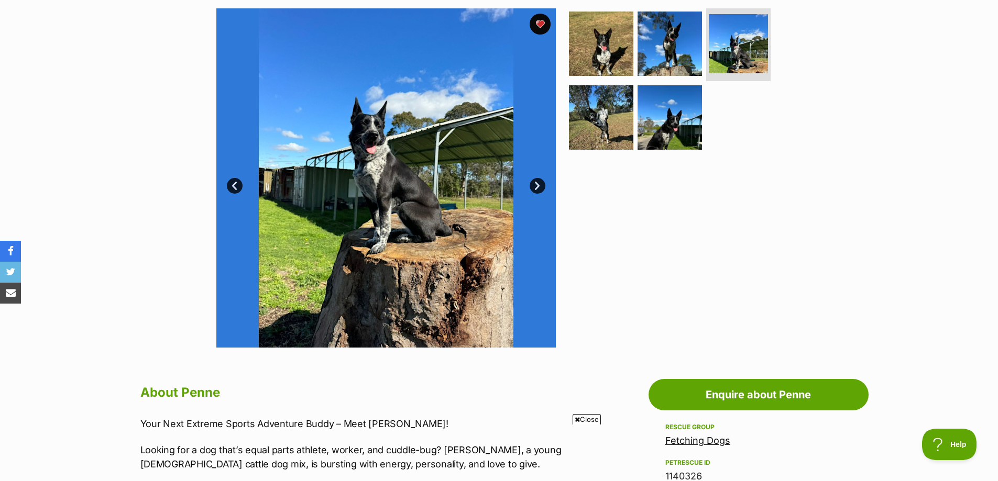
click at [430, 251] on img at bounding box center [385, 177] width 339 height 339
click at [532, 185] on link "Next" at bounding box center [537, 186] width 16 height 16
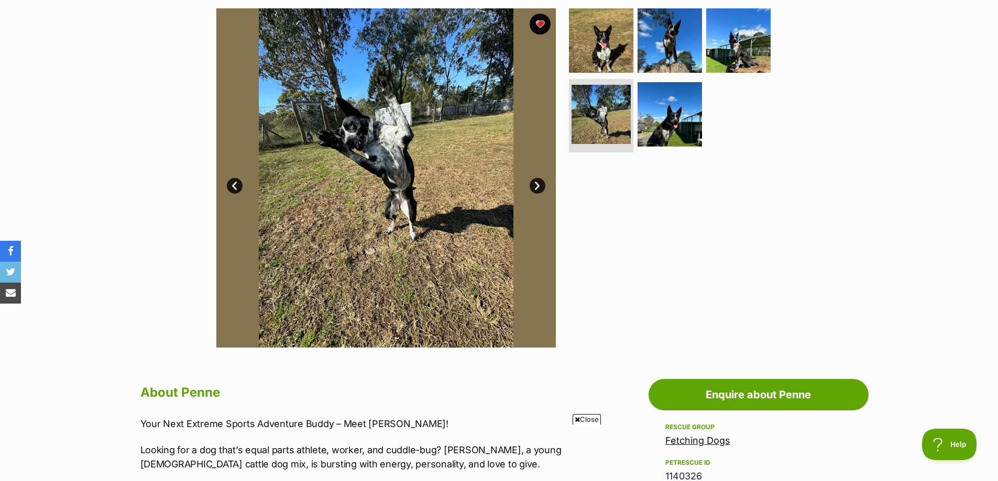
click at [533, 185] on link "Next" at bounding box center [537, 186] width 16 height 16
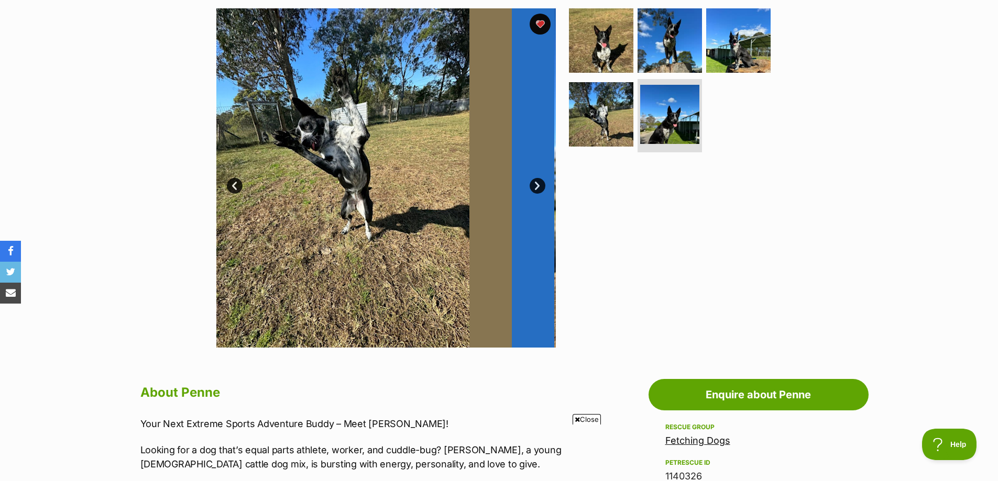
click at [533, 185] on link "Next" at bounding box center [537, 186] width 16 height 16
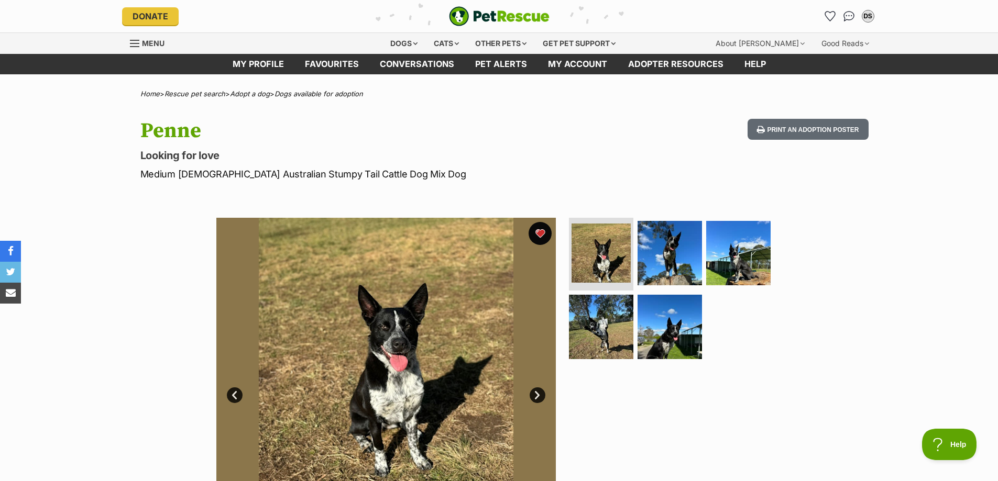
click at [536, 233] on button "favourite" at bounding box center [539, 233] width 23 height 23
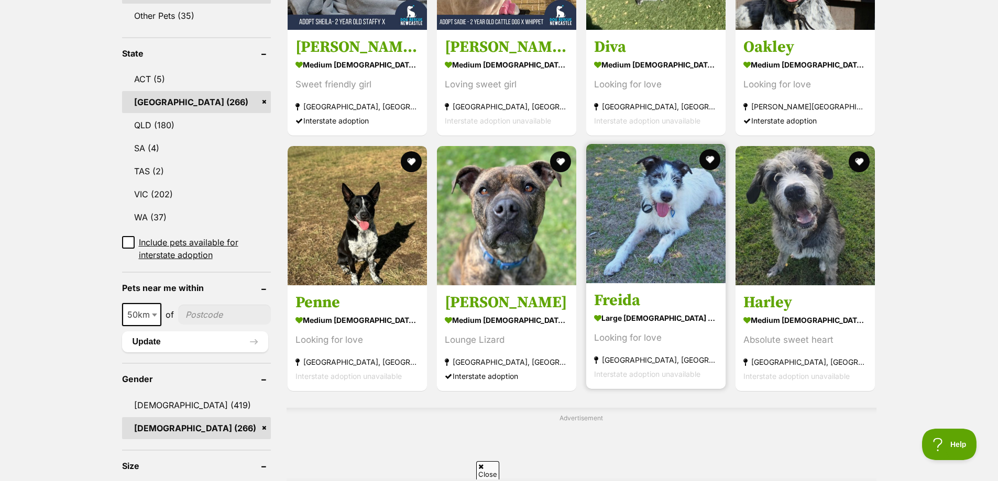
click at [633, 230] on img at bounding box center [655, 213] width 139 height 139
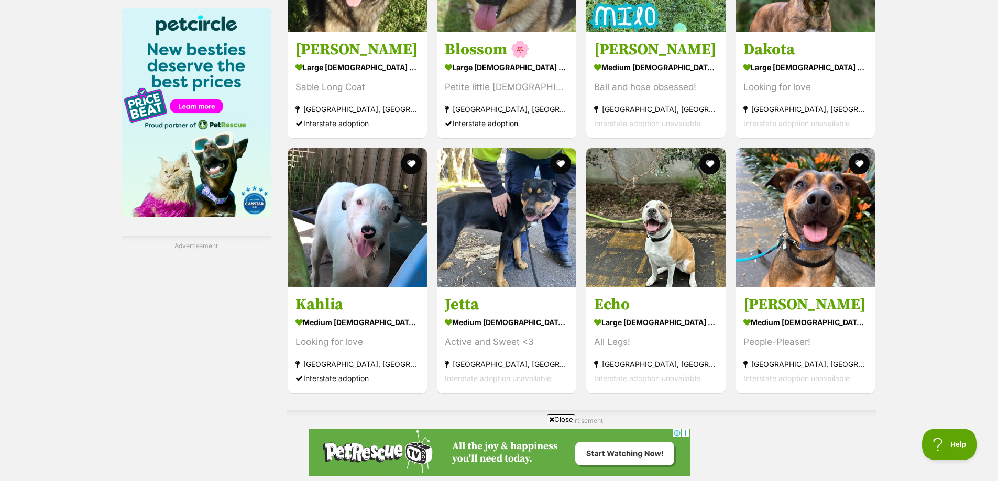
scroll to position [1618, 0]
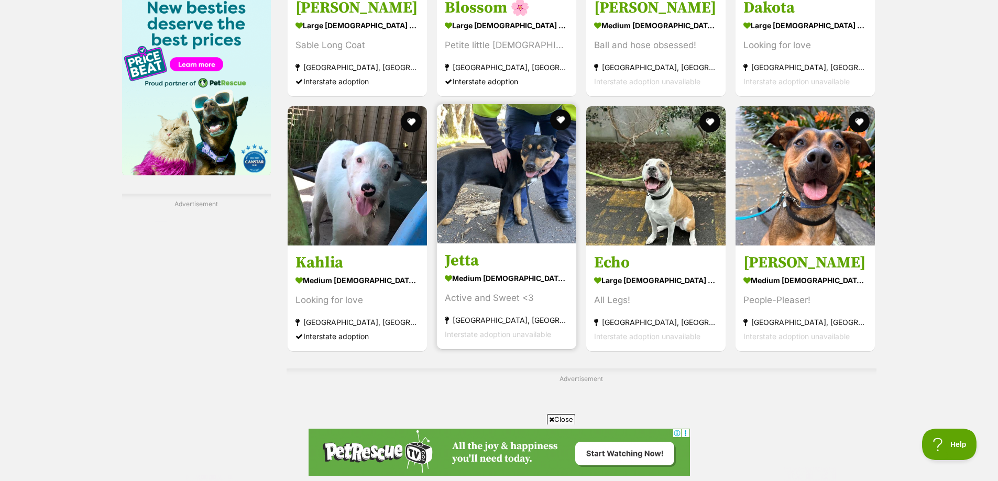
click at [470, 264] on h3 "Jetta" at bounding box center [507, 261] width 124 height 20
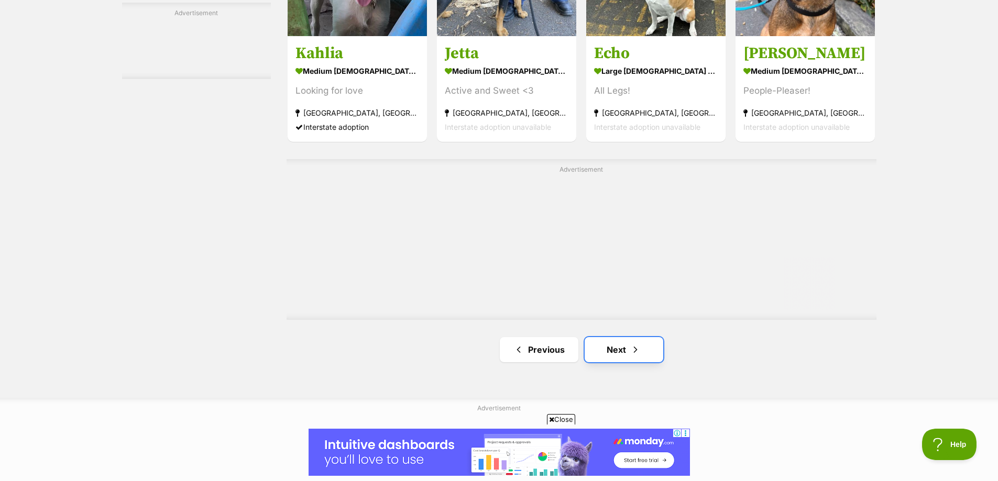
click at [633, 350] on span "Next page" at bounding box center [635, 350] width 10 height 13
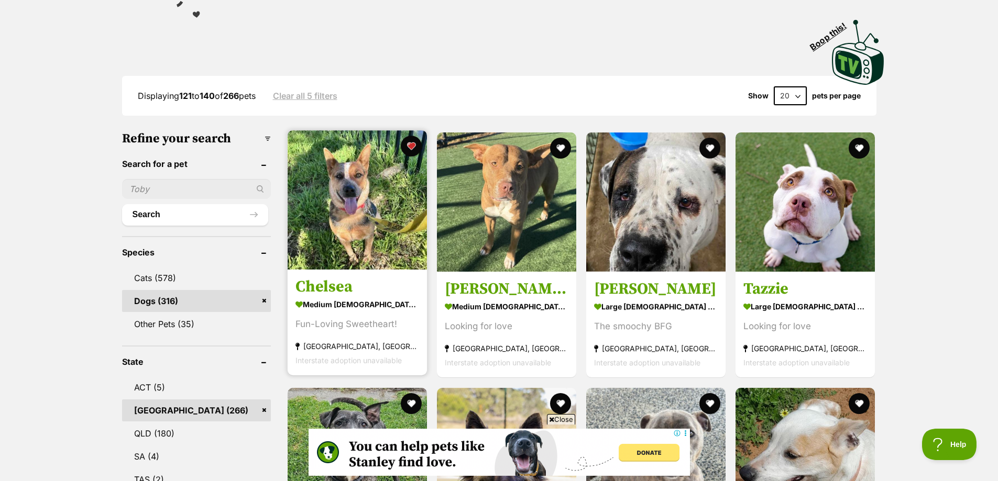
click at [334, 251] on img at bounding box center [357, 199] width 139 height 139
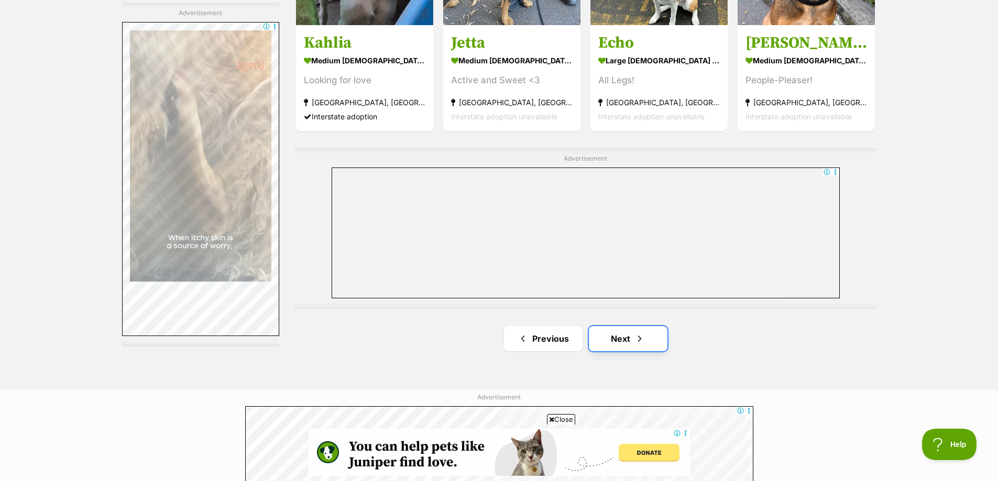
click at [616, 344] on link "Next" at bounding box center [628, 338] width 79 height 25
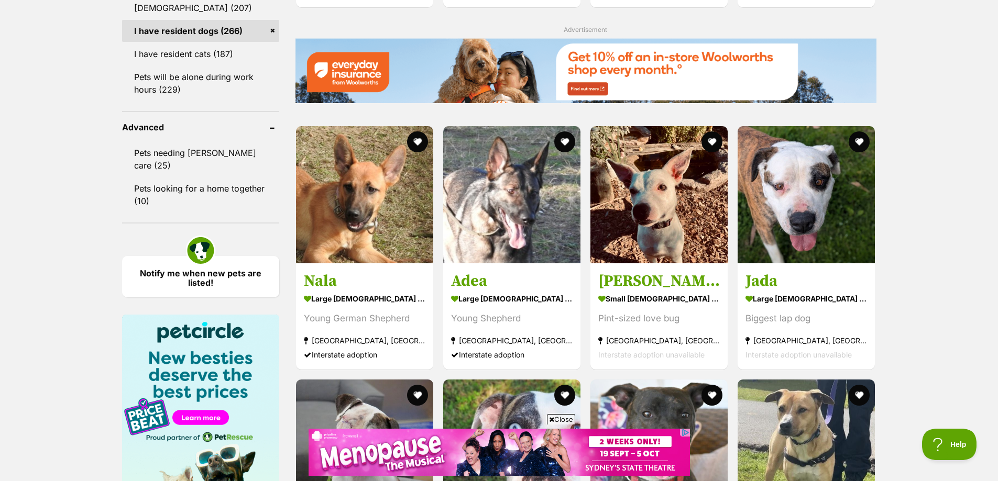
scroll to position [1309, 0]
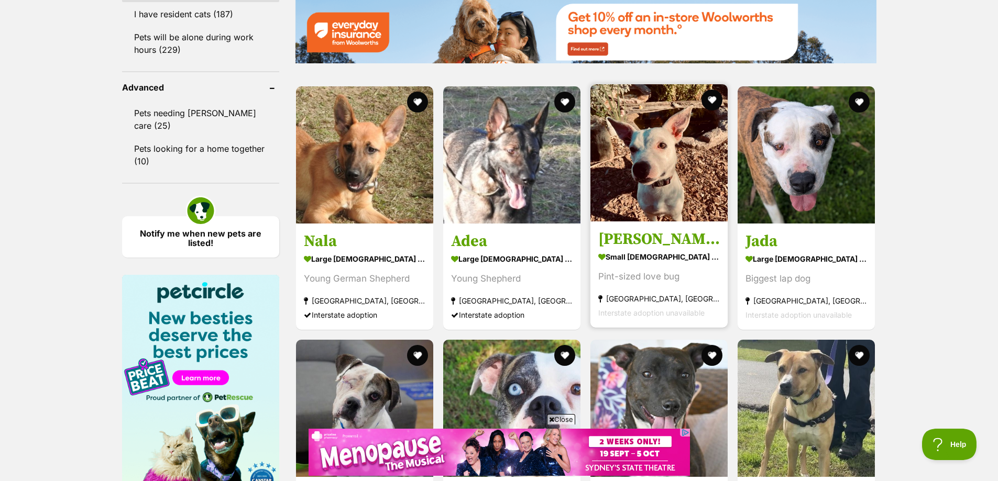
click at [618, 188] on img at bounding box center [658, 152] width 137 height 137
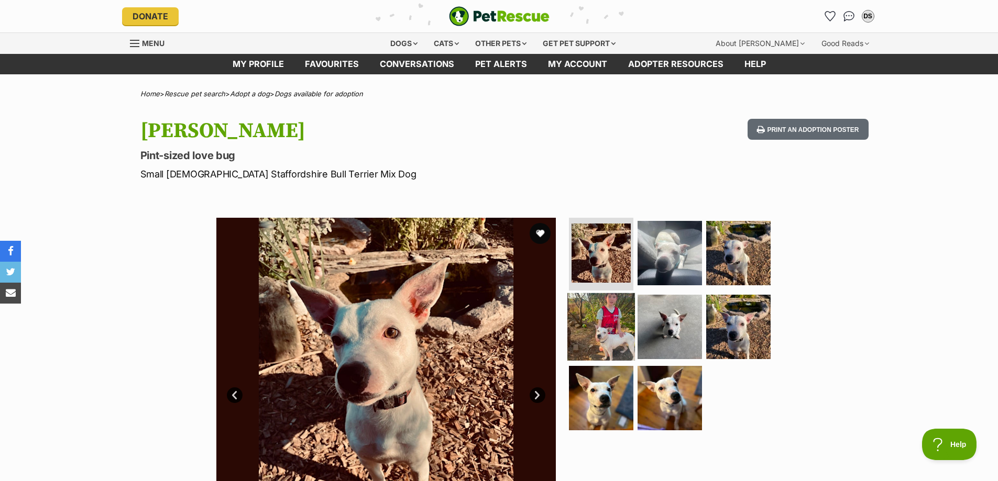
click at [579, 319] on img at bounding box center [601, 327] width 68 height 68
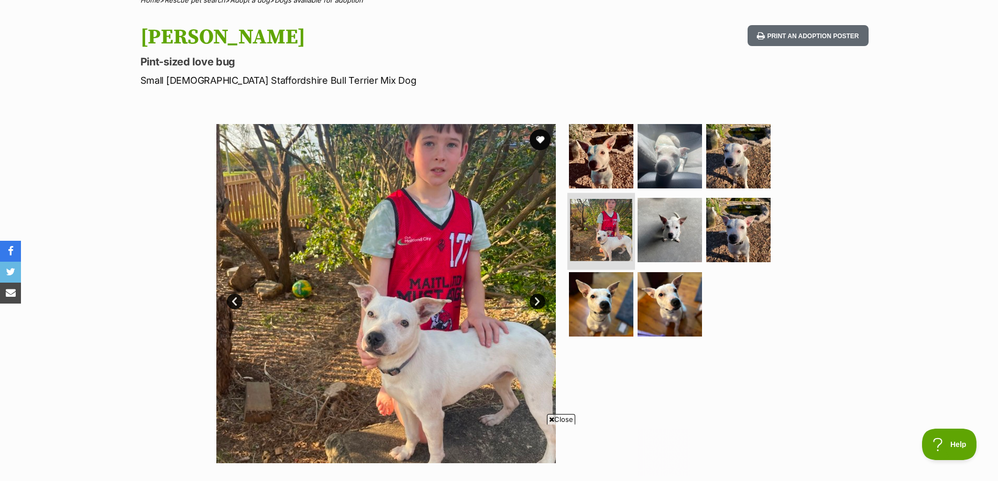
scroll to position [157, 0]
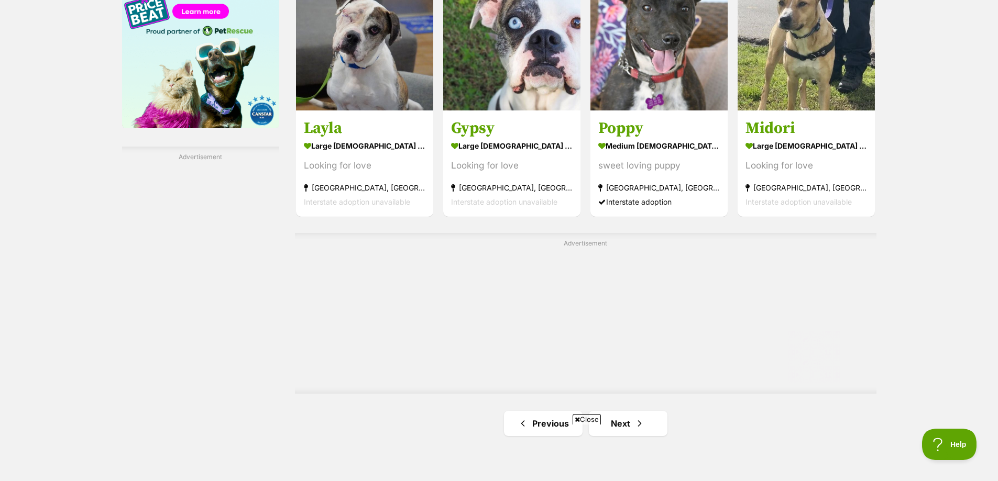
scroll to position [1885, 0]
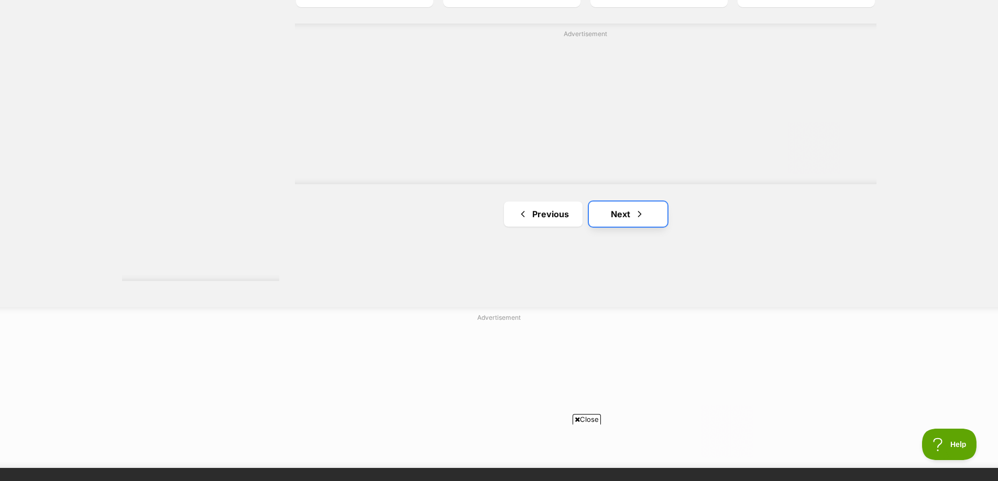
click at [605, 215] on link "Next" at bounding box center [628, 214] width 79 height 25
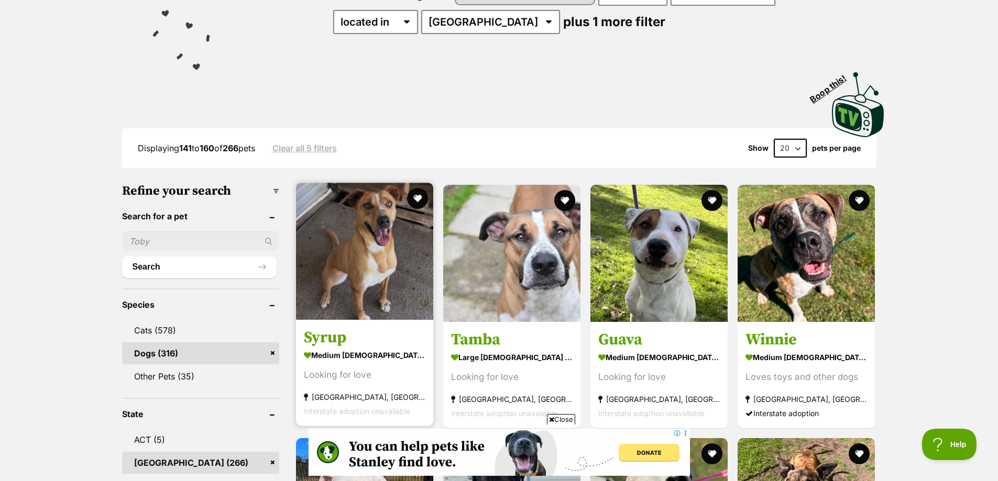
click at [368, 255] on img at bounding box center [364, 251] width 137 height 137
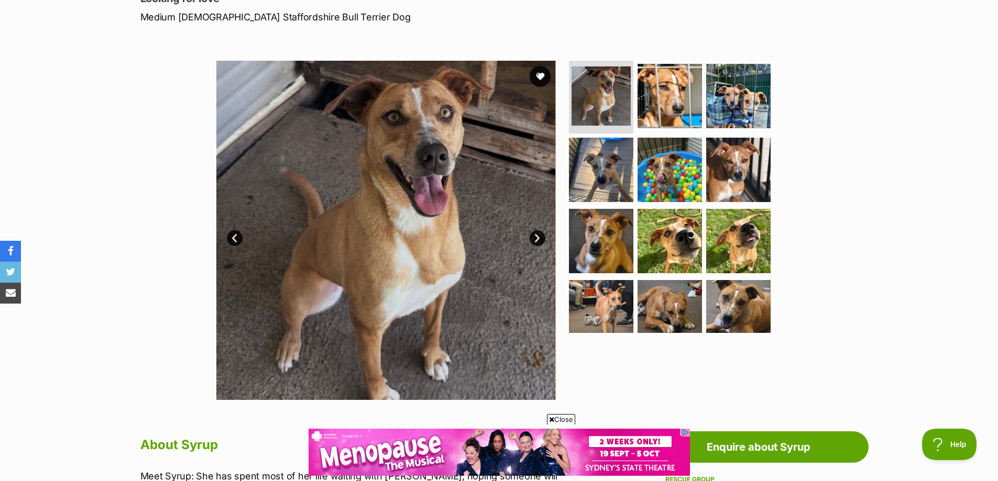
click at [534, 239] on link "Next" at bounding box center [537, 238] width 16 height 16
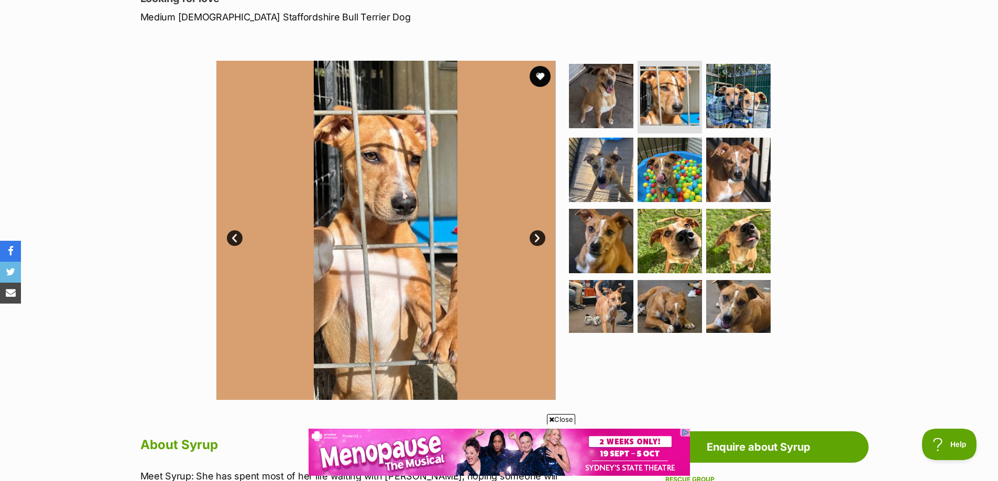
click at [534, 239] on link "Next" at bounding box center [537, 238] width 16 height 16
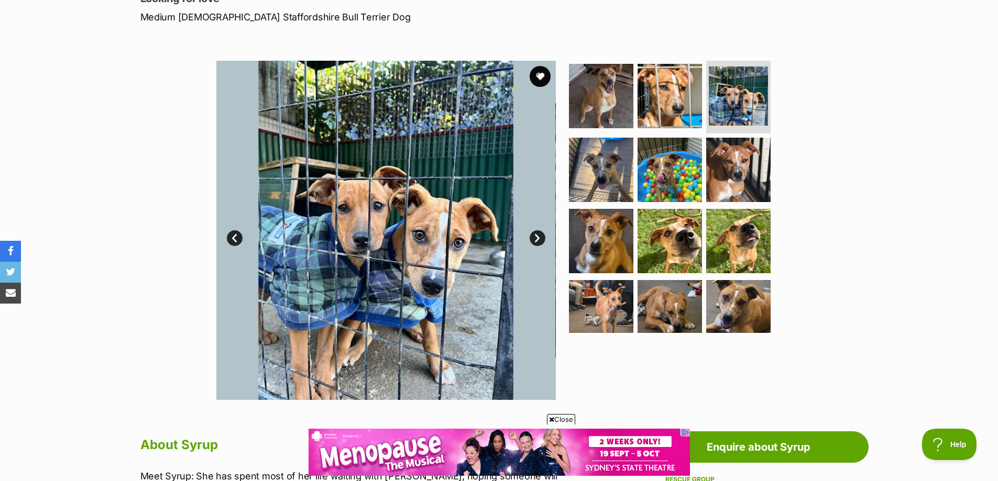
click at [534, 239] on link "Next" at bounding box center [537, 238] width 16 height 16
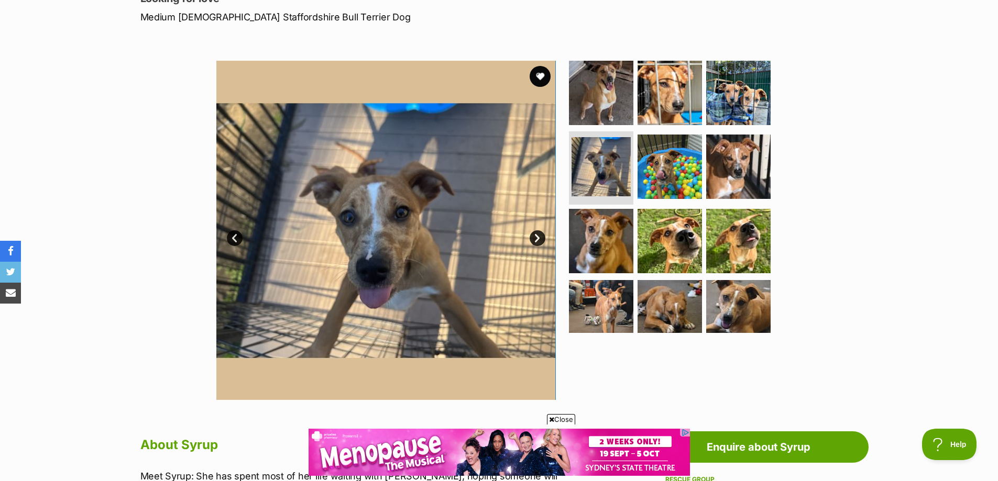
click at [534, 239] on link "Next" at bounding box center [537, 238] width 16 height 16
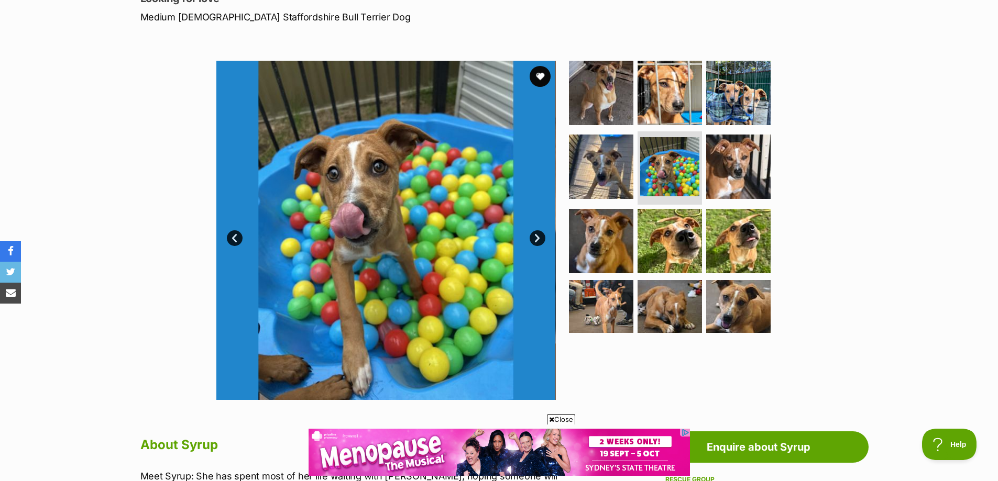
click at [534, 239] on link "Next" at bounding box center [537, 238] width 16 height 16
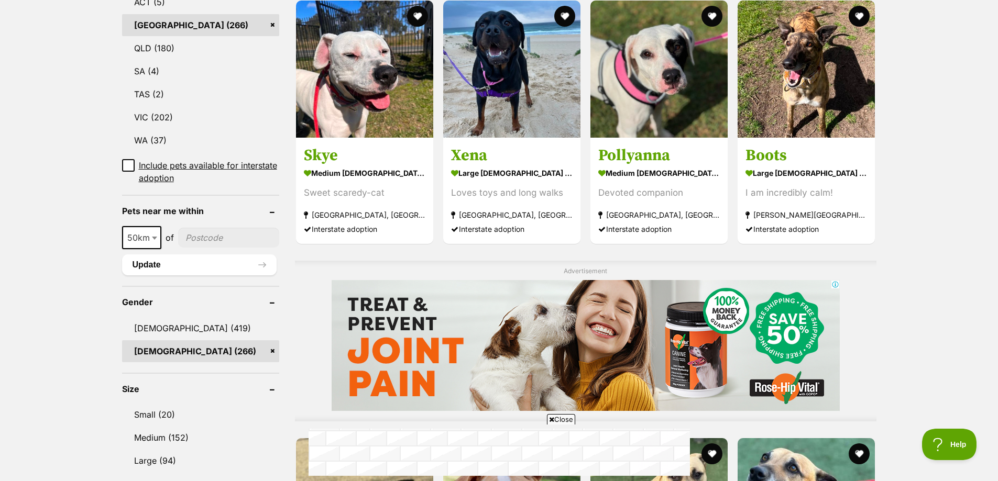
scroll to position [628, 0]
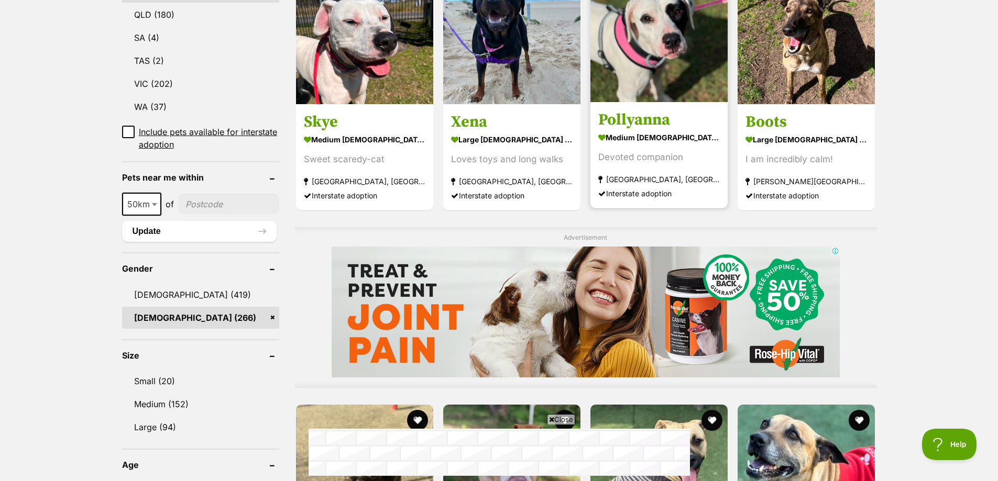
click at [627, 138] on strong "medium female Dog" at bounding box center [659, 137] width 122 height 15
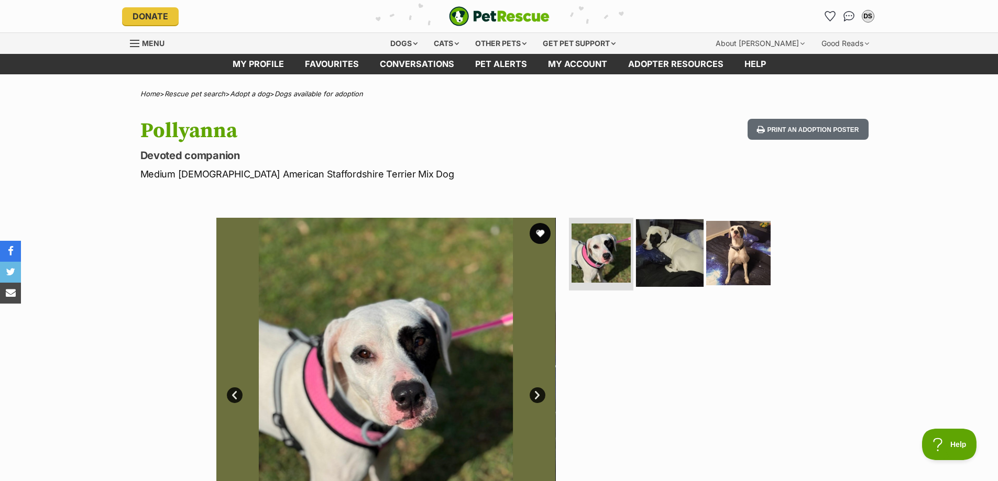
click at [676, 245] on img at bounding box center [670, 253] width 68 height 68
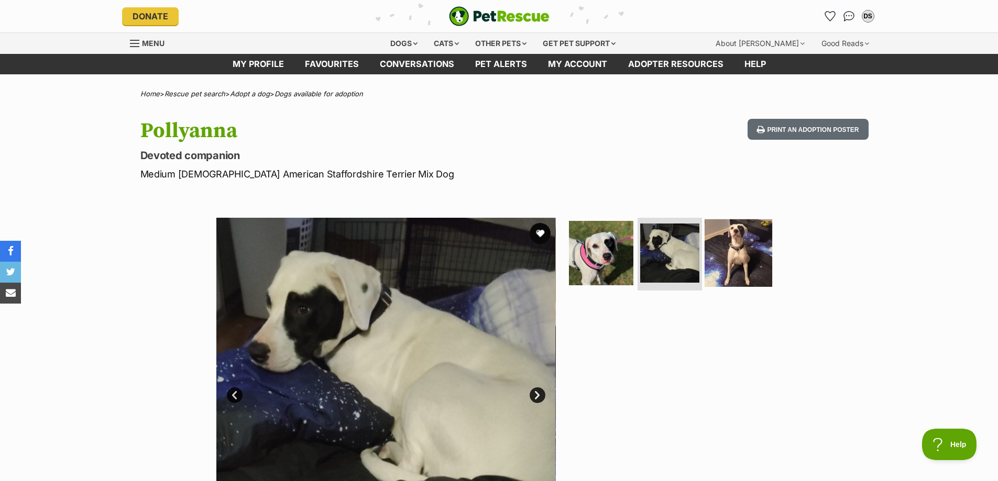
click at [752, 242] on img at bounding box center [738, 253] width 68 height 68
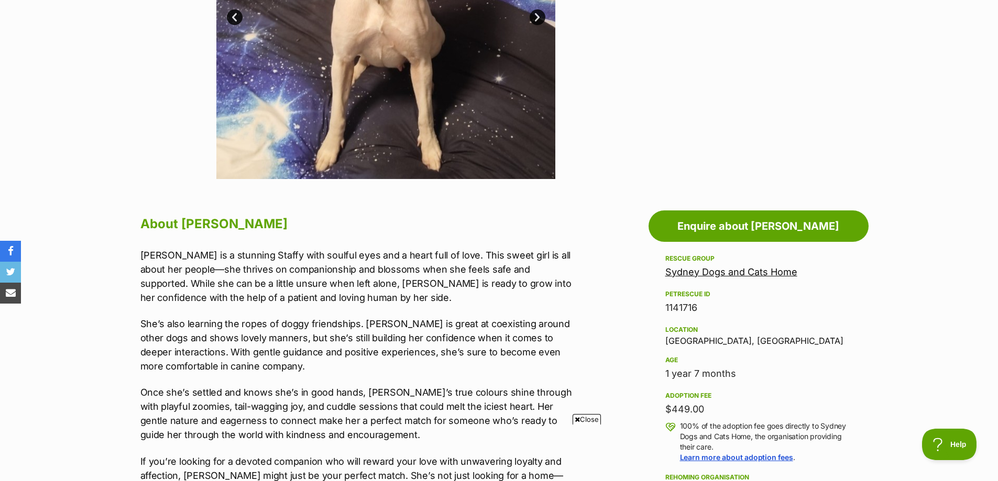
scroll to position [209, 0]
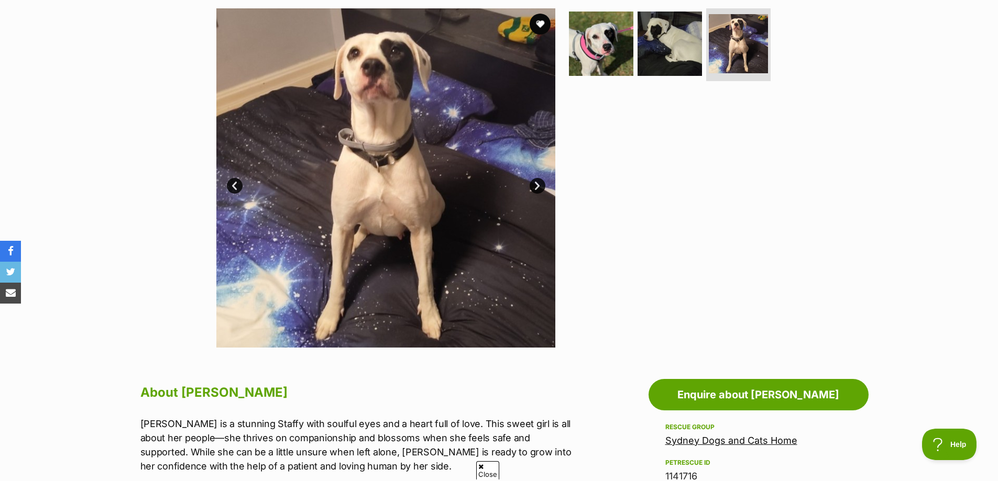
click at [239, 185] on link "Prev" at bounding box center [235, 186] width 16 height 16
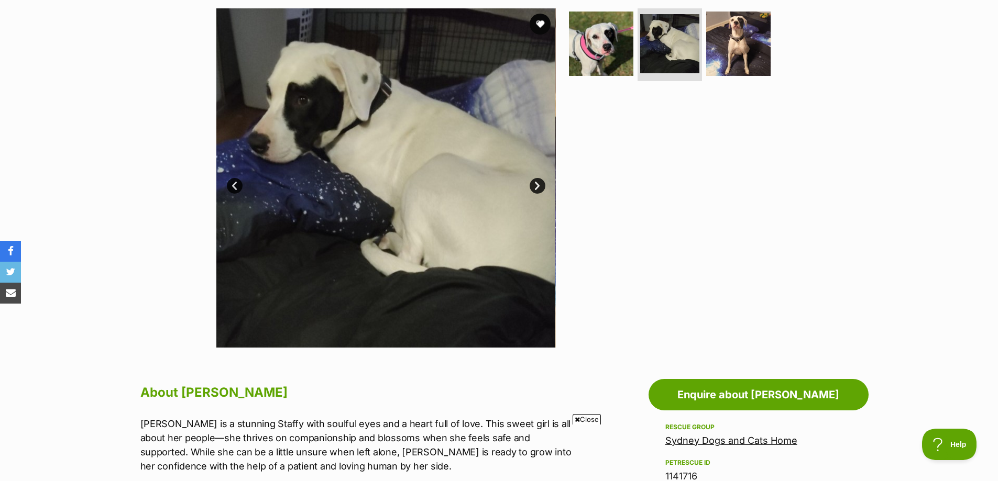
click at [239, 185] on link "Prev" at bounding box center [235, 186] width 16 height 16
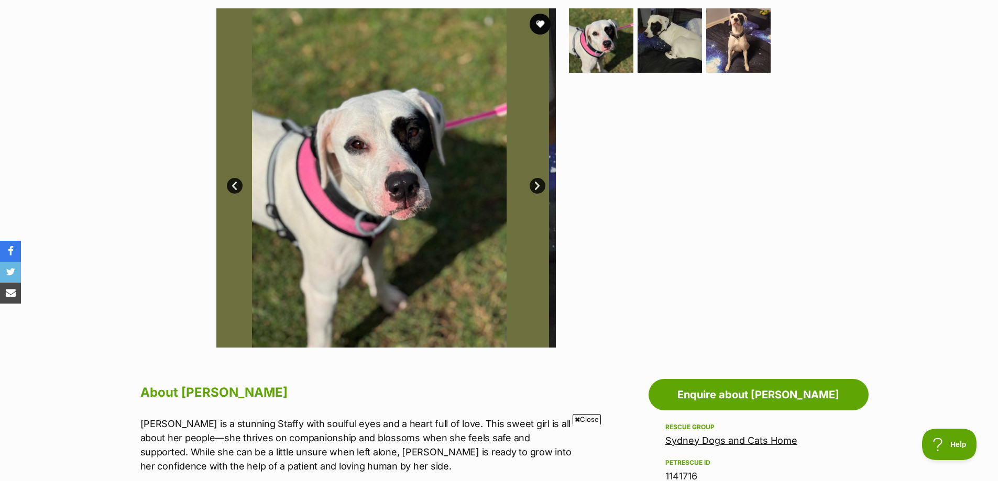
click at [239, 185] on link "Prev" at bounding box center [235, 186] width 16 height 16
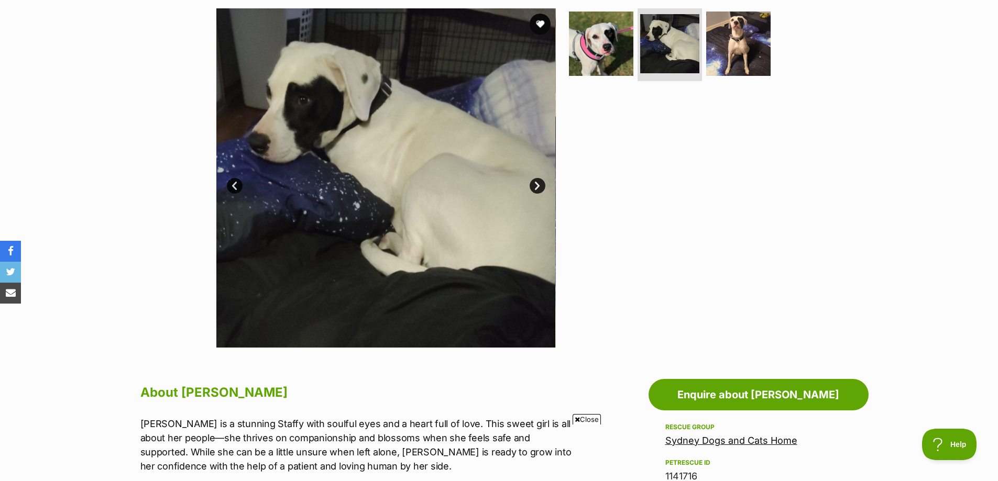
click at [239, 185] on link "Prev" at bounding box center [235, 186] width 16 height 16
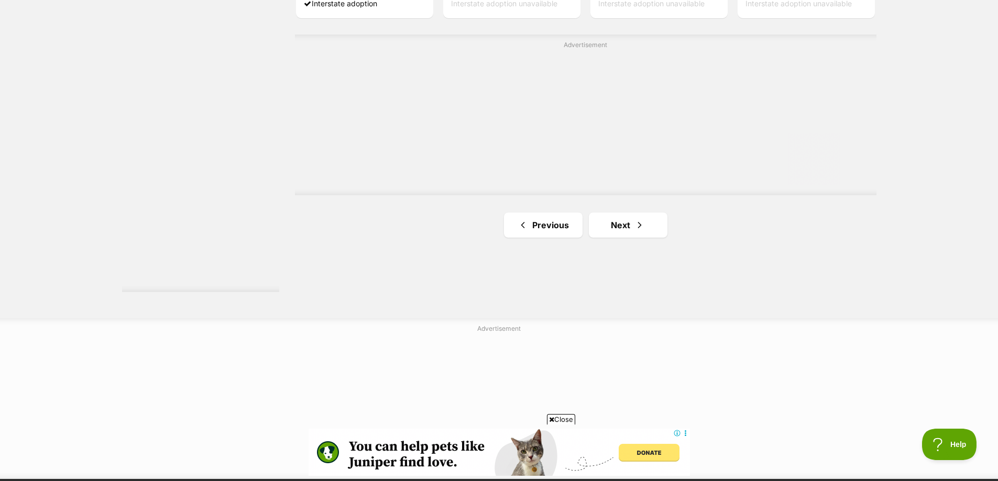
scroll to position [1885, 0]
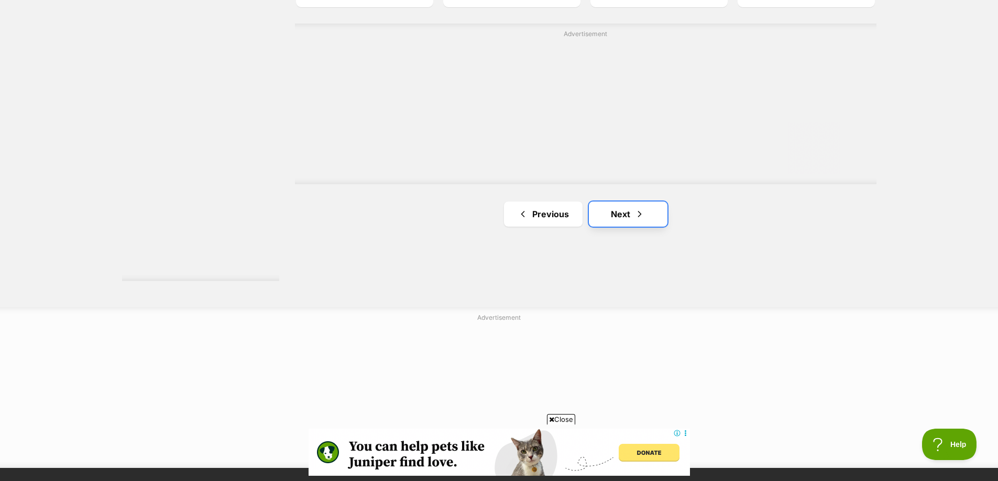
click at [624, 218] on link "Next" at bounding box center [628, 214] width 79 height 25
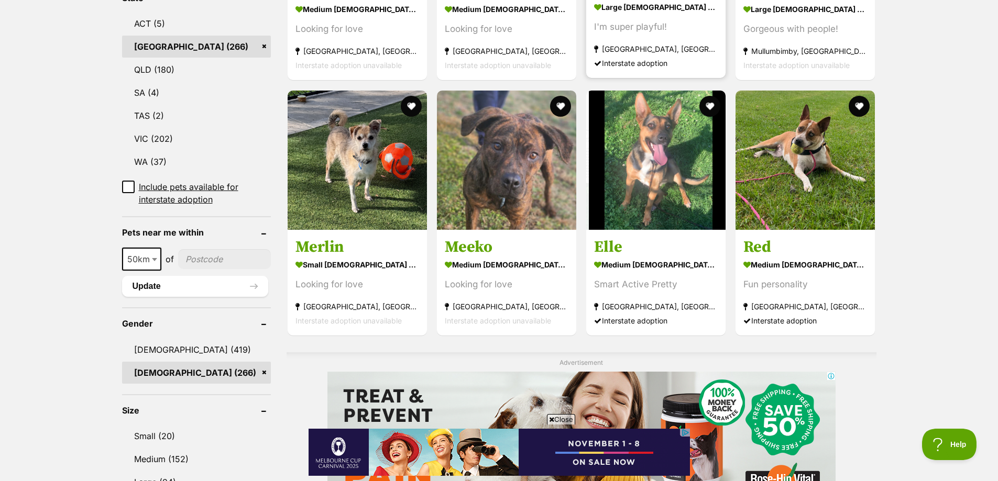
scroll to position [576, 0]
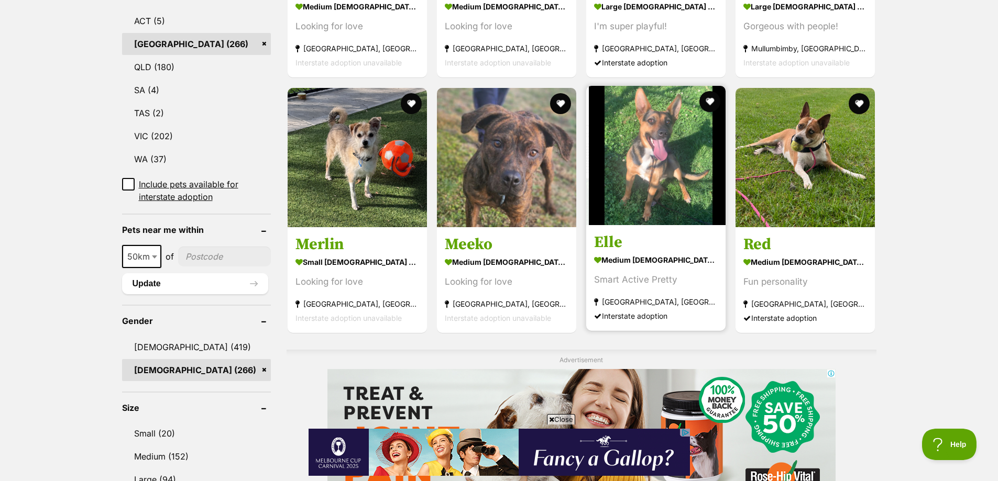
click at [640, 197] on img at bounding box center [655, 155] width 139 height 139
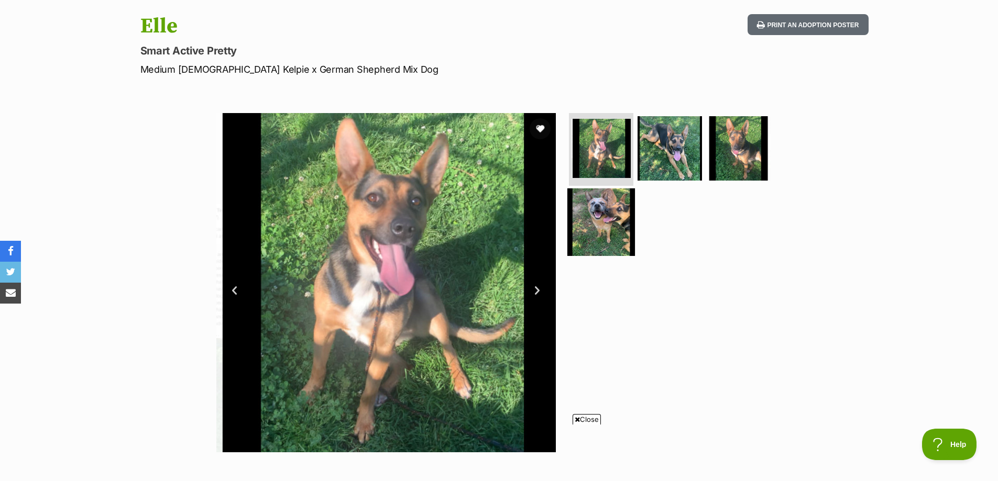
click at [611, 228] on img at bounding box center [601, 223] width 68 height 68
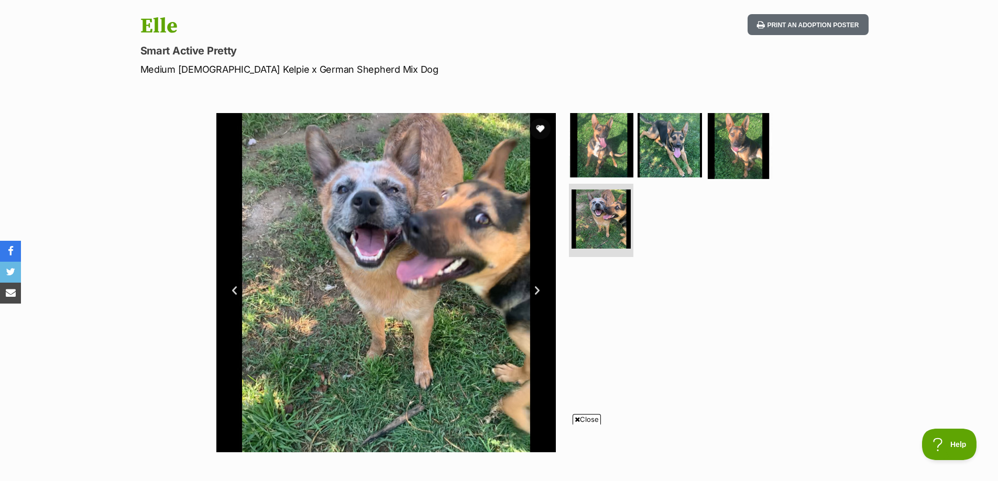
click at [731, 147] on img at bounding box center [738, 145] width 68 height 68
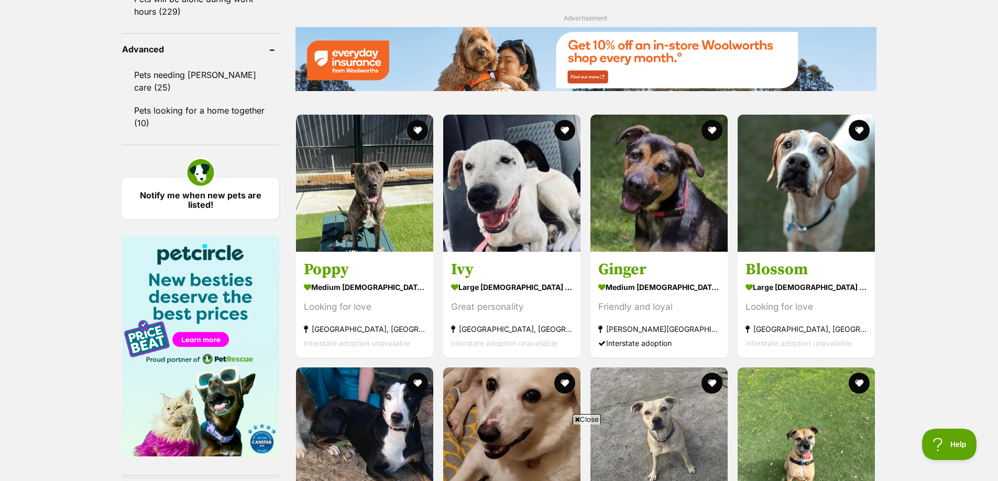
scroll to position [1362, 0]
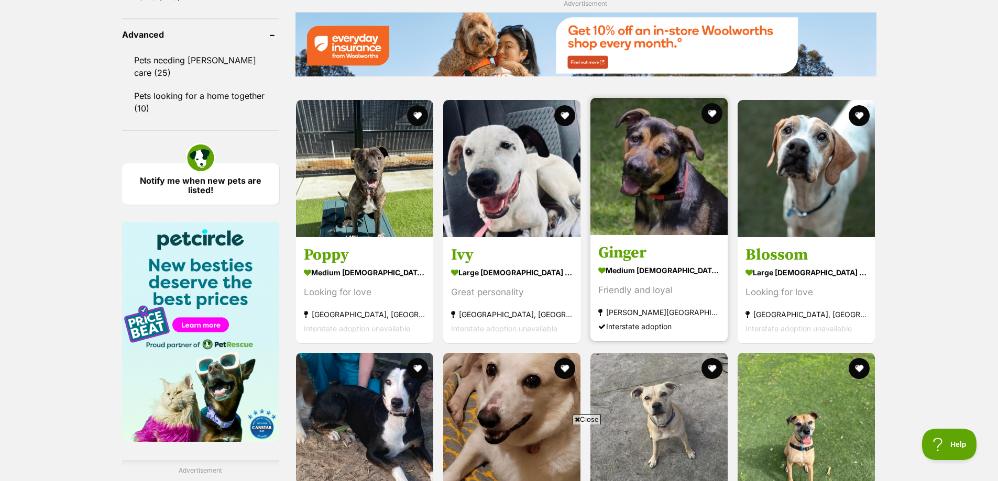
click at [645, 251] on h3 "Ginger" at bounding box center [659, 252] width 122 height 20
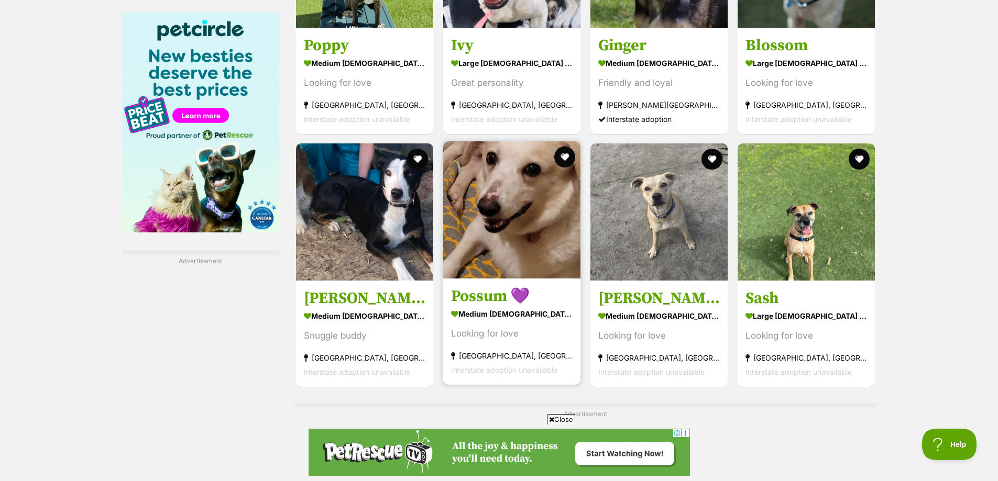
scroll to position [0, 0]
click at [496, 230] on img at bounding box center [511, 209] width 137 height 137
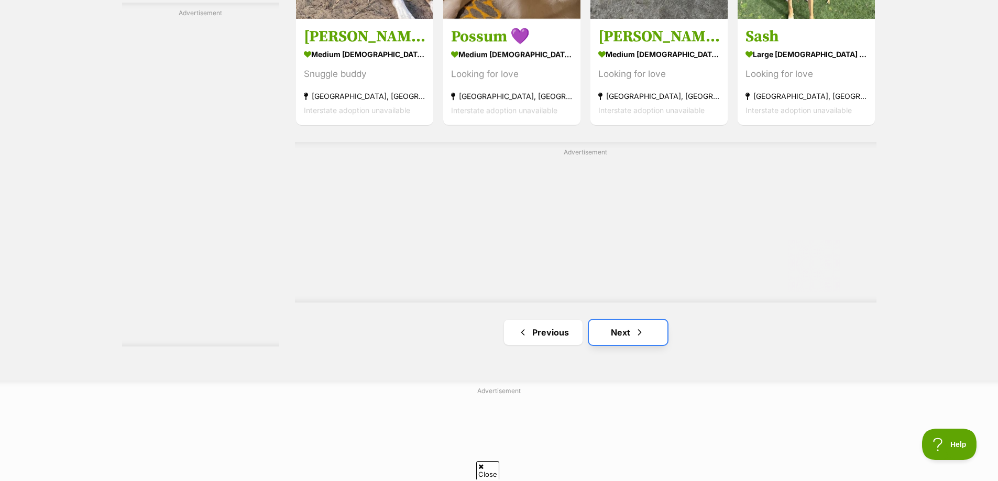
click at [623, 342] on link "Next" at bounding box center [628, 332] width 79 height 25
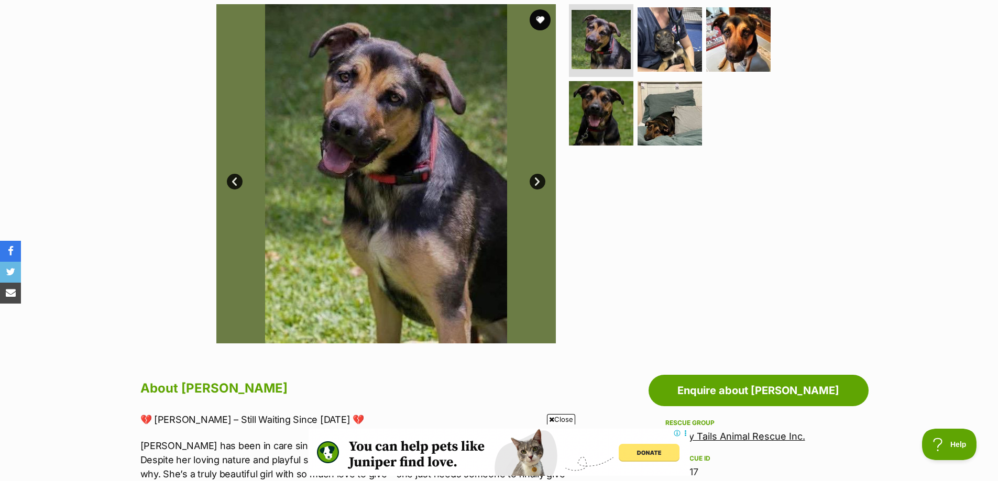
scroll to position [209, 0]
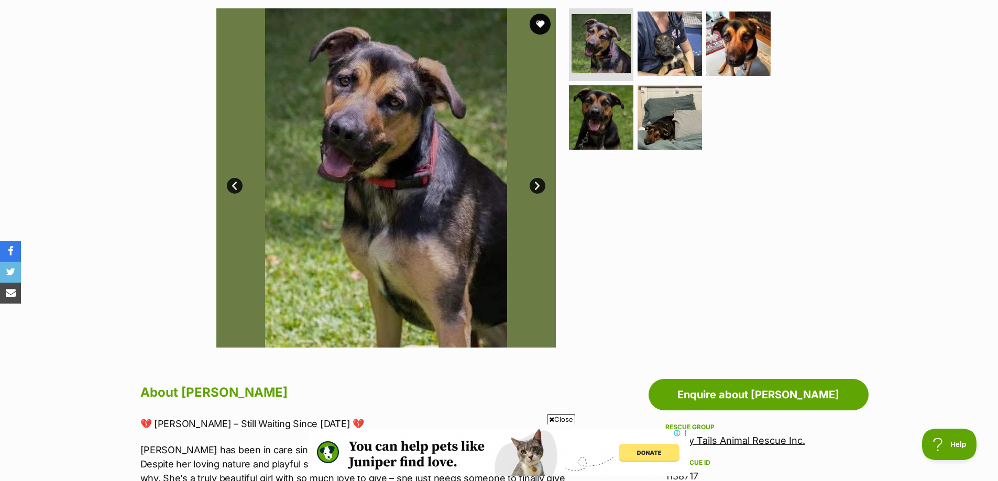
click at [535, 182] on link "Next" at bounding box center [537, 186] width 16 height 16
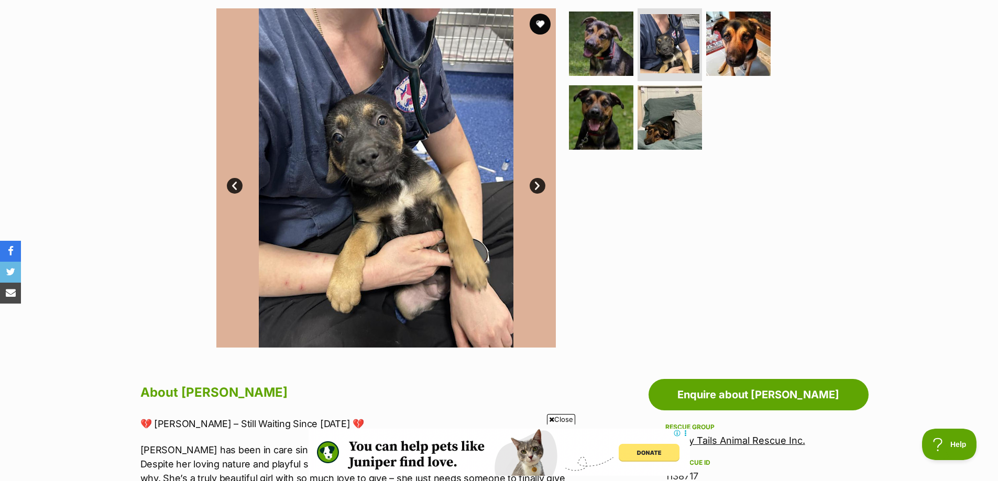
click at [535, 182] on link "Next" at bounding box center [537, 186] width 16 height 16
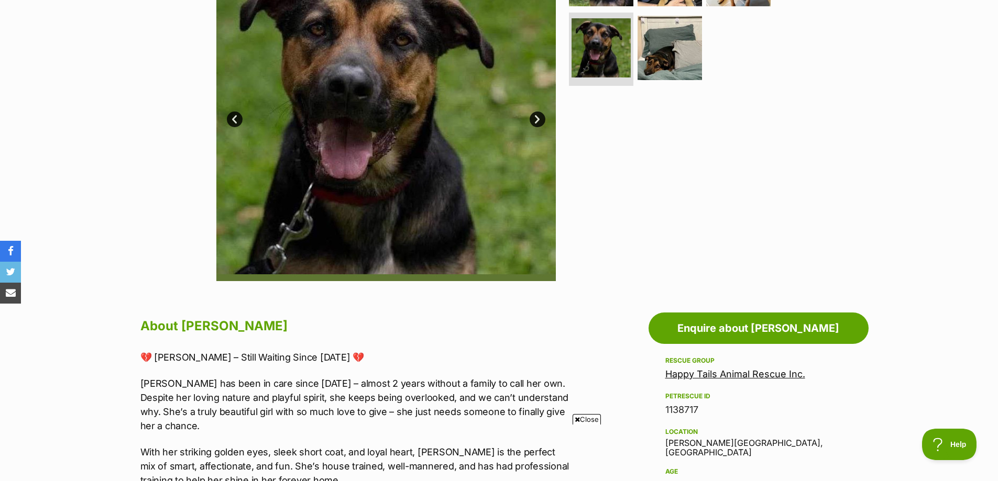
scroll to position [262, 0]
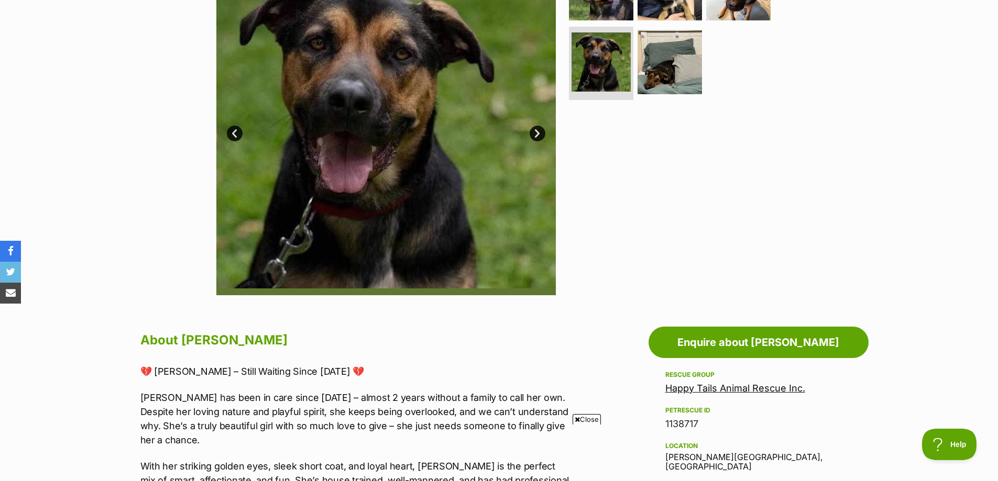
click at [535, 131] on link "Next" at bounding box center [537, 134] width 16 height 16
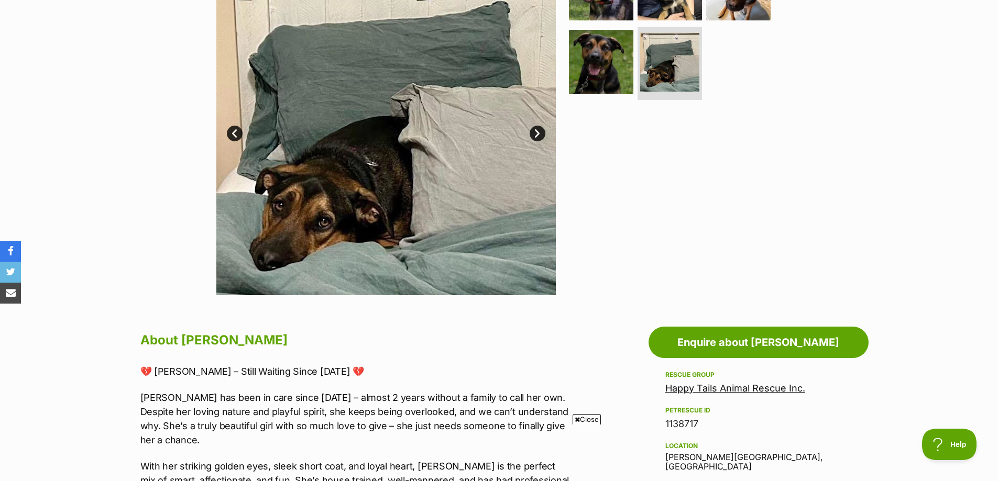
click at [535, 131] on link "Next" at bounding box center [537, 134] width 16 height 16
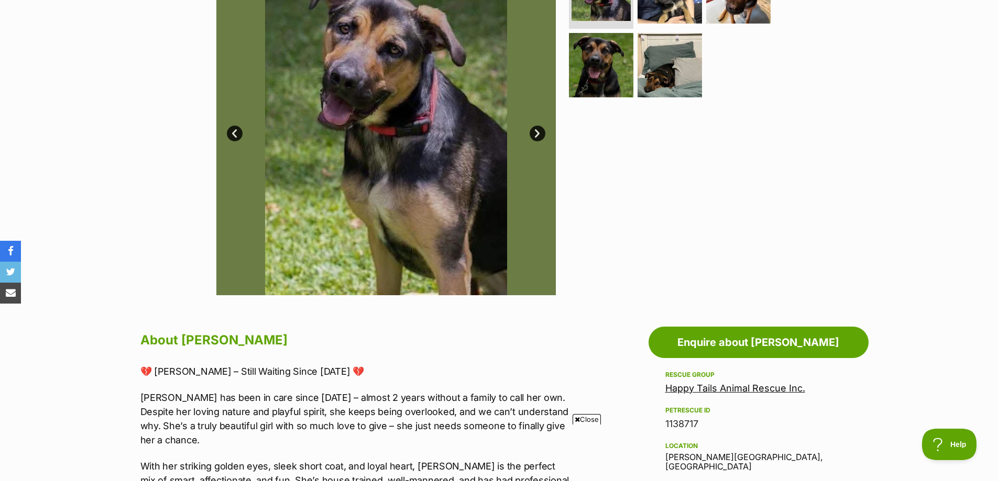
click at [538, 131] on link "Next" at bounding box center [537, 134] width 16 height 16
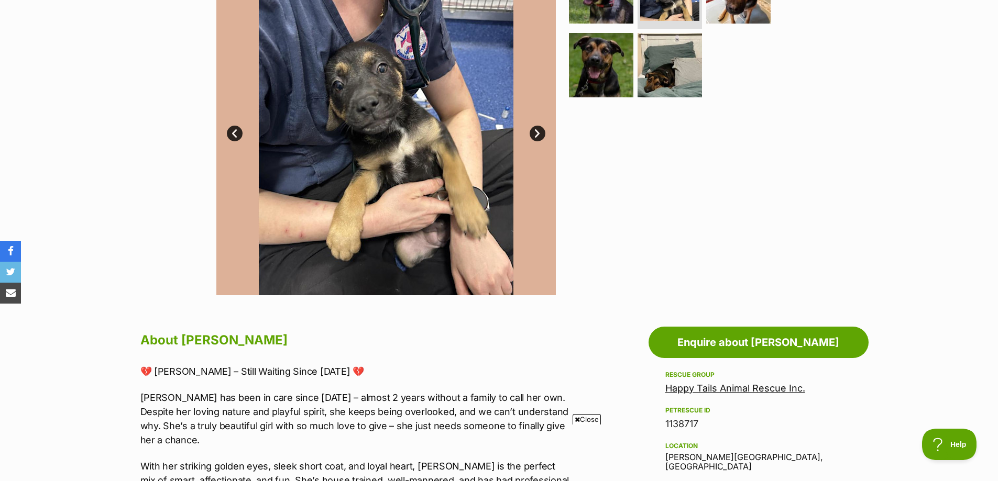
click at [538, 131] on link "Next" at bounding box center [537, 134] width 16 height 16
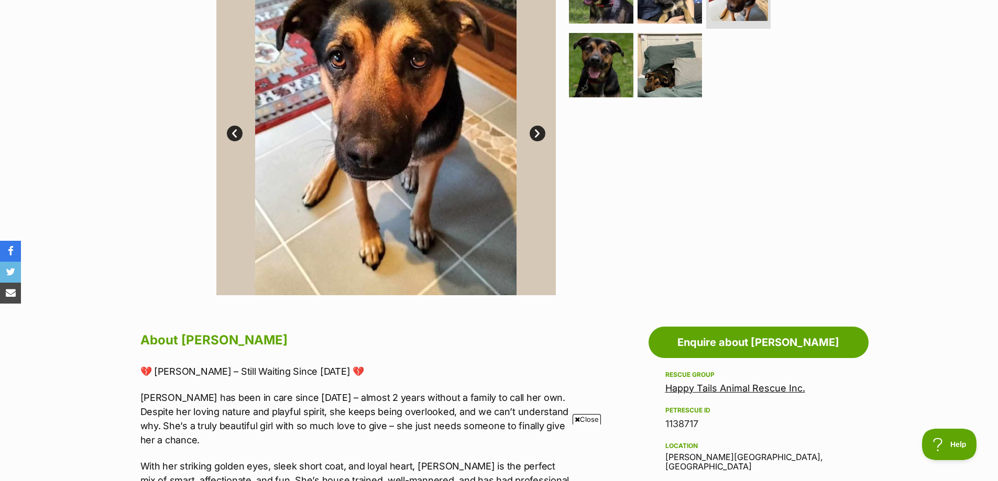
click at [538, 131] on link "Next" at bounding box center [537, 134] width 16 height 16
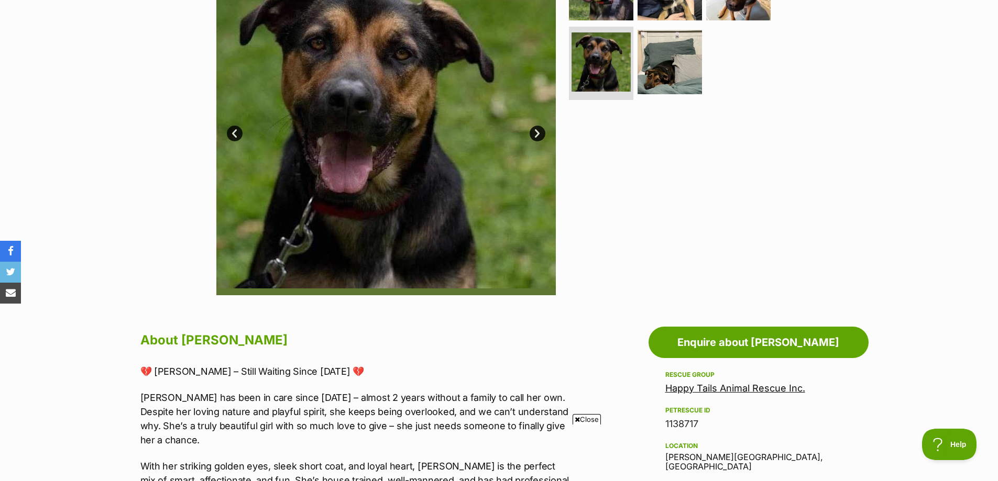
click at [538, 131] on link "Next" at bounding box center [537, 134] width 16 height 16
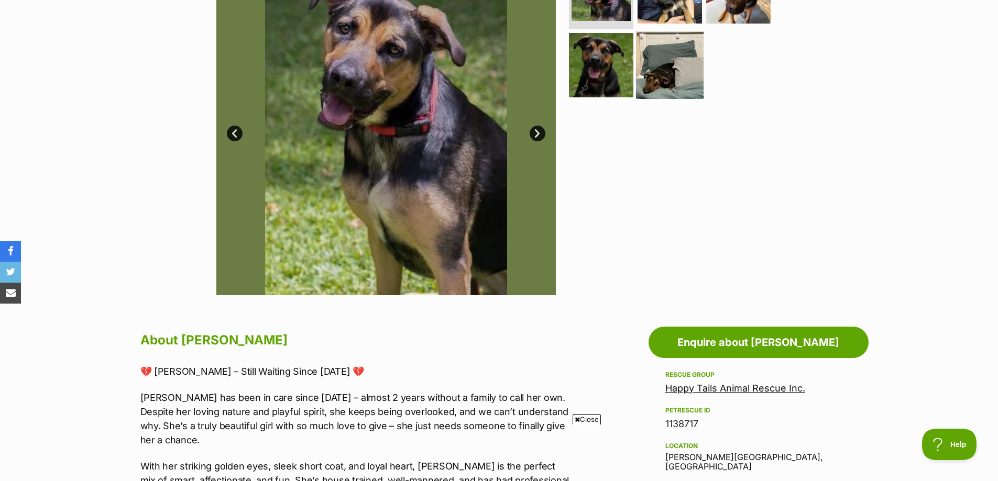
click at [659, 71] on img at bounding box center [670, 65] width 68 height 68
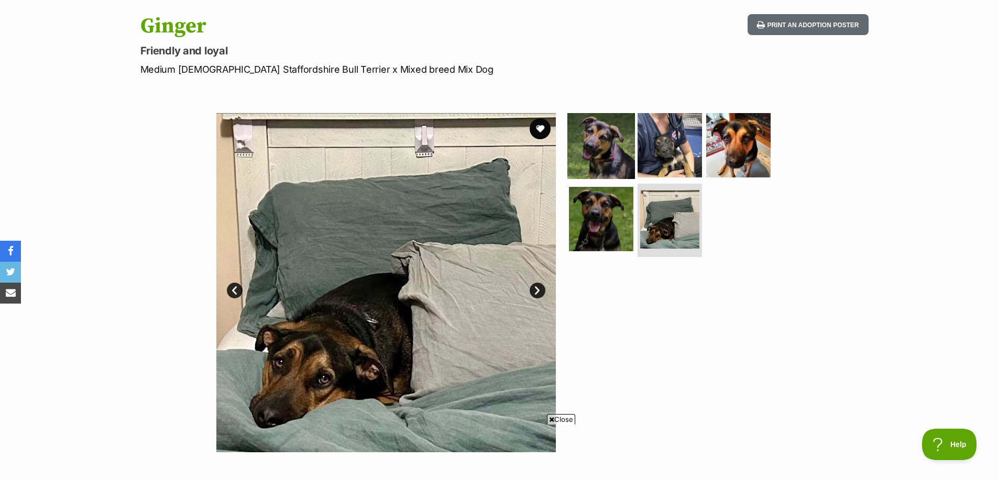
scroll to position [0, 0]
click at [610, 143] on img at bounding box center [601, 145] width 68 height 68
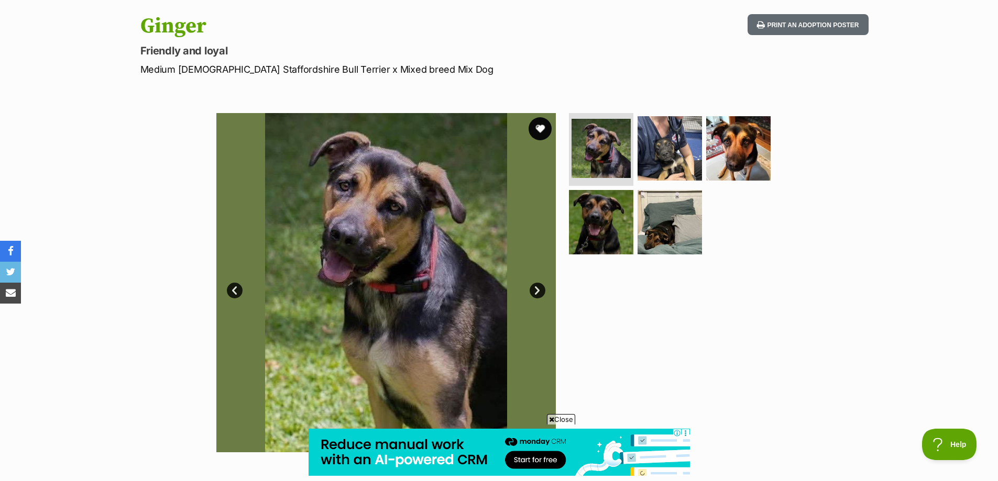
click at [540, 132] on button "favourite" at bounding box center [539, 128] width 23 height 23
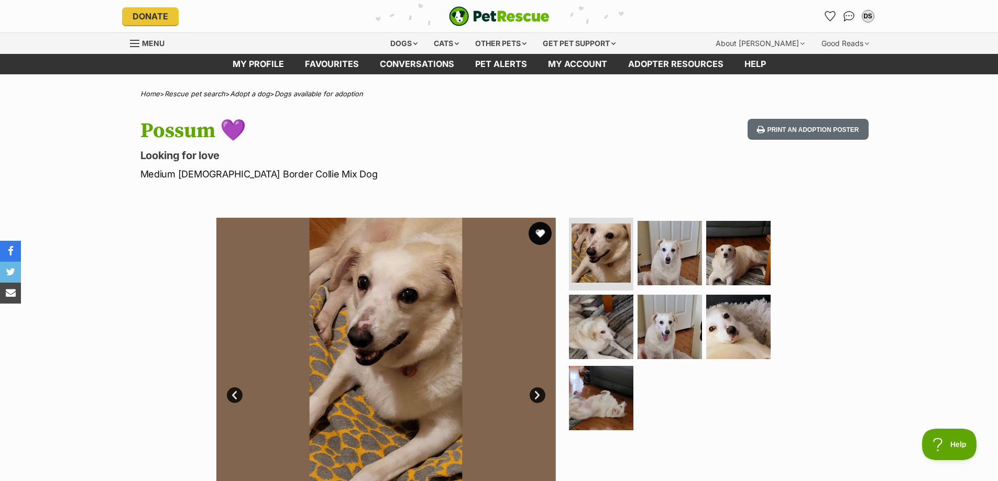
click at [545, 232] on button "favourite" at bounding box center [539, 233] width 23 height 23
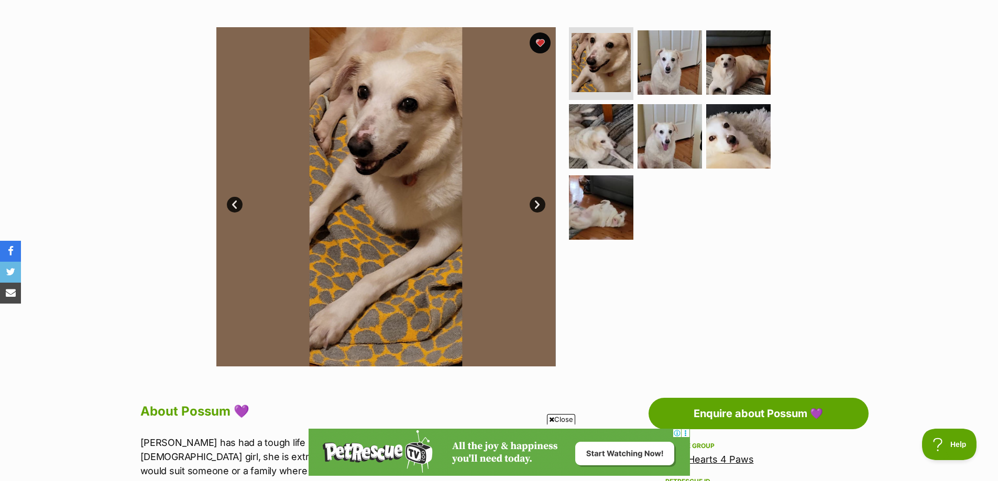
scroll to position [209, 0]
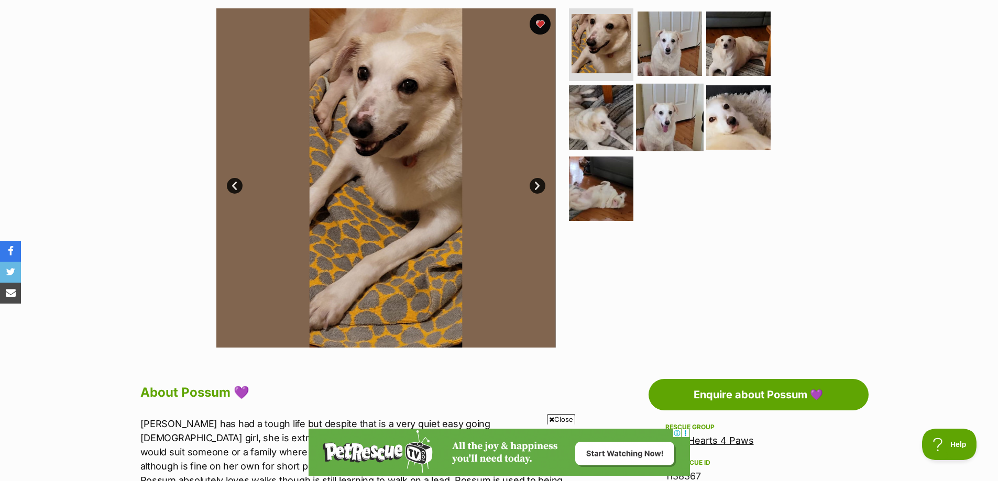
click at [669, 128] on img at bounding box center [670, 118] width 68 height 68
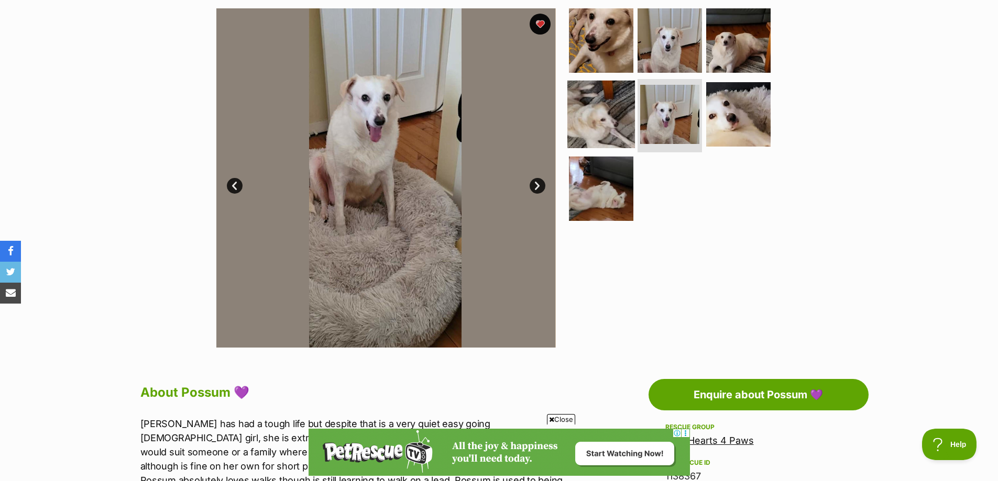
click at [599, 126] on img at bounding box center [601, 115] width 68 height 68
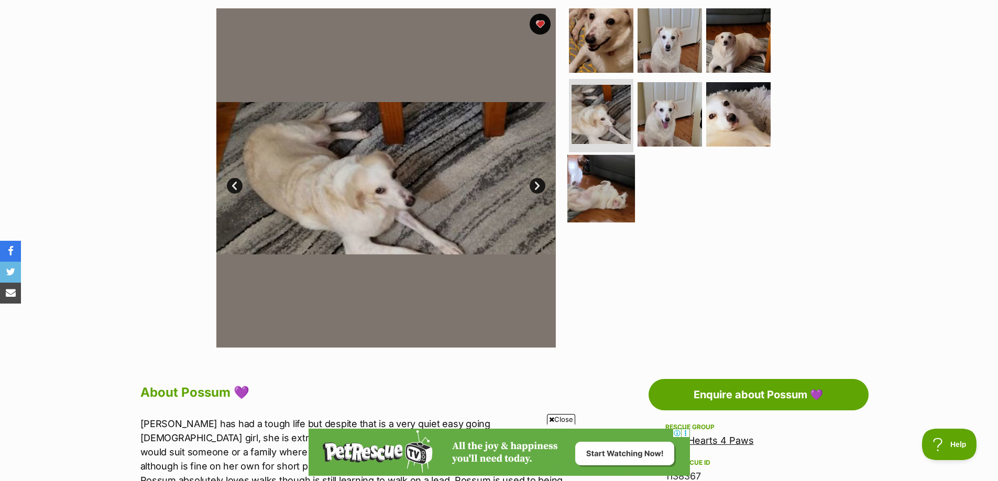
click at [611, 170] on img at bounding box center [601, 189] width 68 height 68
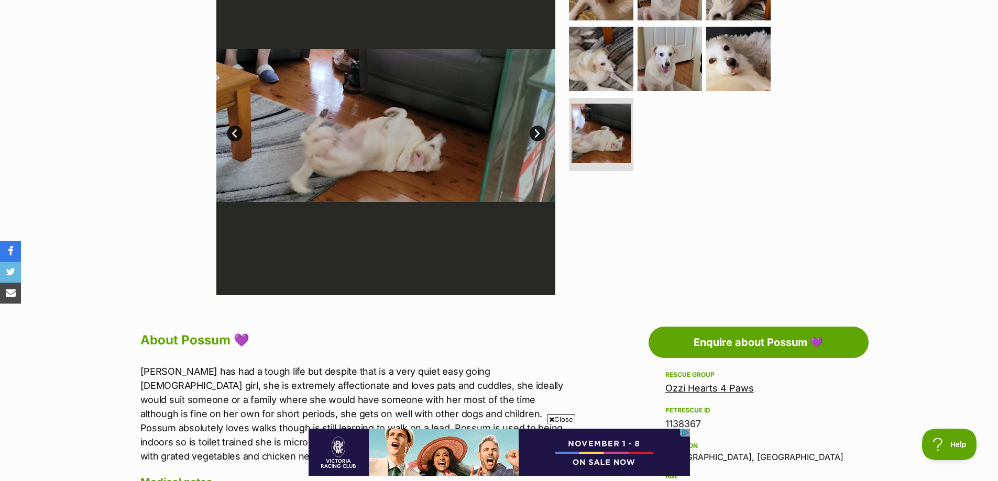
scroll to position [0, 0]
click at [665, 74] on img at bounding box center [670, 59] width 68 height 68
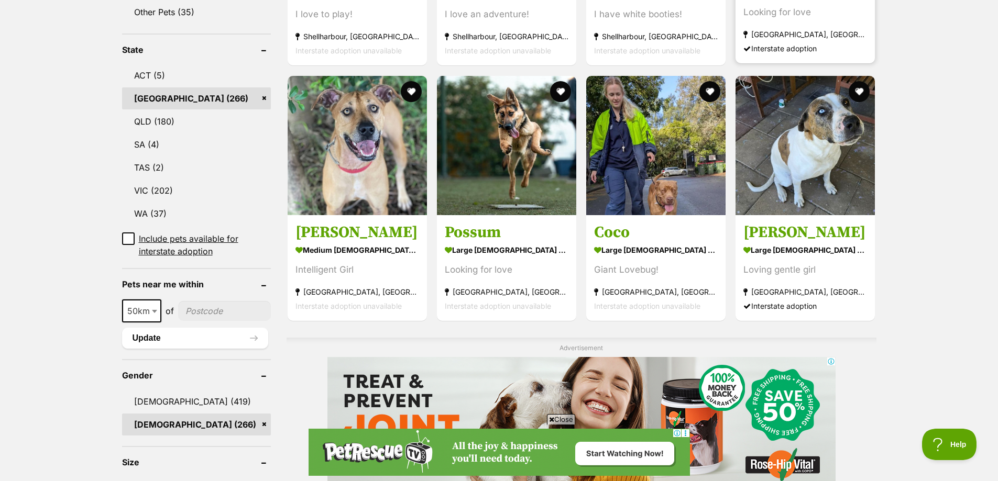
scroll to position [524, 0]
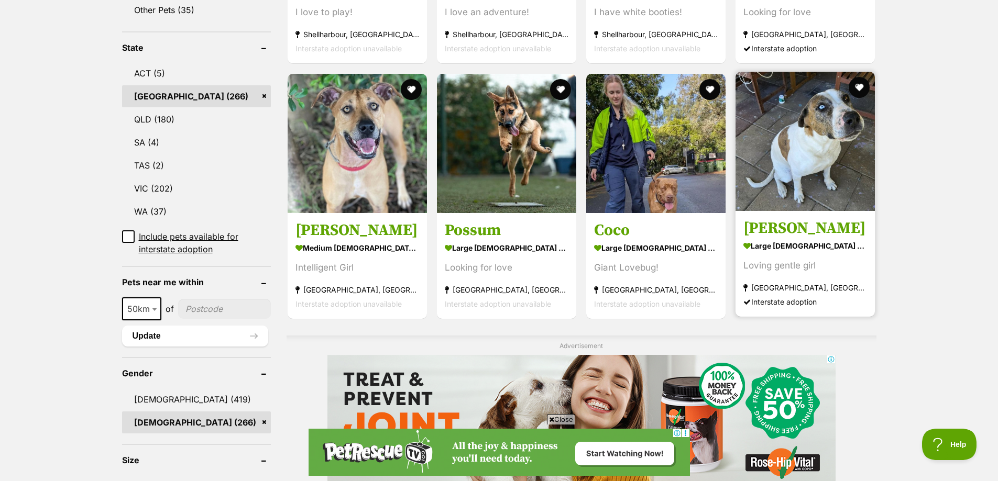
click at [772, 294] on strong "[GEOGRAPHIC_DATA], [GEOGRAPHIC_DATA]" at bounding box center [805, 288] width 124 height 14
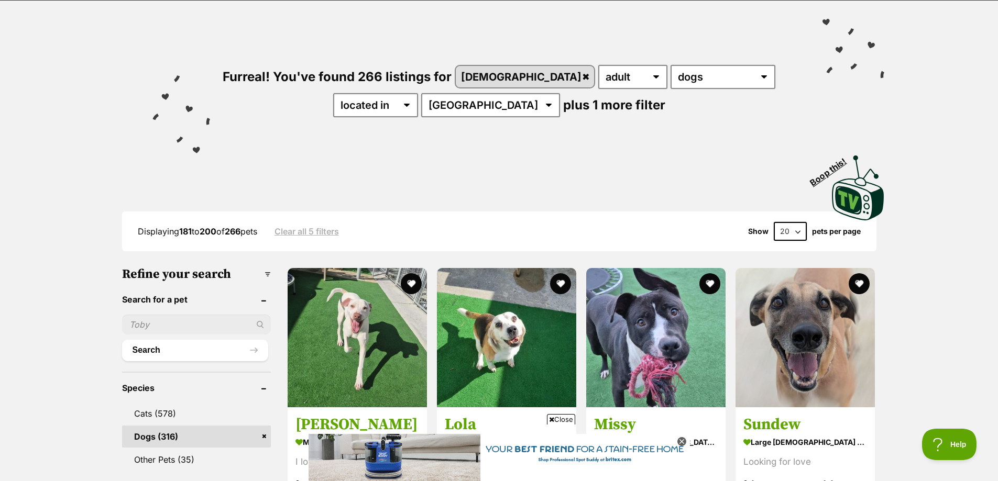
scroll to position [0, 0]
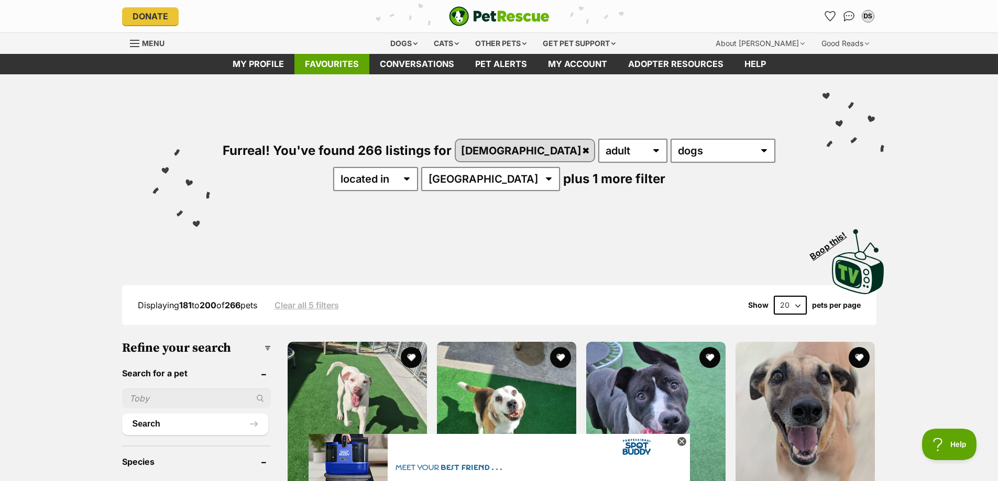
click at [345, 61] on link "Favourites" at bounding box center [331, 64] width 75 height 20
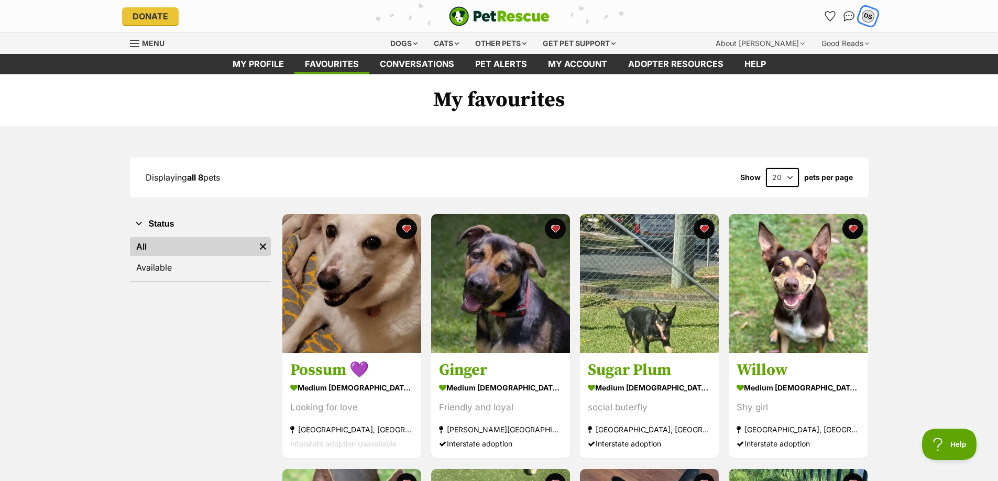
click at [863, 19] on div "DS" at bounding box center [868, 16] width 14 height 14
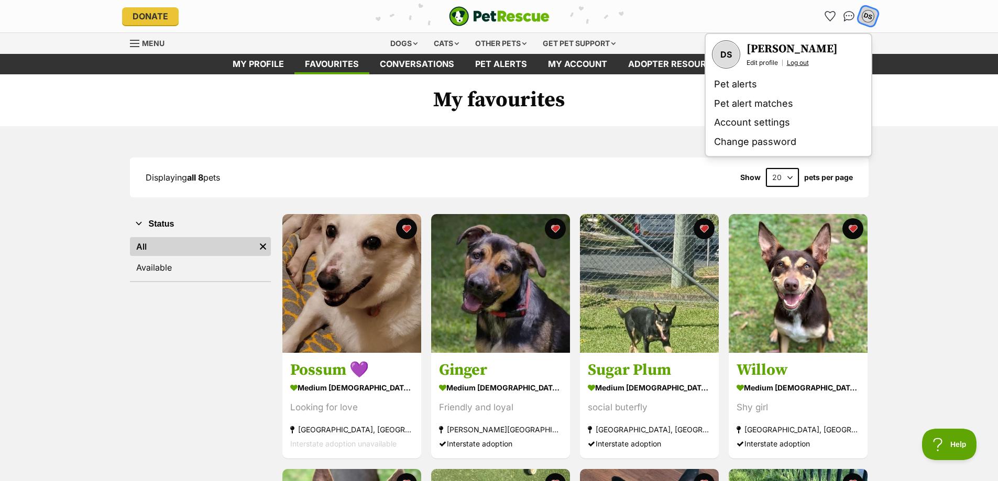
click at [795, 62] on link "Log out" at bounding box center [798, 63] width 22 height 8
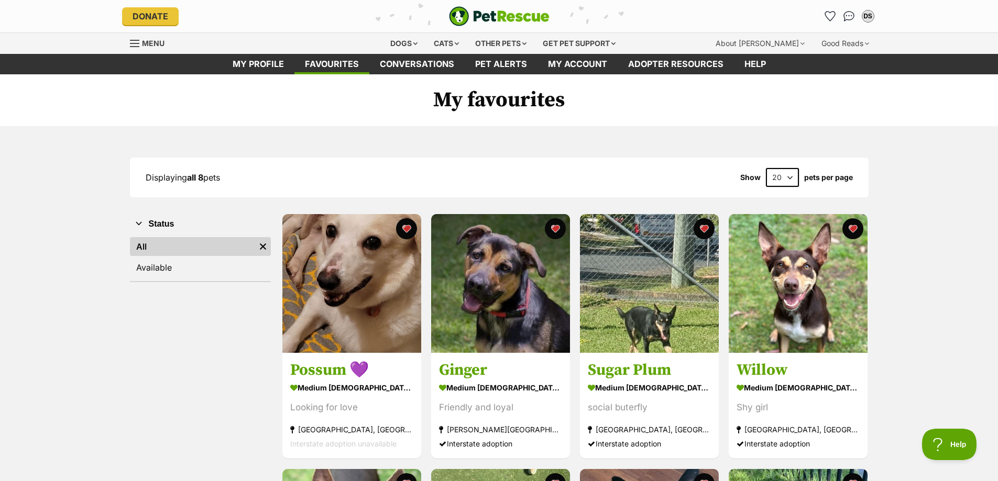
click at [795, 62] on ul "My profile Favourites Conversations Pet alerts My account Adopter resources Help" at bounding box center [499, 64] width 634 height 20
